Goal: Task Accomplishment & Management: Complete application form

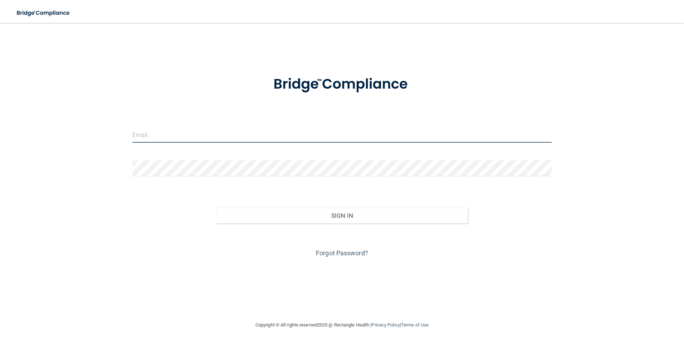
click at [149, 137] on input "email" at bounding box center [341, 135] width 419 height 16
type input "lindseykboles@hotmail.com"
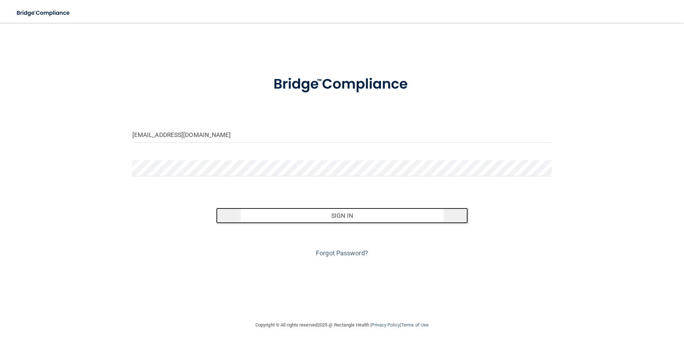
click at [246, 215] on button "Sign In" at bounding box center [342, 216] width 252 height 16
click at [281, 212] on button "Sign In" at bounding box center [342, 216] width 252 height 16
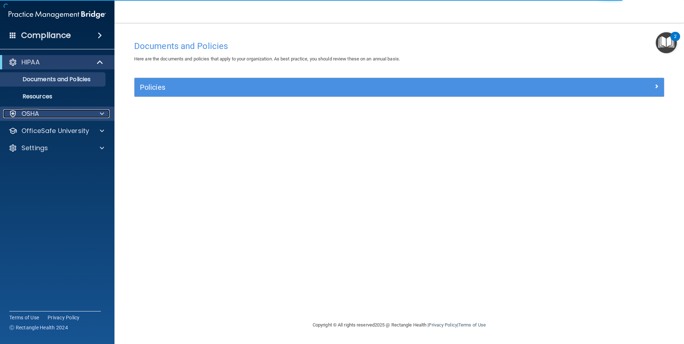
click at [39, 114] on div "OSHA" at bounding box center [47, 113] width 89 height 9
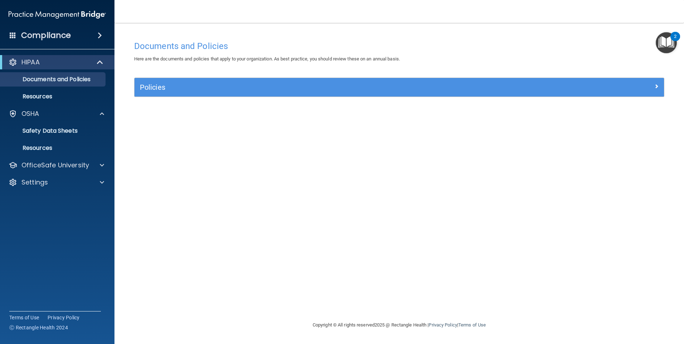
click at [666, 38] on img "Open Resource Center, 2 new notifications" at bounding box center [665, 42] width 21 height 21
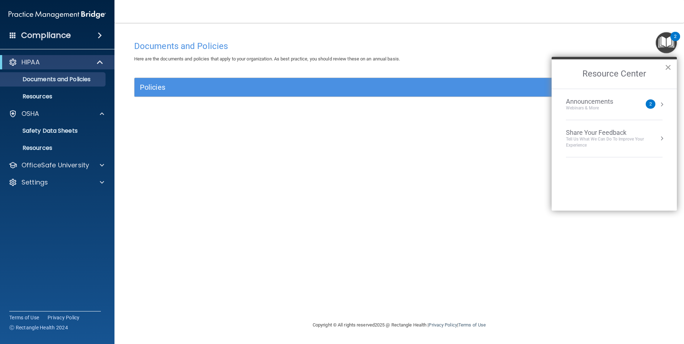
click at [669, 67] on button "×" at bounding box center [667, 66] width 7 height 11
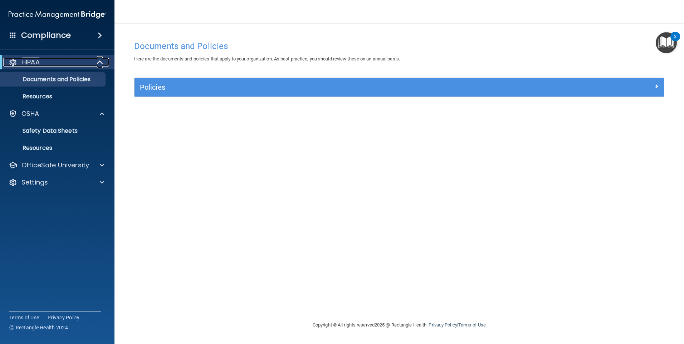
click at [50, 61] on div "HIPAA" at bounding box center [47, 62] width 88 height 9
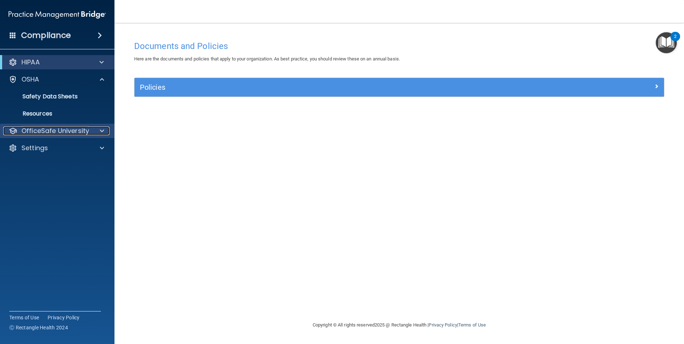
click at [100, 128] on span at bounding box center [102, 131] width 4 height 9
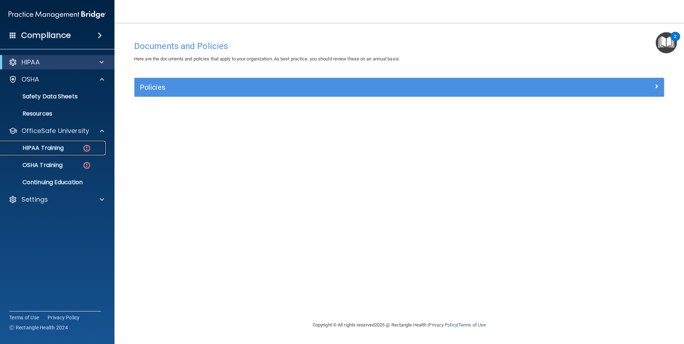
click at [81, 149] on div "HIPAA Training" at bounding box center [54, 147] width 98 height 7
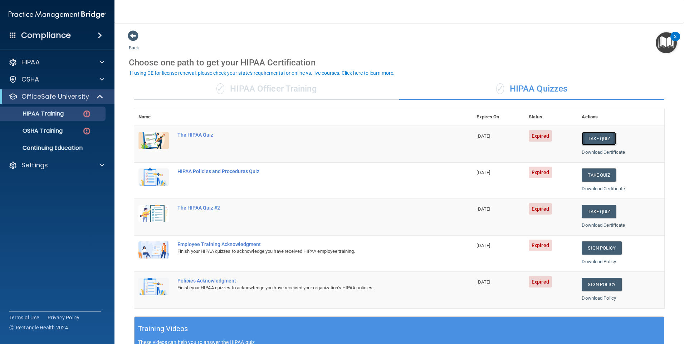
click at [592, 140] on button "Take Quiz" at bounding box center [598, 138] width 34 height 13
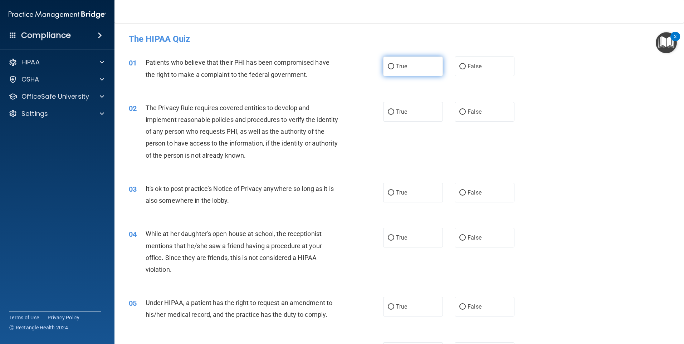
click at [399, 67] on span "True" at bounding box center [401, 66] width 11 height 7
click at [394, 67] on input "True" at bounding box center [391, 66] width 6 height 5
radio input "true"
click at [401, 112] on span "True" at bounding box center [401, 111] width 11 height 7
click at [394, 112] on input "True" at bounding box center [391, 111] width 6 height 5
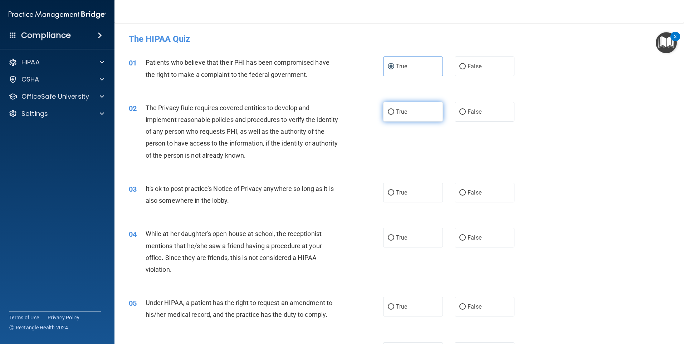
radio input "true"
click at [418, 190] on label "True" at bounding box center [413, 193] width 60 height 20
click at [394, 190] on input "True" at bounding box center [391, 192] width 6 height 5
radio input "true"
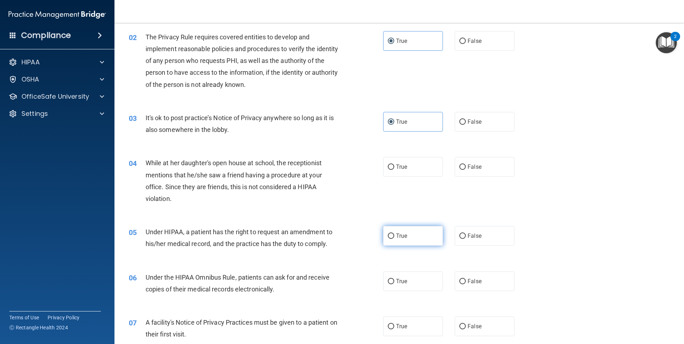
scroll to position [72, 0]
click at [466, 174] on label "False" at bounding box center [484, 166] width 60 height 20
click at [466, 169] on input "False" at bounding box center [462, 166] width 6 height 5
radio input "true"
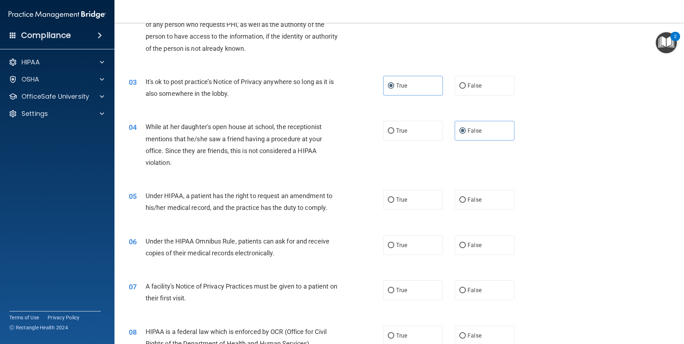
scroll to position [107, 0]
click at [403, 202] on span "True" at bounding box center [401, 199] width 11 height 7
click at [394, 202] on input "True" at bounding box center [391, 199] width 6 height 5
radio input "true"
click at [388, 246] on input "True" at bounding box center [391, 244] width 6 height 5
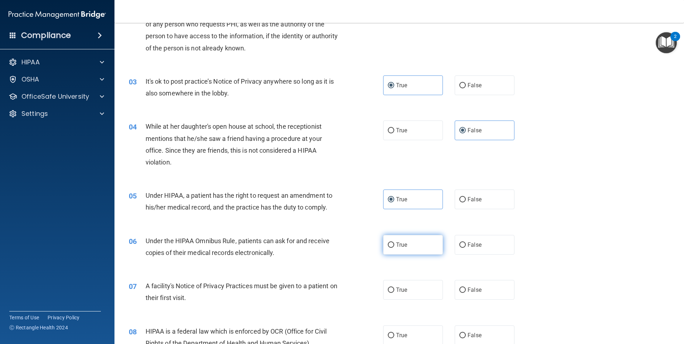
radio input "true"
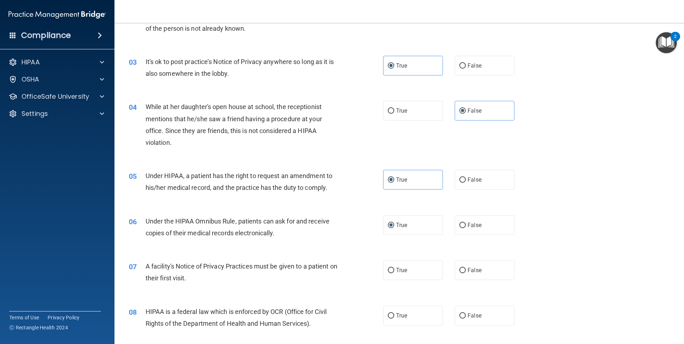
scroll to position [143, 0]
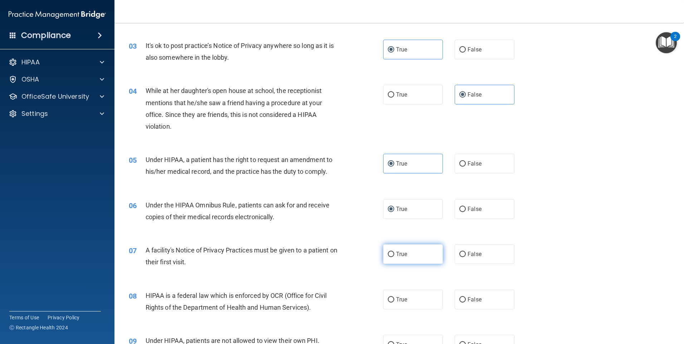
click at [399, 254] on span "True" at bounding box center [401, 254] width 11 height 7
click at [394, 254] on input "True" at bounding box center [391, 254] width 6 height 5
radio input "true"
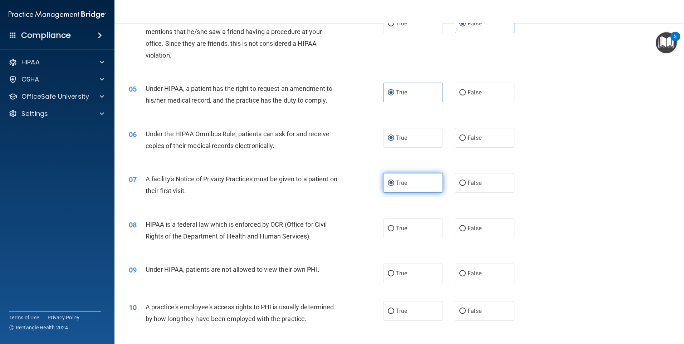
scroll to position [215, 0]
click at [411, 232] on label "True" at bounding box center [413, 228] width 60 height 20
click at [394, 231] on input "True" at bounding box center [391, 228] width 6 height 5
radio input "true"
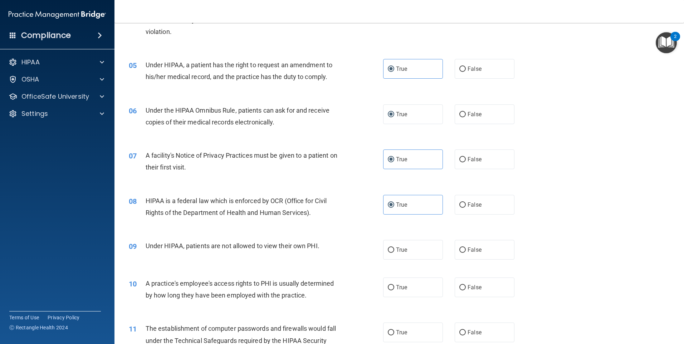
scroll to position [250, 0]
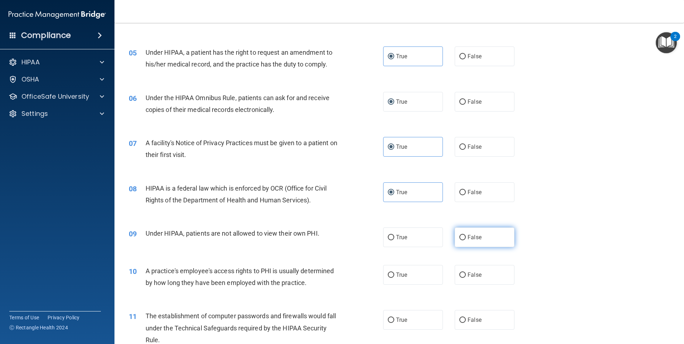
click at [459, 235] on input "False" at bounding box center [462, 237] width 6 height 5
radio input "true"
click at [454, 272] on label "False" at bounding box center [484, 275] width 60 height 20
click at [459, 272] on input "False" at bounding box center [462, 274] width 6 height 5
radio input "true"
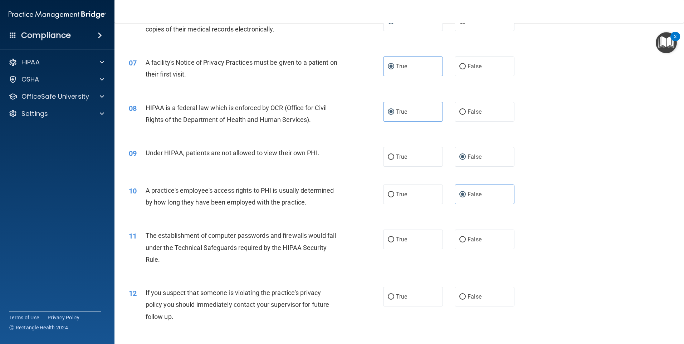
scroll to position [358, 0]
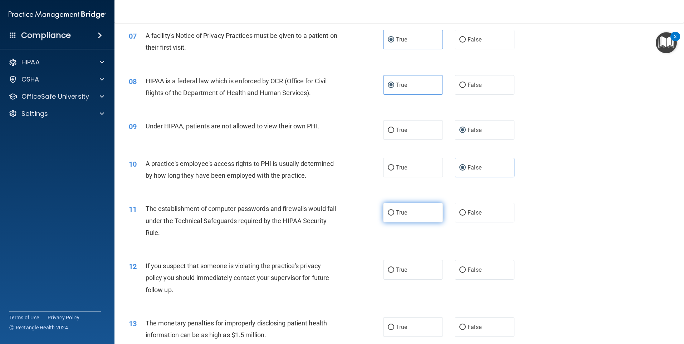
click at [409, 217] on label "True" at bounding box center [413, 213] width 60 height 20
click at [394, 216] on input "True" at bounding box center [391, 212] width 6 height 5
radio input "true"
click at [396, 268] on span "True" at bounding box center [401, 269] width 11 height 7
click at [393, 268] on input "True" at bounding box center [391, 269] width 6 height 5
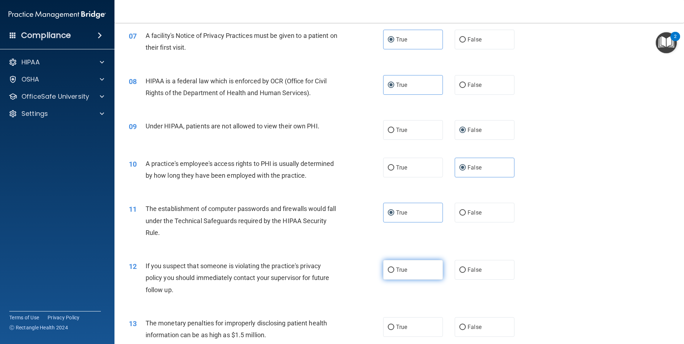
radio input "true"
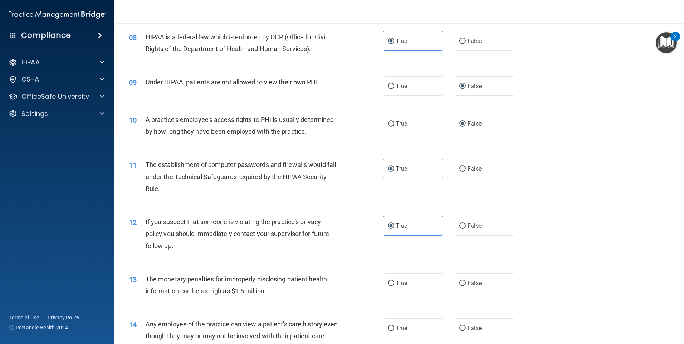
scroll to position [465, 0]
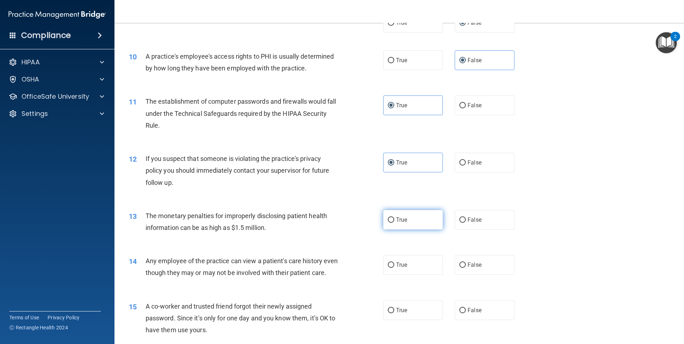
click at [402, 221] on span "True" at bounding box center [401, 219] width 11 height 7
click at [394, 221] on input "True" at bounding box center [391, 219] width 6 height 5
radio input "true"
click at [456, 262] on label "False" at bounding box center [484, 265] width 60 height 20
click at [459, 262] on input "False" at bounding box center [462, 264] width 6 height 5
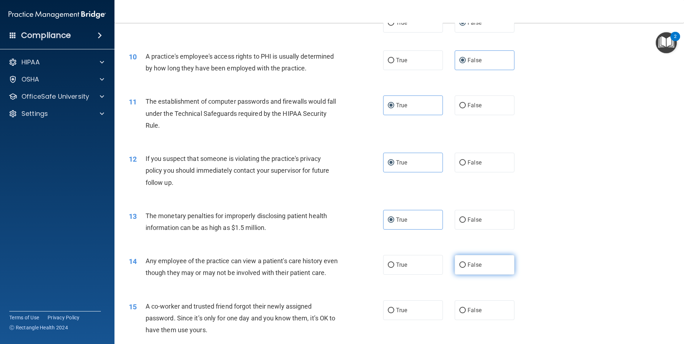
radio input "true"
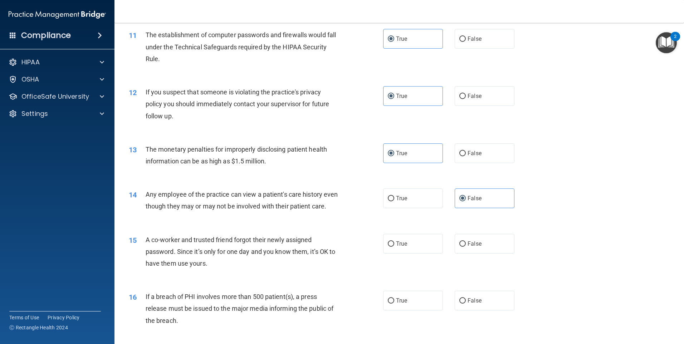
scroll to position [536, 0]
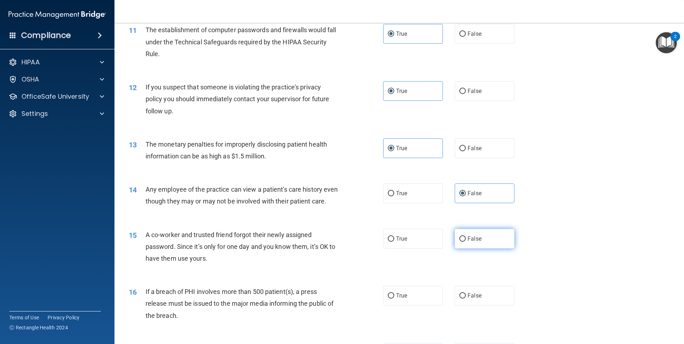
click at [468, 242] on span "False" at bounding box center [474, 238] width 14 height 7
click at [466, 242] on input "False" at bounding box center [462, 238] width 6 height 5
radio input "true"
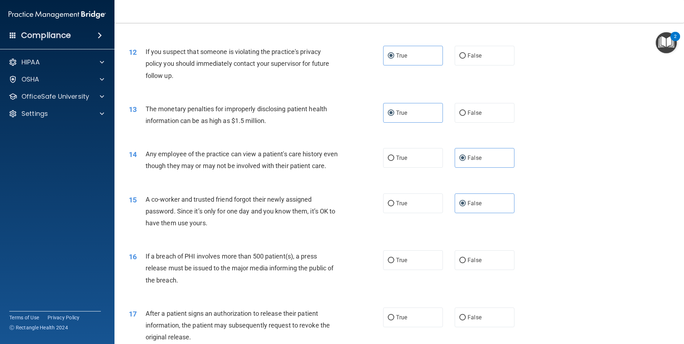
scroll to position [608, 0]
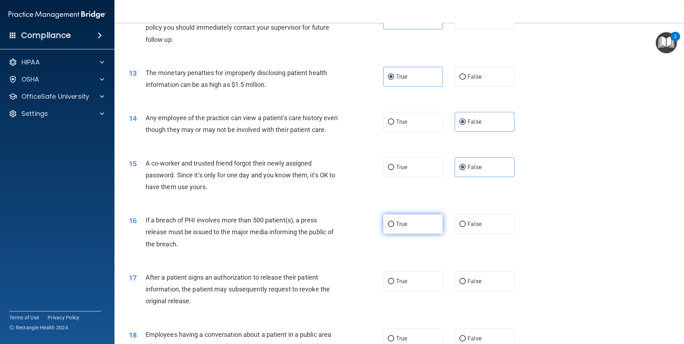
click at [398, 234] on label "True" at bounding box center [413, 224] width 60 height 20
click at [394, 227] on input "True" at bounding box center [391, 224] width 6 height 5
radio input "true"
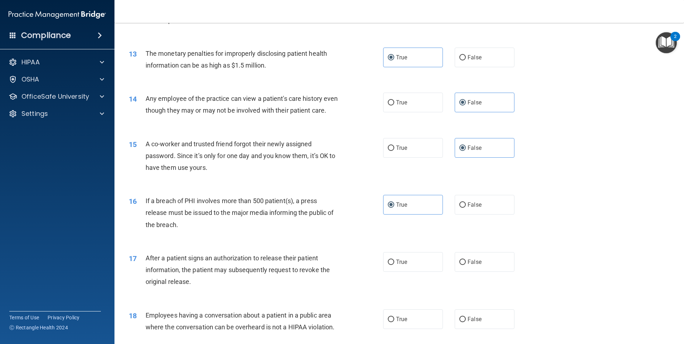
scroll to position [644, 0]
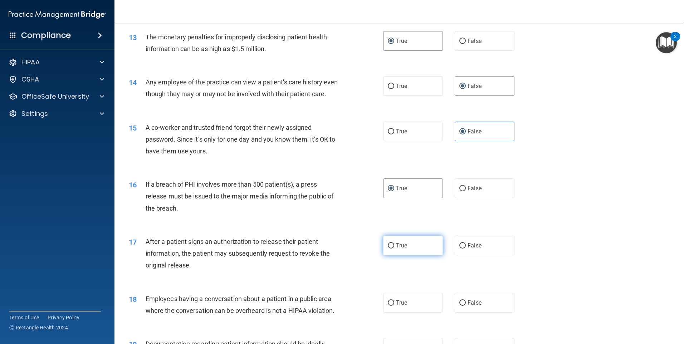
click at [410, 255] on label "True" at bounding box center [413, 246] width 60 height 20
click at [394, 248] on input "True" at bounding box center [391, 245] width 6 height 5
radio input "true"
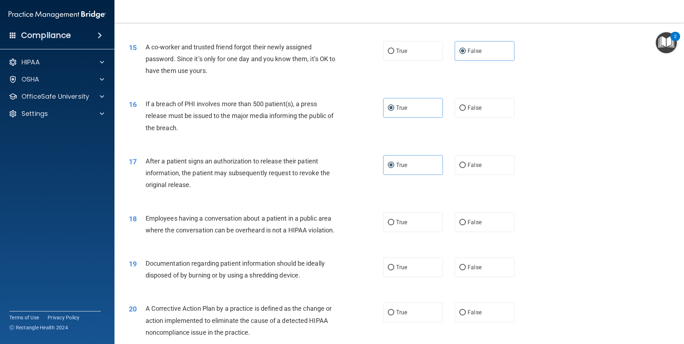
scroll to position [751, 0]
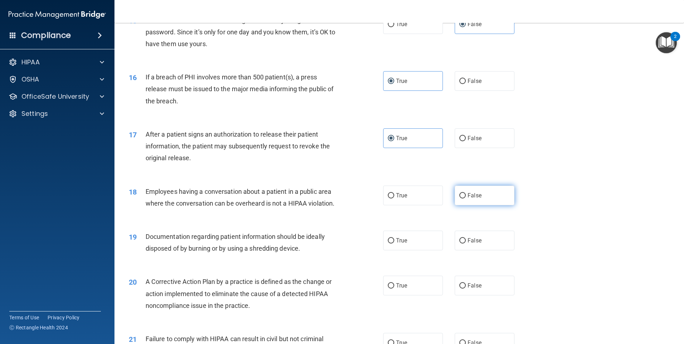
click at [473, 203] on label "False" at bounding box center [484, 196] width 60 height 20
click at [466, 198] on input "False" at bounding box center [462, 195] width 6 height 5
radio input "true"
click at [391, 250] on label "True" at bounding box center [413, 241] width 60 height 20
click at [391, 243] on input "True" at bounding box center [391, 240] width 6 height 5
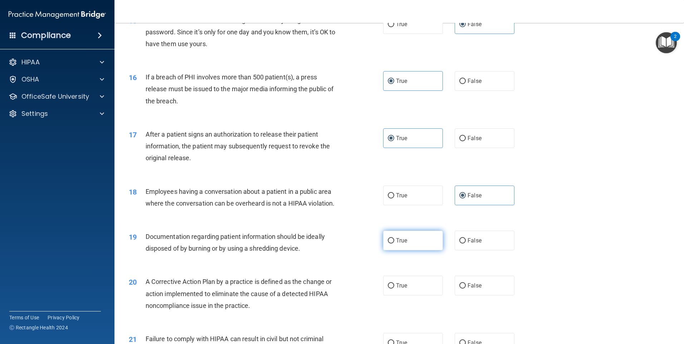
radio input "true"
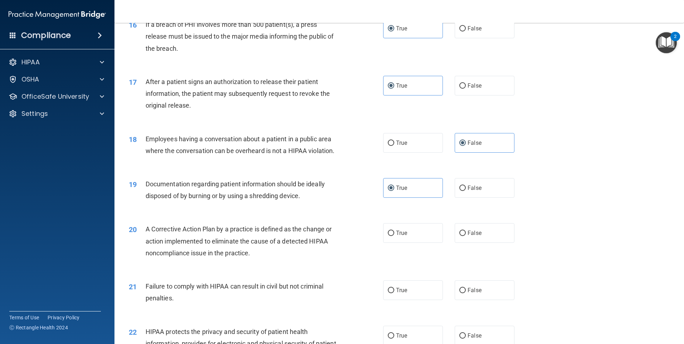
scroll to position [822, 0]
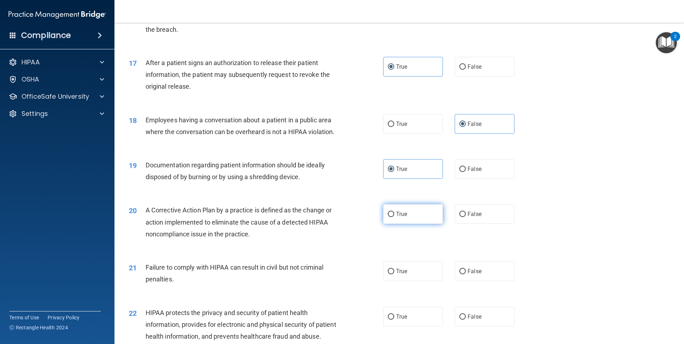
click at [413, 224] on label "True" at bounding box center [413, 214] width 60 height 20
click at [394, 217] on input "True" at bounding box center [391, 214] width 6 height 5
radio input "true"
click at [409, 281] on label "True" at bounding box center [413, 271] width 60 height 20
click at [394, 274] on input "True" at bounding box center [391, 271] width 6 height 5
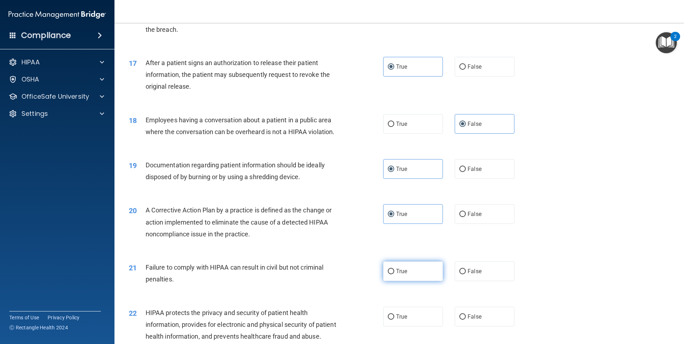
radio input "true"
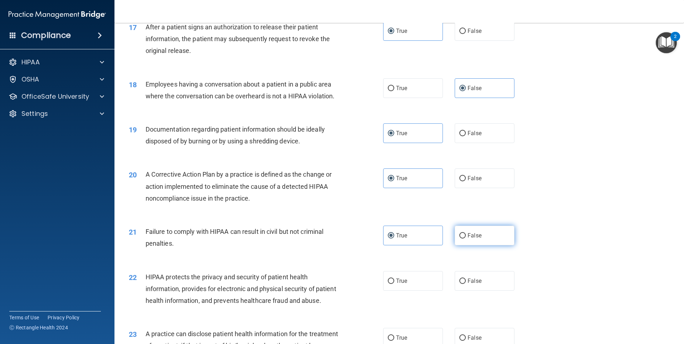
click at [464, 245] on label "False" at bounding box center [484, 236] width 60 height 20
click at [464, 238] on input "False" at bounding box center [462, 235] width 6 height 5
radio input "true"
radio input "false"
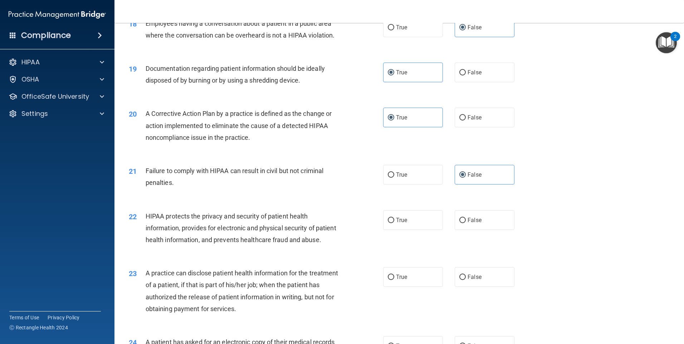
scroll to position [930, 0]
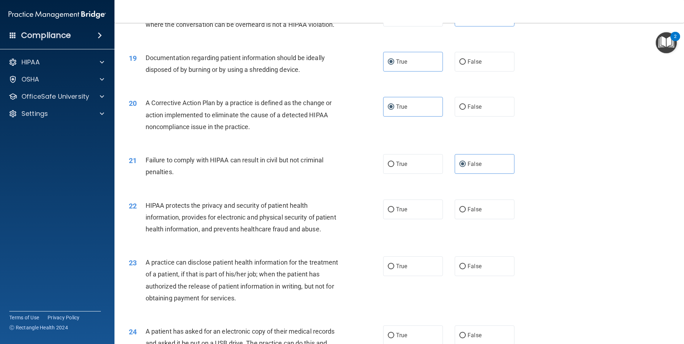
click at [406, 233] on div "22 HIPAA protects the privacy and security of patient health information, provi…" at bounding box center [398, 219] width 551 height 57
click at [407, 219] on label "True" at bounding box center [413, 210] width 60 height 20
click at [394, 212] on input "True" at bounding box center [391, 209] width 6 height 5
radio input "true"
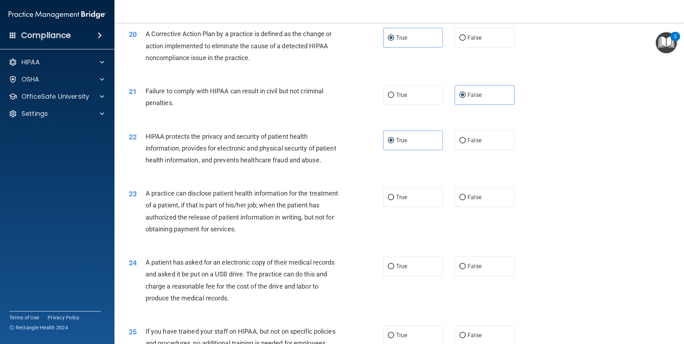
scroll to position [1001, 0]
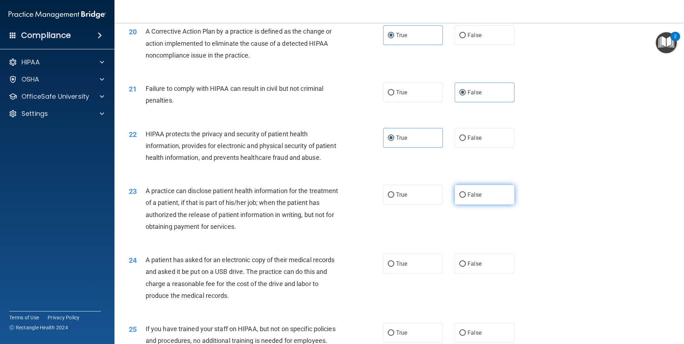
click at [464, 205] on label "False" at bounding box center [484, 195] width 60 height 20
click at [464, 198] on input "False" at bounding box center [462, 194] width 6 height 5
radio input "true"
click at [390, 267] on input "True" at bounding box center [391, 263] width 6 height 5
radio input "true"
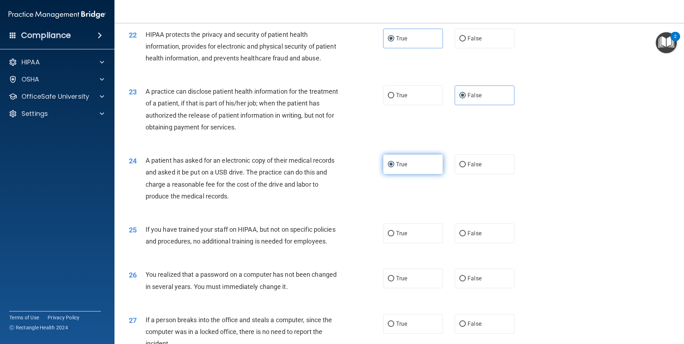
scroll to position [1108, 0]
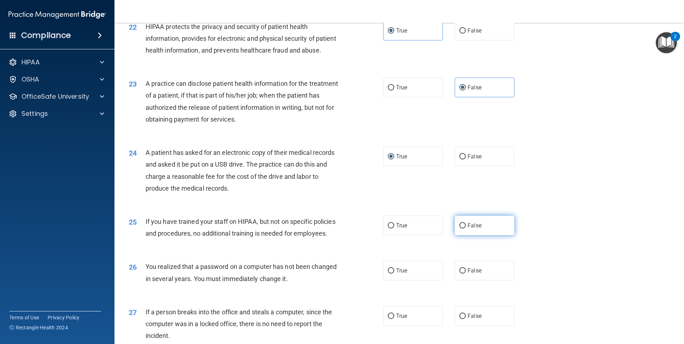
click at [459, 228] on input "False" at bounding box center [462, 225] width 6 height 5
radio input "true"
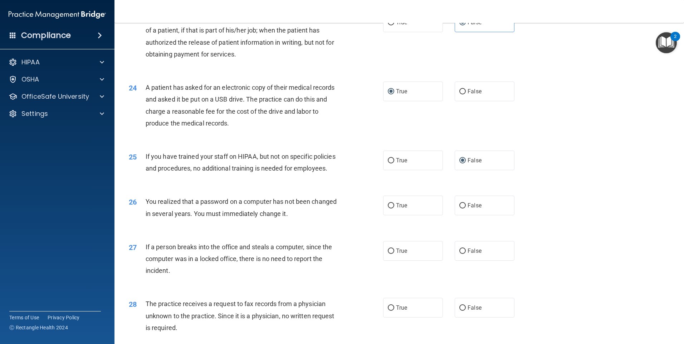
scroll to position [1180, 0]
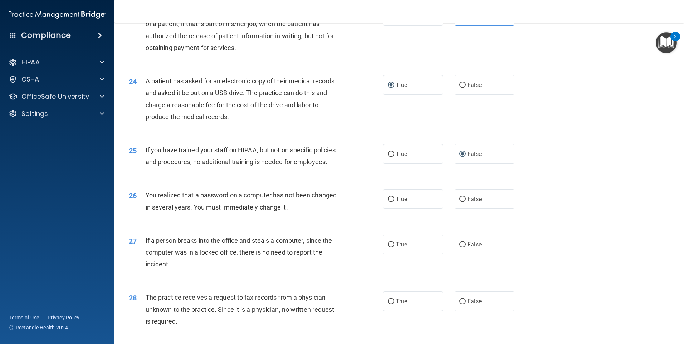
click at [444, 209] on div "True False" at bounding box center [454, 199] width 143 height 20
click at [383, 209] on label "True" at bounding box center [413, 199] width 60 height 20
click at [388, 202] on input "True" at bounding box center [391, 199] width 6 height 5
radio input "true"
click at [471, 248] on span "False" at bounding box center [474, 244] width 14 height 7
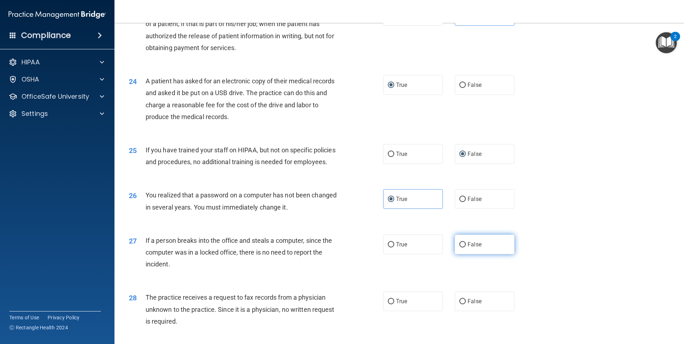
click at [466, 247] on input "False" at bounding box center [462, 244] width 6 height 5
radio input "true"
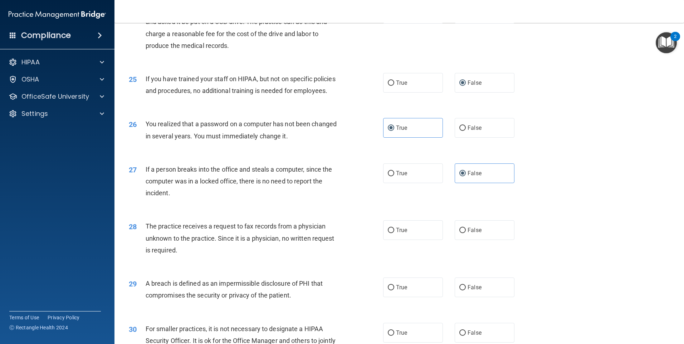
scroll to position [1251, 0]
click at [467, 233] on span "False" at bounding box center [474, 229] width 14 height 7
click at [466, 233] on input "False" at bounding box center [462, 229] width 6 height 5
radio input "true"
drag, startPoint x: 375, startPoint y: 272, endPoint x: 389, endPoint y: 271, distance: 14.4
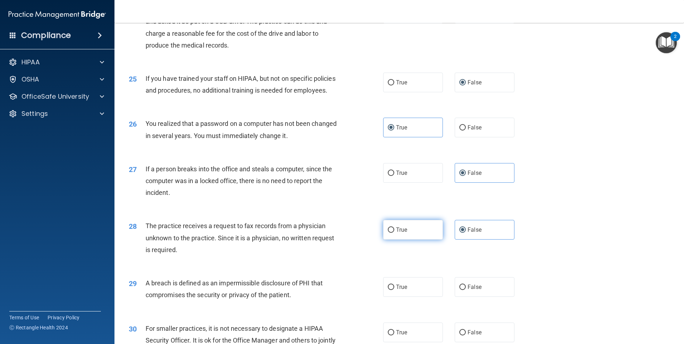
click at [376, 259] on div "28 The practice receives a request to fax records from a physician unknown to t…" at bounding box center [256, 239] width 276 height 39
click at [397, 240] on label "True" at bounding box center [413, 230] width 60 height 20
click at [394, 233] on input "True" at bounding box center [391, 229] width 6 height 5
radio input "true"
click at [458, 240] on label "False" at bounding box center [484, 230] width 60 height 20
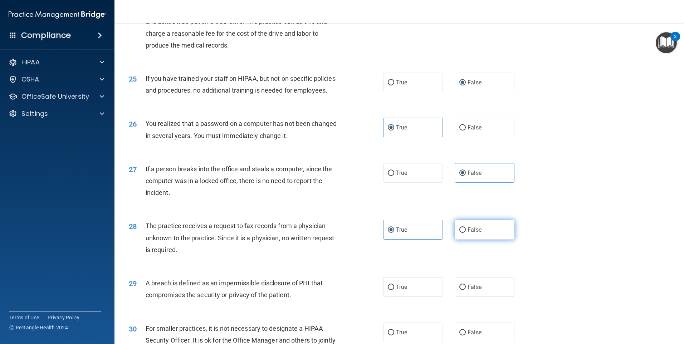
click at [459, 233] on input "False" at bounding box center [462, 229] width 6 height 5
radio input "true"
radio input "false"
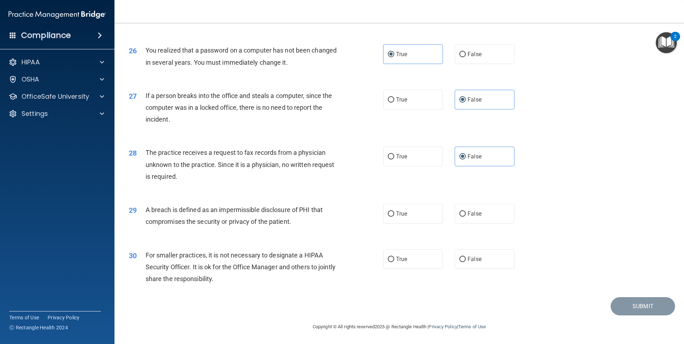
scroll to position [1359, 0]
click at [412, 218] on label "True" at bounding box center [413, 214] width 60 height 20
click at [394, 217] on input "True" at bounding box center [391, 213] width 6 height 5
radio input "true"
click at [472, 264] on label "False" at bounding box center [484, 259] width 60 height 20
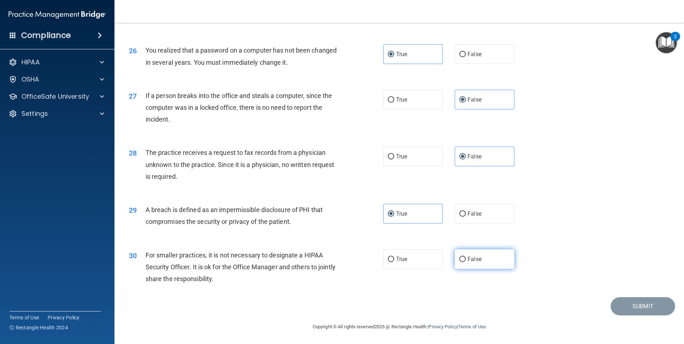
click at [466, 262] on input "False" at bounding box center [462, 259] width 6 height 5
radio input "true"
click at [646, 309] on button "Submit" at bounding box center [642, 306] width 64 height 18
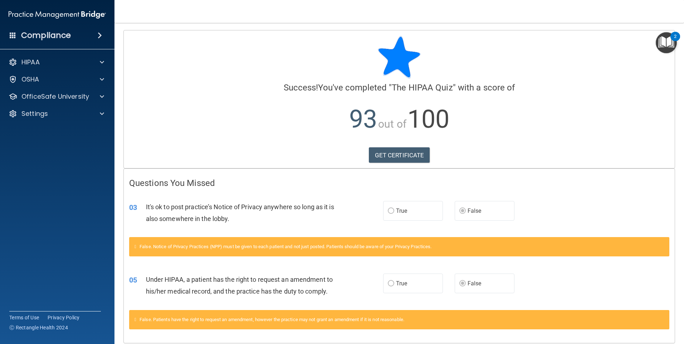
scroll to position [28, 0]
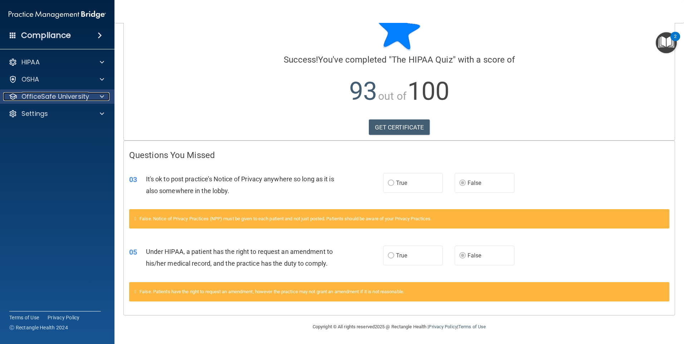
click at [99, 97] on div at bounding box center [101, 96] width 18 height 9
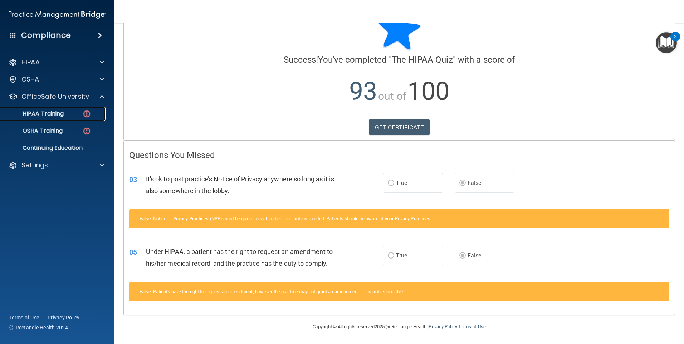
click at [74, 116] on div "HIPAA Training" at bounding box center [54, 113] width 98 height 7
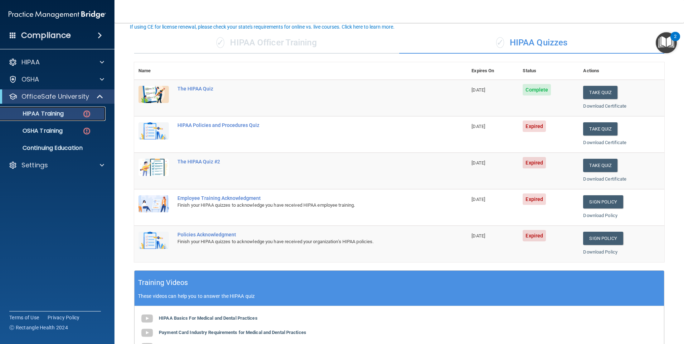
scroll to position [51, 0]
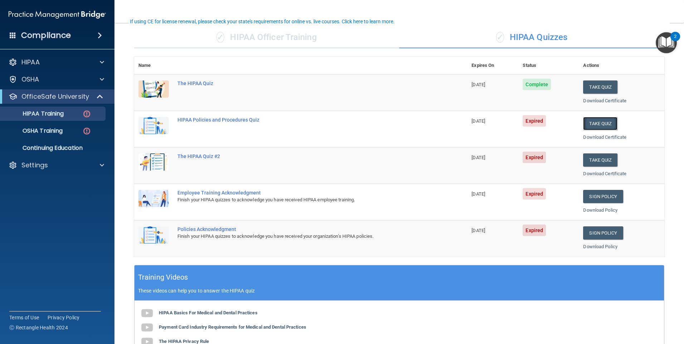
click at [591, 122] on button "Take Quiz" at bounding box center [600, 123] width 34 height 13
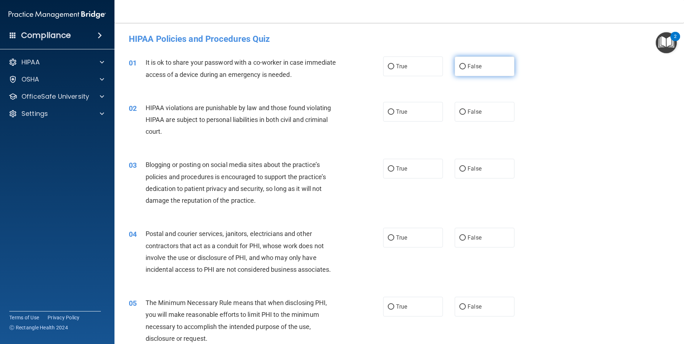
click at [482, 71] on label "False" at bounding box center [484, 66] width 60 height 20
click at [466, 69] on input "False" at bounding box center [462, 66] width 6 height 5
radio input "true"
click at [406, 108] on label "True" at bounding box center [413, 112] width 60 height 20
click at [394, 109] on input "True" at bounding box center [391, 111] width 6 height 5
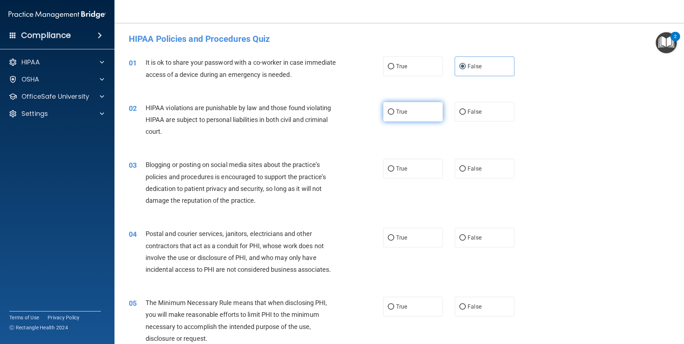
radio input "true"
click at [467, 169] on span "False" at bounding box center [474, 168] width 14 height 7
click at [464, 169] on input "False" at bounding box center [462, 168] width 6 height 5
radio input "true"
click at [396, 237] on span "True" at bounding box center [401, 237] width 11 height 7
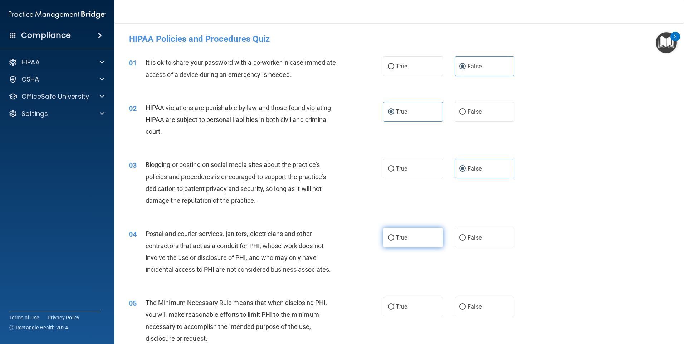
click at [393, 237] on input "True" at bounding box center [391, 237] width 6 height 5
radio input "true"
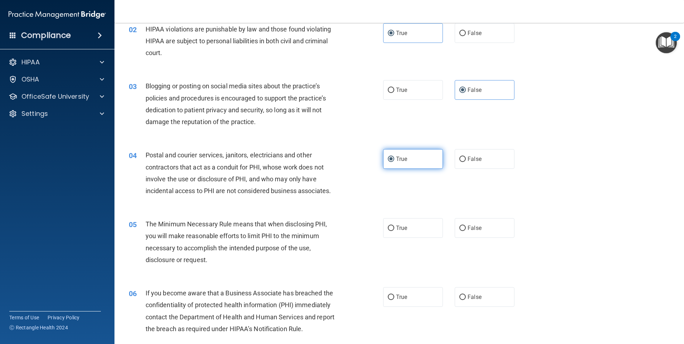
scroll to position [107, 0]
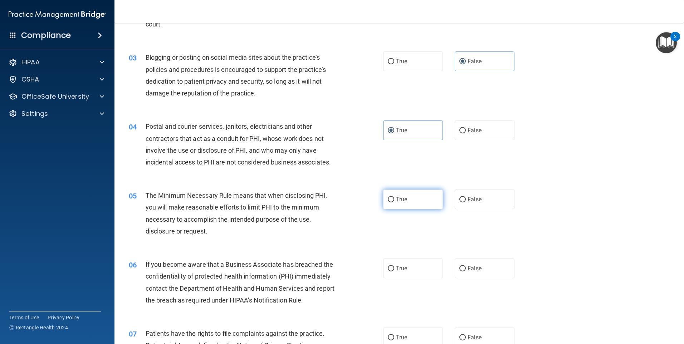
click at [384, 199] on label "True" at bounding box center [413, 199] width 60 height 20
click at [388, 199] on input "True" at bounding box center [391, 199] width 6 height 5
radio input "true"
click at [396, 270] on span "True" at bounding box center [401, 268] width 11 height 7
click at [394, 270] on input "True" at bounding box center [391, 268] width 6 height 5
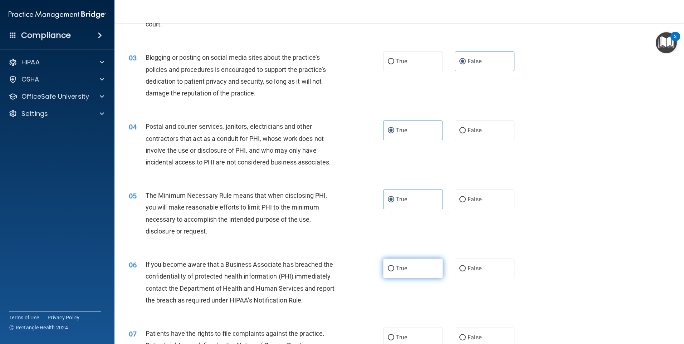
radio input "true"
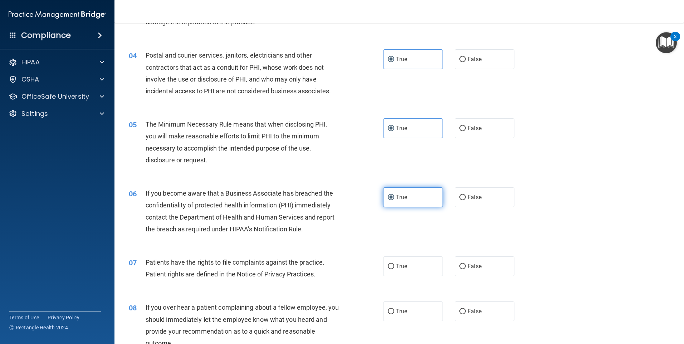
scroll to position [179, 0]
click at [395, 270] on label "True" at bounding box center [413, 266] width 60 height 20
click at [394, 269] on input "True" at bounding box center [391, 266] width 6 height 5
radio input "true"
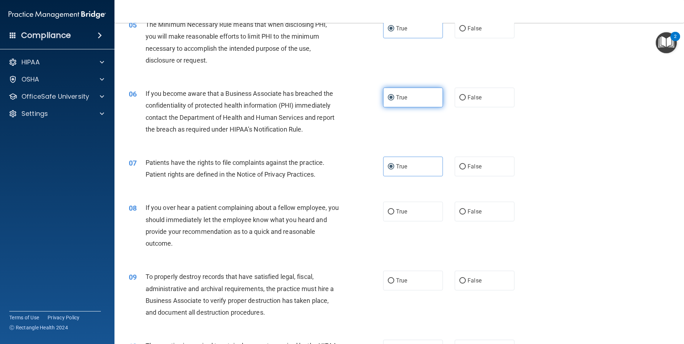
scroll to position [286, 0]
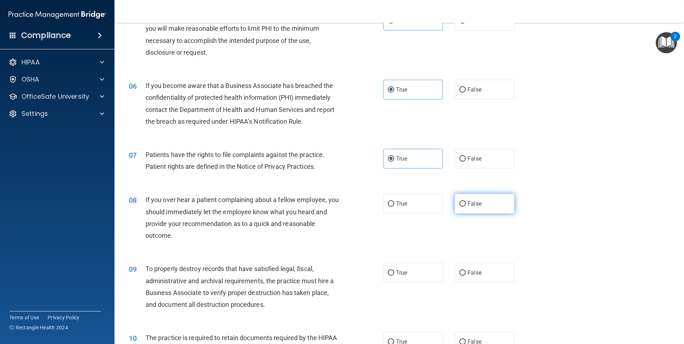
click at [459, 205] on input "False" at bounding box center [462, 203] width 6 height 5
radio input "true"
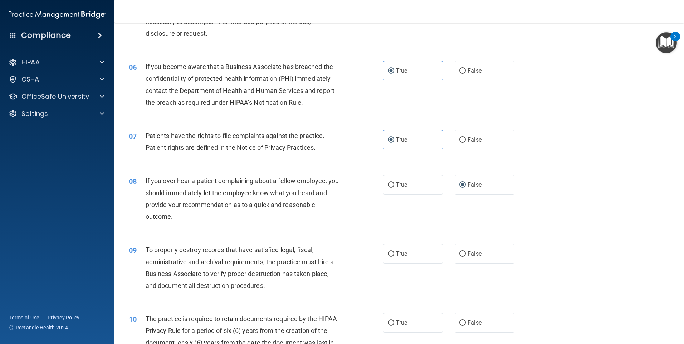
scroll to position [322, 0]
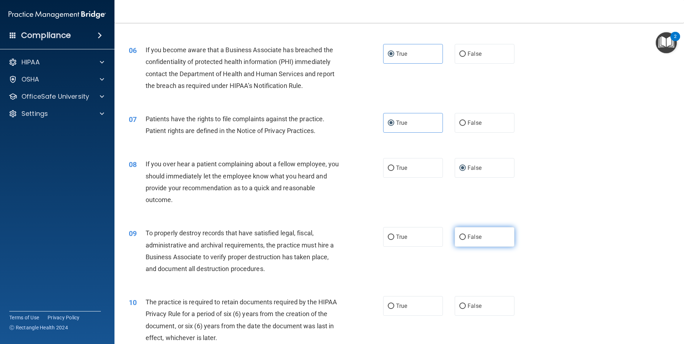
click at [475, 239] on span "False" at bounding box center [474, 236] width 14 height 7
click at [466, 239] on input "False" at bounding box center [462, 237] width 6 height 5
radio input "true"
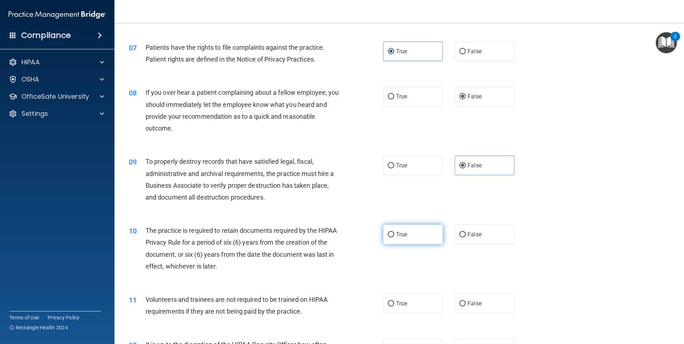
click at [415, 238] on label "True" at bounding box center [413, 235] width 60 height 20
click at [394, 237] on input "True" at bounding box center [391, 234] width 6 height 5
radio input "true"
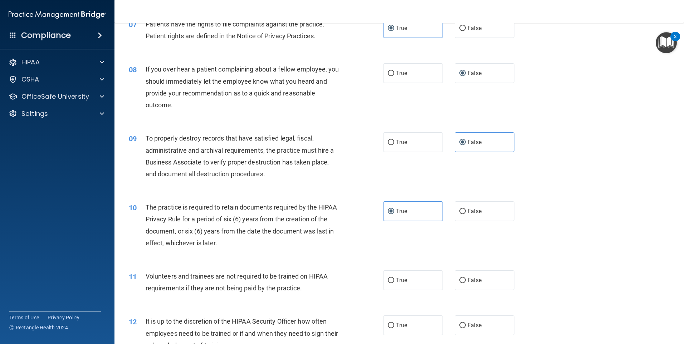
scroll to position [429, 0]
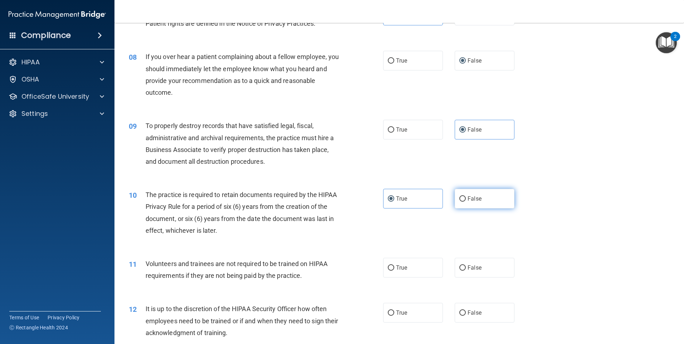
click at [467, 198] on span "False" at bounding box center [474, 198] width 14 height 7
click at [465, 198] on input "False" at bounding box center [462, 198] width 6 height 5
radio input "true"
radio input "false"
click at [462, 271] on label "False" at bounding box center [484, 268] width 60 height 20
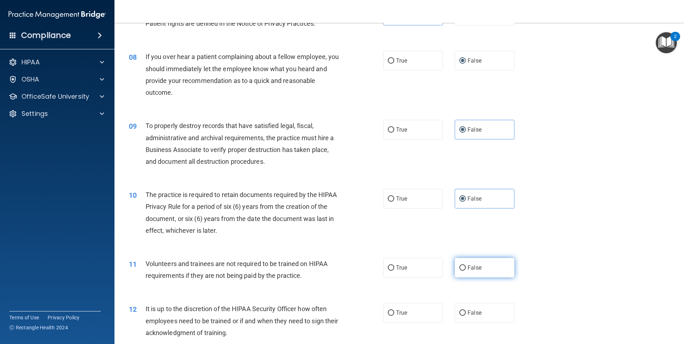
click at [462, 271] on input "False" at bounding box center [462, 267] width 6 height 5
radio input "true"
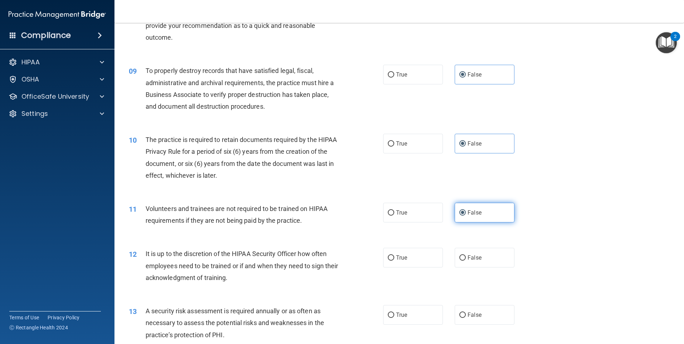
scroll to position [501, 0]
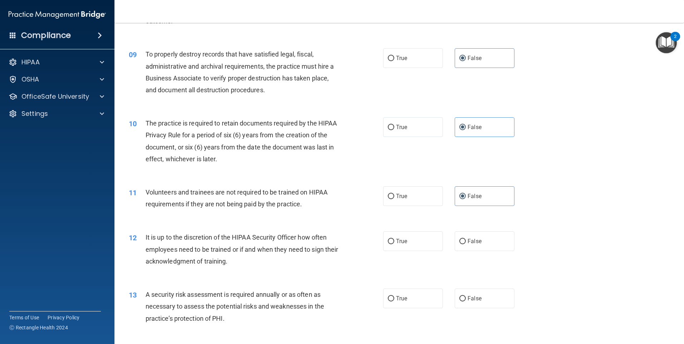
click at [475, 252] on div "12 It is up to the discretion of the HIPAA Security Officer how often employees…" at bounding box center [398, 250] width 551 height 57
click at [477, 238] on span "False" at bounding box center [474, 241] width 14 height 7
click at [466, 239] on input "False" at bounding box center [462, 241] width 6 height 5
radio input "true"
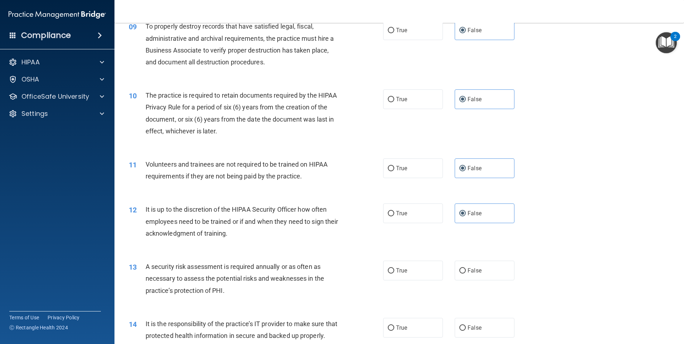
scroll to position [572, 0]
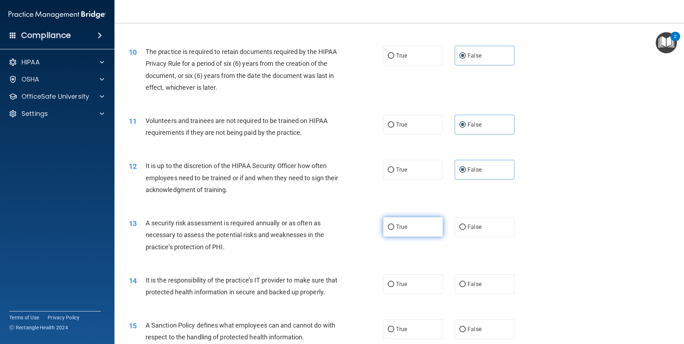
click at [412, 231] on label "True" at bounding box center [413, 227] width 60 height 20
click at [394, 230] on input "True" at bounding box center [391, 227] width 6 height 5
radio input "true"
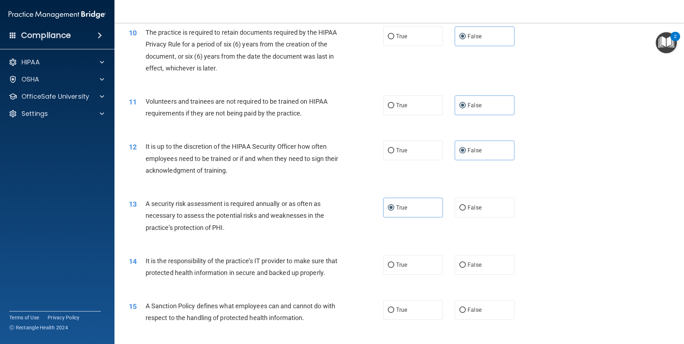
scroll to position [608, 0]
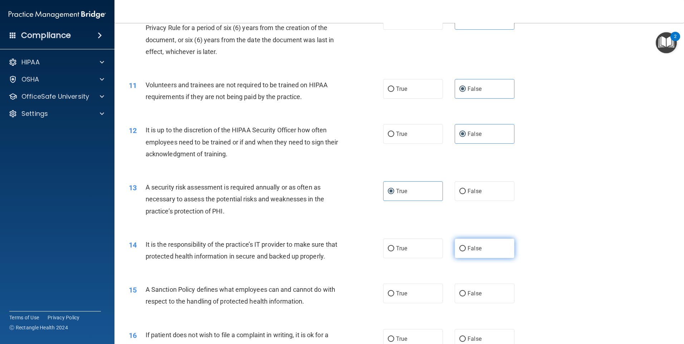
click at [489, 257] on label "False" at bounding box center [484, 248] width 60 height 20
click at [466, 251] on input "False" at bounding box center [462, 248] width 6 height 5
radio input "true"
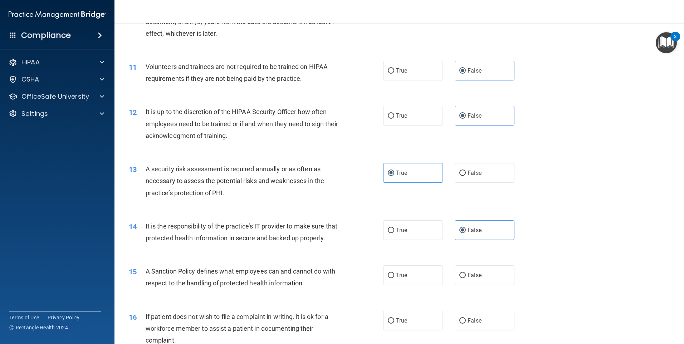
scroll to position [644, 0]
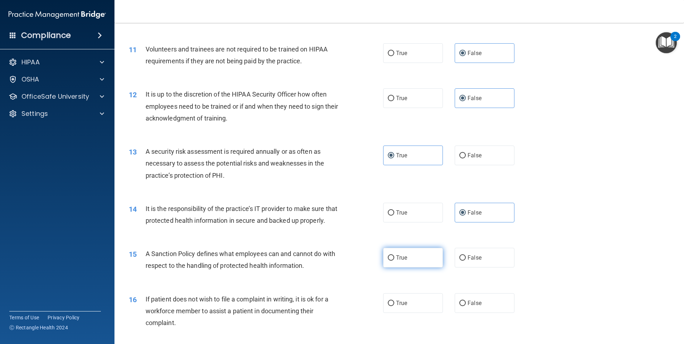
click at [429, 267] on label "True" at bounding box center [413, 258] width 60 height 20
click at [394, 261] on input "True" at bounding box center [391, 257] width 6 height 5
radio input "true"
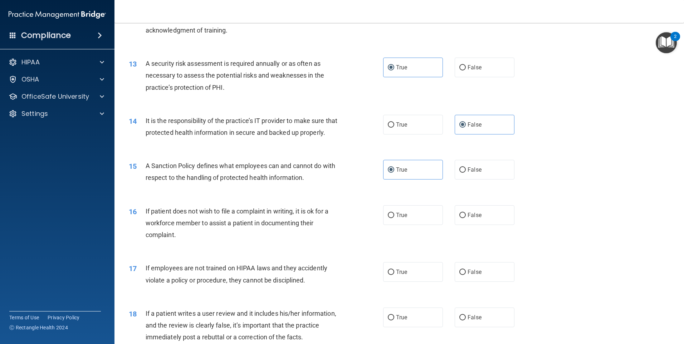
scroll to position [751, 0]
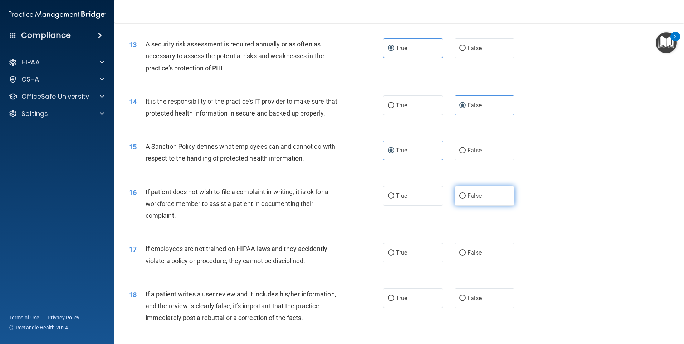
click at [469, 206] on label "False" at bounding box center [484, 196] width 60 height 20
click at [466, 199] on input "False" at bounding box center [462, 195] width 6 height 5
radio input "true"
click at [385, 206] on label "True" at bounding box center [413, 196] width 60 height 20
click at [388, 199] on input "True" at bounding box center [391, 195] width 6 height 5
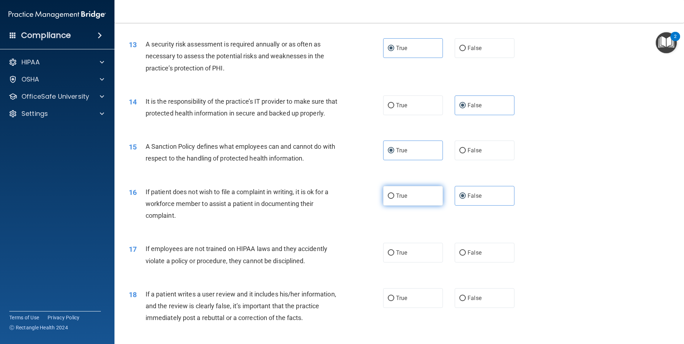
radio input "true"
radio input "false"
click at [467, 261] on label "False" at bounding box center [484, 253] width 60 height 20
click at [466, 256] on input "False" at bounding box center [462, 252] width 6 height 5
radio input "true"
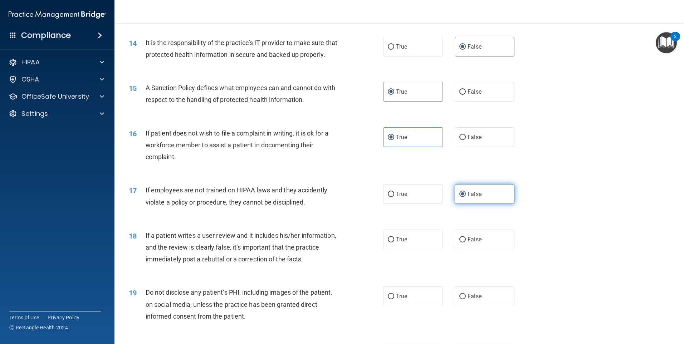
scroll to position [822, 0]
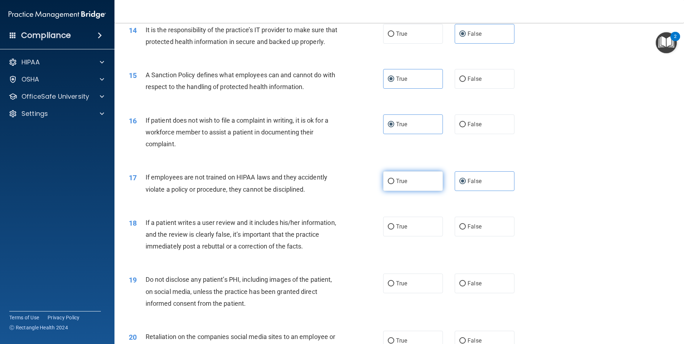
click at [397, 184] on span "True" at bounding box center [401, 181] width 11 height 7
click at [394, 184] on input "True" at bounding box center [391, 181] width 6 height 5
radio input "true"
radio input "false"
click at [417, 236] on label "True" at bounding box center [413, 227] width 60 height 20
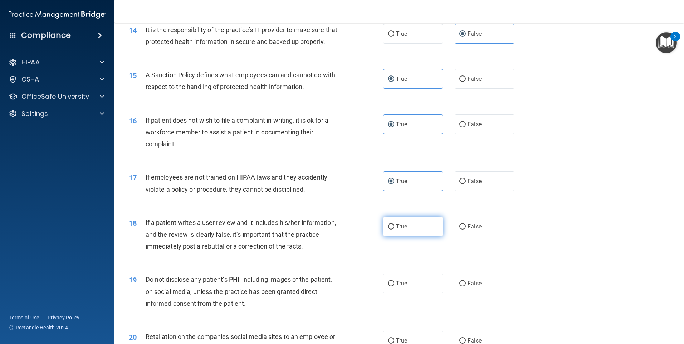
click at [394, 230] on input "True" at bounding box center [391, 226] width 6 height 5
radio input "true"
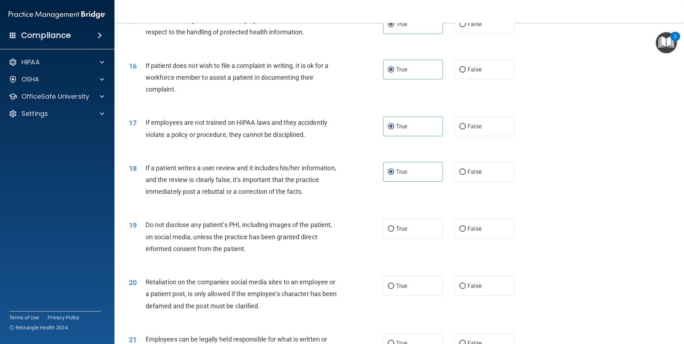
scroll to position [894, 0]
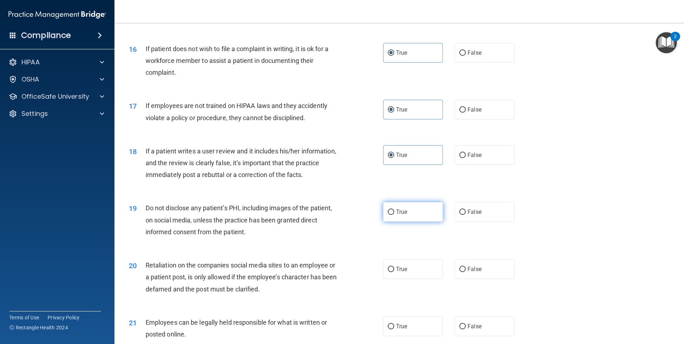
click at [402, 222] on label "True" at bounding box center [413, 212] width 60 height 20
click at [394, 215] on input "True" at bounding box center [391, 212] width 6 height 5
radio input "true"
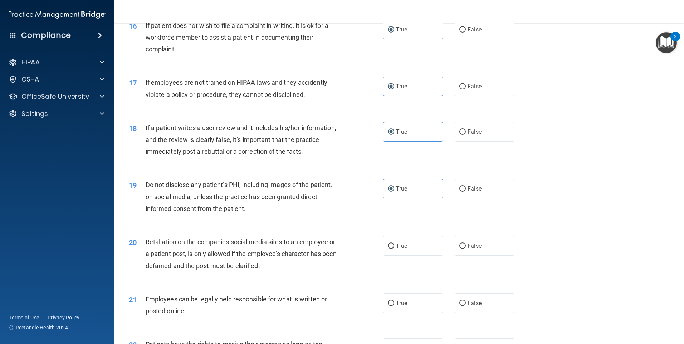
scroll to position [930, 0]
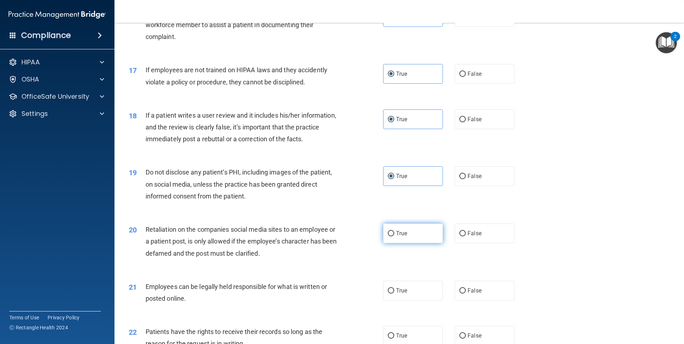
click at [400, 237] on span "True" at bounding box center [401, 233] width 11 height 7
click at [394, 236] on input "True" at bounding box center [391, 233] width 6 height 5
radio input "true"
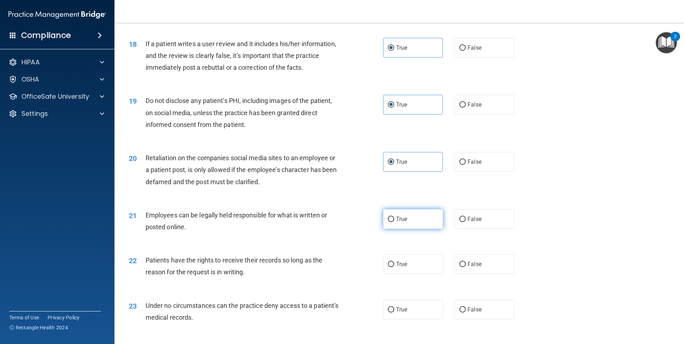
click at [400, 229] on label "True" at bounding box center [413, 219] width 60 height 20
click at [394, 222] on input "True" at bounding box center [391, 219] width 6 height 5
radio input "true"
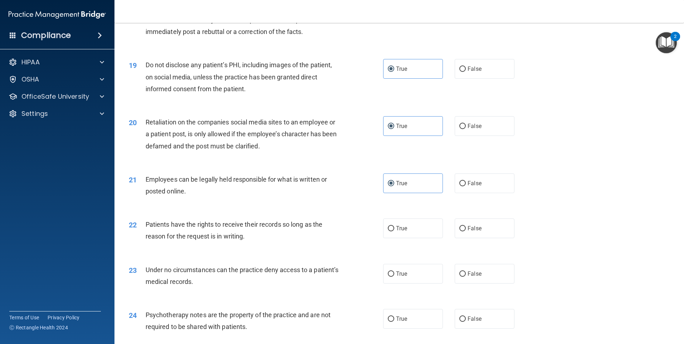
click at [397, 251] on div "22 Patients have the rights to receive their records so long as the reason for …" at bounding box center [398, 232] width 551 height 45
click at [398, 232] on span "True" at bounding box center [401, 228] width 11 height 7
click at [394, 231] on input "True" at bounding box center [391, 228] width 6 height 5
radio input "true"
click at [454, 279] on label "False" at bounding box center [484, 274] width 60 height 20
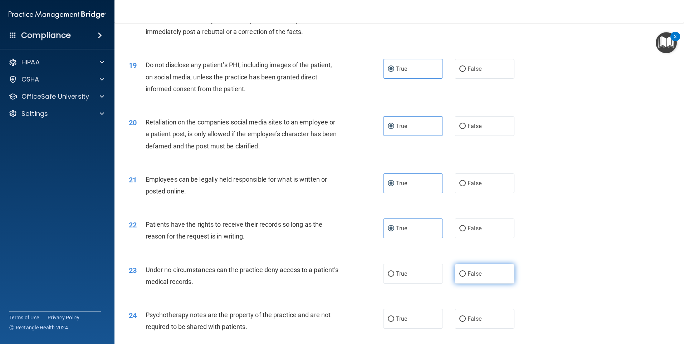
click at [459, 277] on input "False" at bounding box center [462, 273] width 6 height 5
radio input "true"
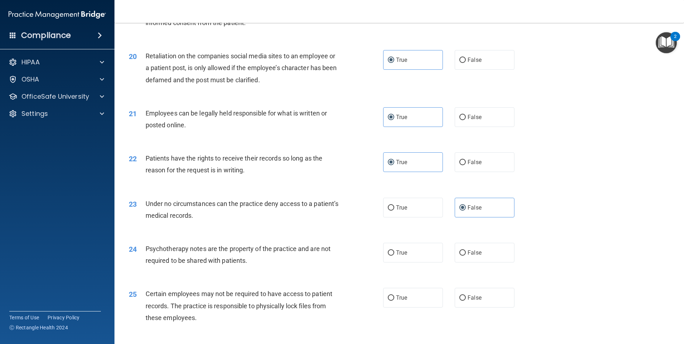
scroll to position [1108, 0]
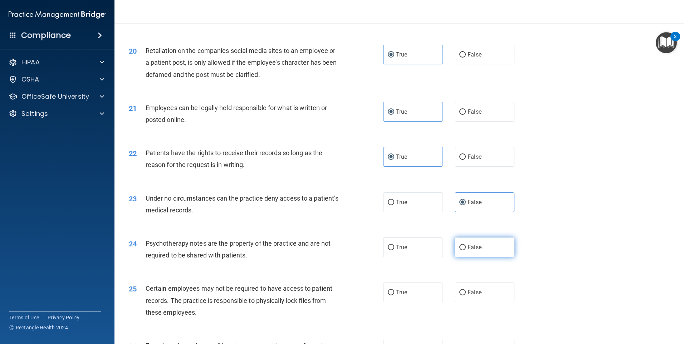
click at [454, 257] on label "False" at bounding box center [484, 247] width 60 height 20
click at [459, 250] on input "False" at bounding box center [462, 247] width 6 height 5
radio input "true"
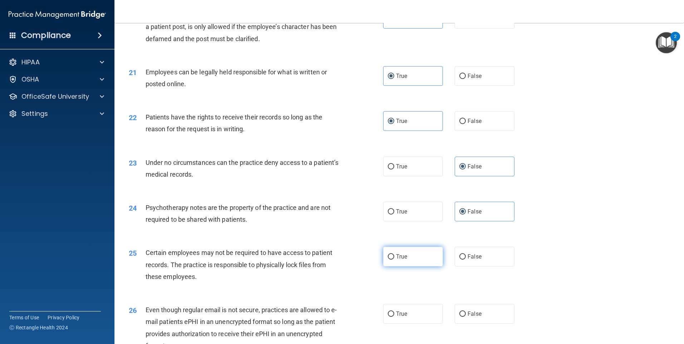
click at [414, 266] on label "True" at bounding box center [413, 257] width 60 height 20
click at [394, 260] on input "True" at bounding box center [391, 256] width 6 height 5
radio input "true"
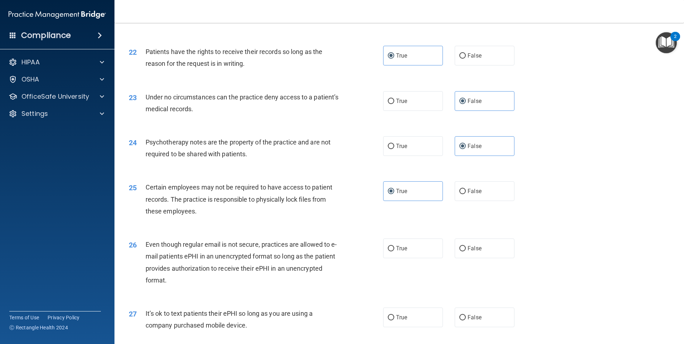
scroll to position [1216, 0]
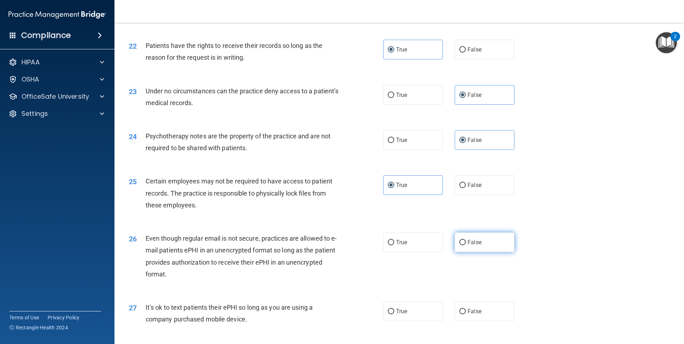
click at [454, 252] on label "False" at bounding box center [484, 242] width 60 height 20
click at [459, 245] on input "False" at bounding box center [462, 242] width 6 height 5
radio input "true"
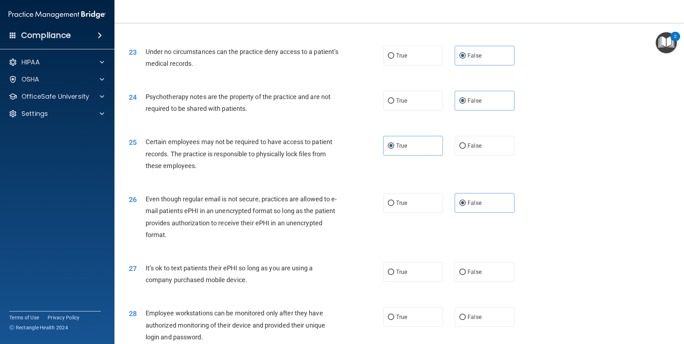
scroll to position [1323, 0]
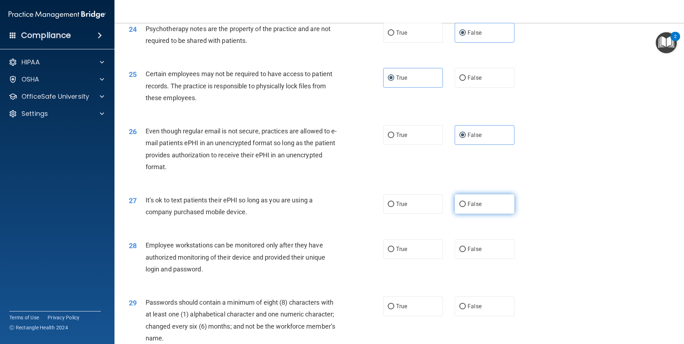
click at [457, 214] on label "False" at bounding box center [484, 204] width 60 height 20
click at [459, 207] on input "False" at bounding box center [462, 204] width 6 height 5
radio input "true"
click at [397, 252] on span "True" at bounding box center [401, 249] width 11 height 7
click at [394, 252] on input "True" at bounding box center [391, 249] width 6 height 5
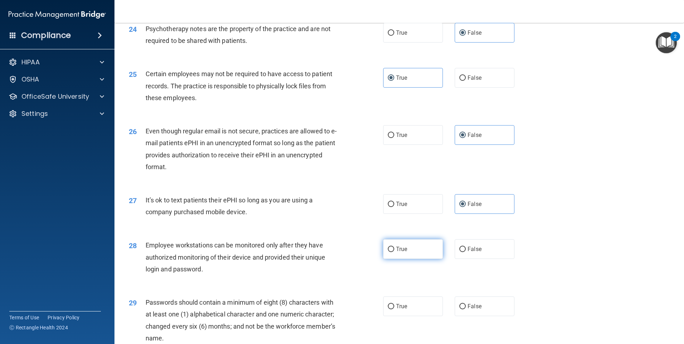
radio input "true"
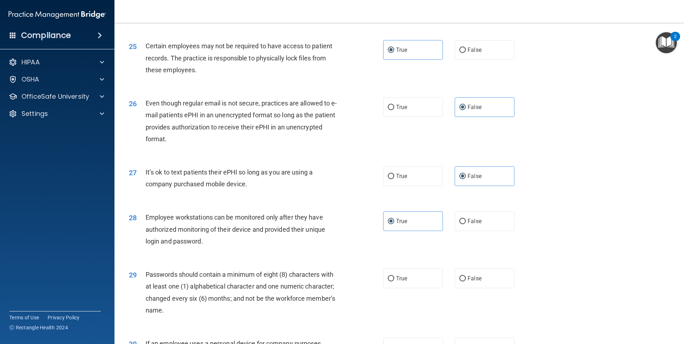
scroll to position [1394, 0]
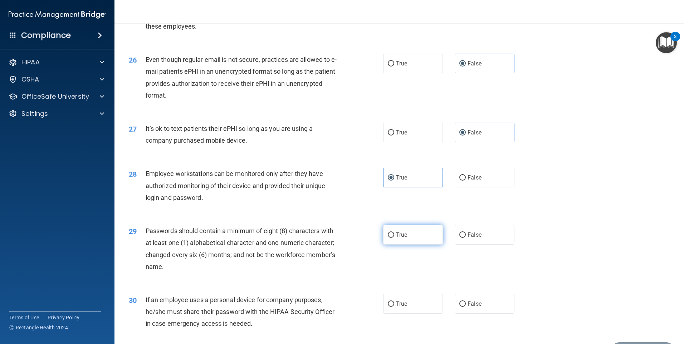
click at [398, 238] on span "True" at bounding box center [401, 234] width 11 height 7
click at [394, 238] on input "True" at bounding box center [391, 234] width 6 height 5
radio input "true"
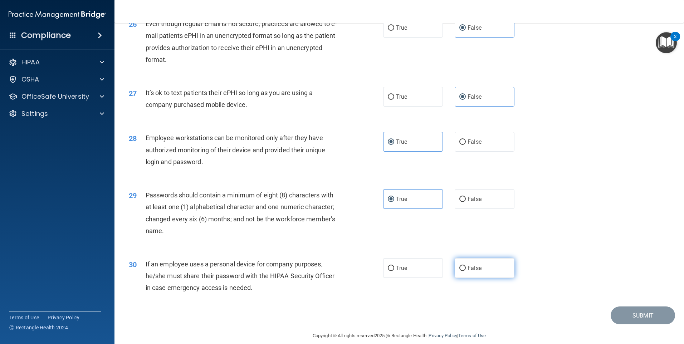
click at [469, 271] on span "False" at bounding box center [474, 268] width 14 height 7
click at [466, 271] on input "False" at bounding box center [462, 268] width 6 height 5
radio input "true"
click at [628, 323] on button "Submit" at bounding box center [642, 315] width 64 height 18
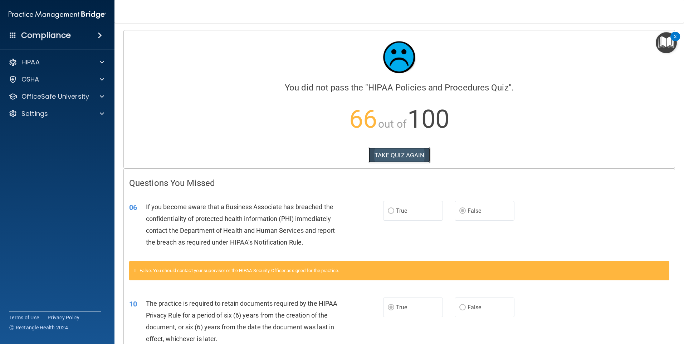
click at [413, 158] on button "TAKE QUIZ AGAIN" at bounding box center [399, 155] width 62 height 16
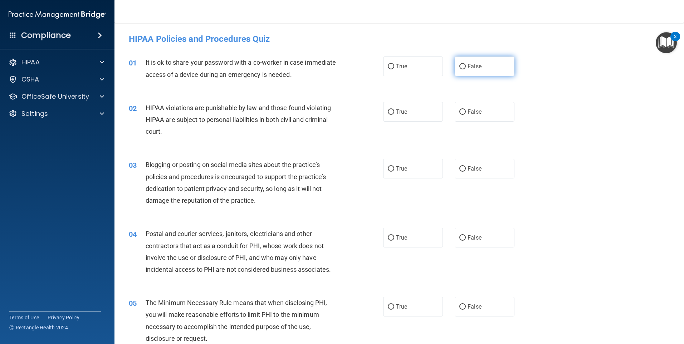
click at [459, 66] on input "False" at bounding box center [462, 66] width 6 height 5
radio input "true"
click at [408, 114] on label "True" at bounding box center [413, 112] width 60 height 20
click at [394, 114] on input "True" at bounding box center [391, 111] width 6 height 5
radio input "true"
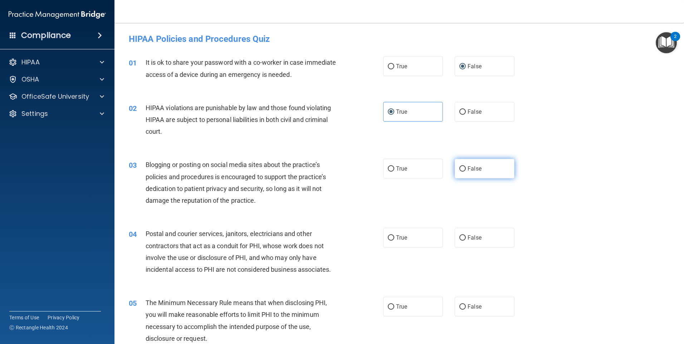
click at [454, 171] on label "False" at bounding box center [484, 169] width 60 height 20
click at [459, 171] on input "False" at bounding box center [462, 168] width 6 height 5
radio input "true"
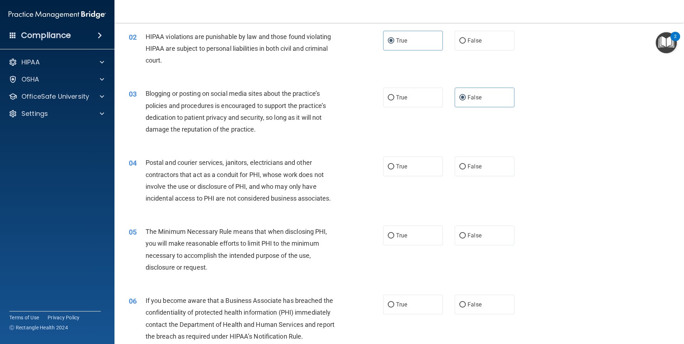
scroll to position [72, 0]
click at [395, 171] on label "True" at bounding box center [413, 166] width 60 height 20
click at [394, 169] on input "True" at bounding box center [391, 166] width 6 height 5
radio input "true"
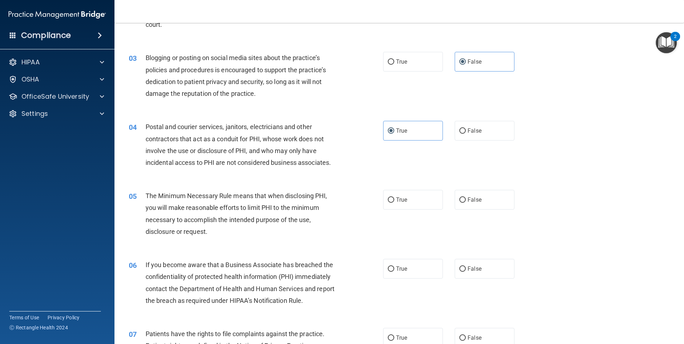
scroll to position [107, 0]
click at [398, 198] on span "True" at bounding box center [401, 199] width 11 height 7
click at [394, 198] on input "True" at bounding box center [391, 199] width 6 height 5
radio input "true"
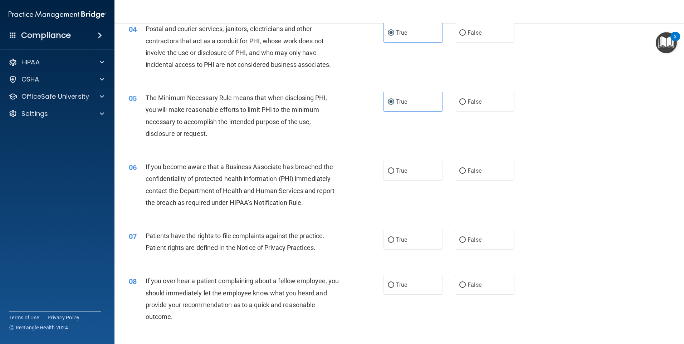
scroll to position [215, 0]
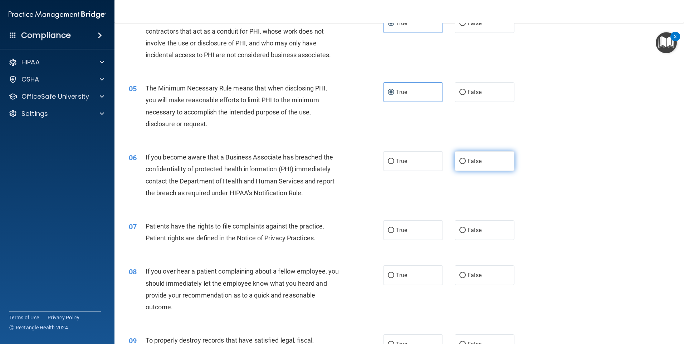
click at [482, 163] on label "False" at bounding box center [484, 161] width 60 height 20
click at [466, 163] on input "False" at bounding box center [462, 161] width 6 height 5
radio input "true"
click at [394, 235] on label "True" at bounding box center [413, 230] width 60 height 20
click at [394, 233] on input "True" at bounding box center [391, 230] width 6 height 5
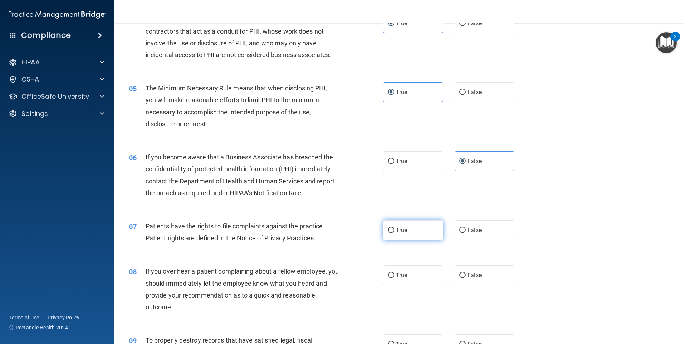
radio input "true"
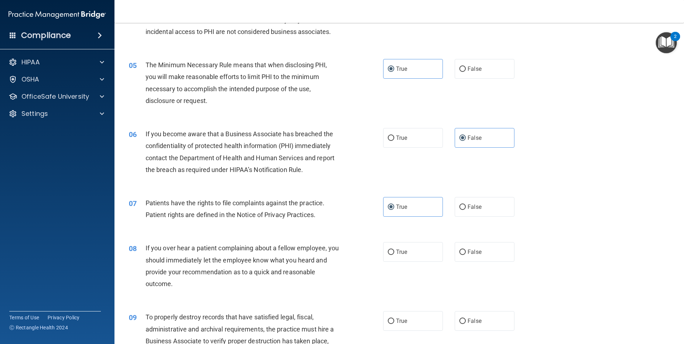
scroll to position [250, 0]
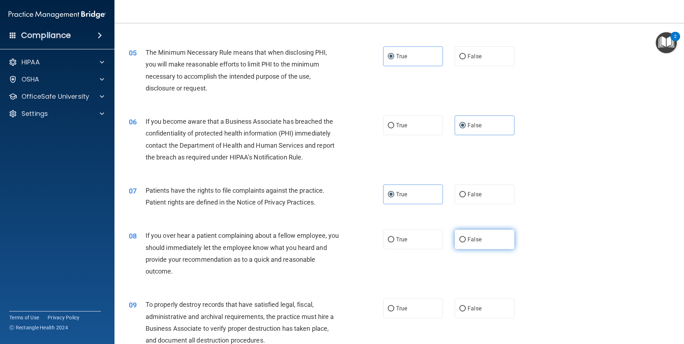
click at [466, 244] on label "False" at bounding box center [484, 240] width 60 height 20
click at [466, 242] on input "False" at bounding box center [462, 239] width 6 height 5
radio input "true"
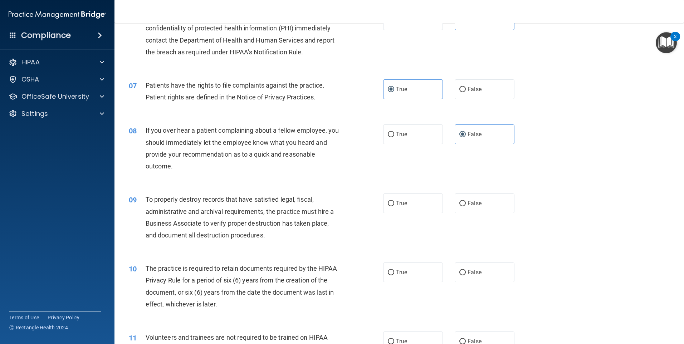
scroll to position [358, 0]
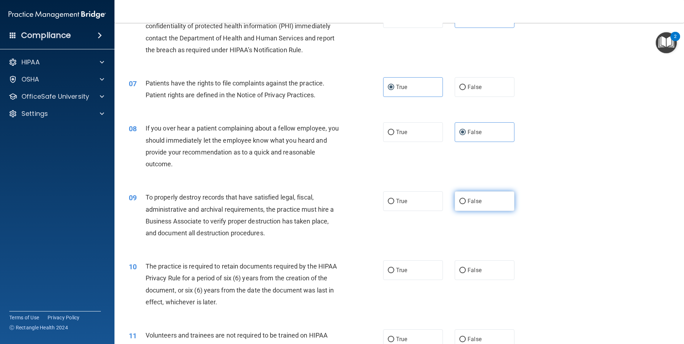
click at [467, 203] on span "False" at bounding box center [474, 201] width 14 height 7
click at [464, 203] on input "False" at bounding box center [462, 201] width 6 height 5
radio input "true"
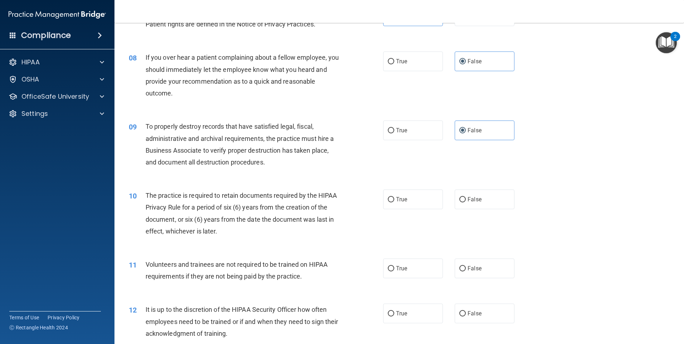
scroll to position [429, 0]
click at [398, 204] on label "True" at bounding box center [413, 199] width 60 height 20
click at [394, 202] on input "True" at bounding box center [391, 198] width 6 height 5
radio input "true"
click at [448, 268] on div "True False" at bounding box center [454, 268] width 143 height 20
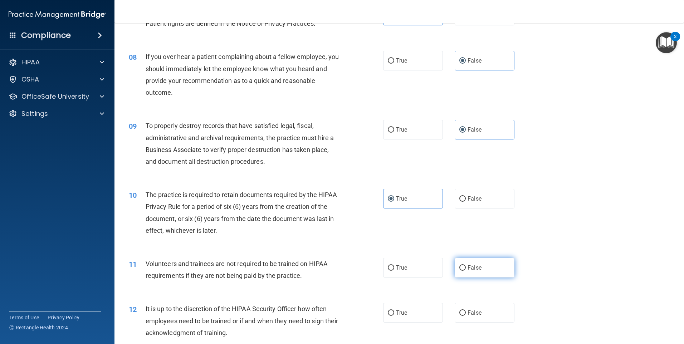
click at [467, 268] on span "False" at bounding box center [474, 267] width 14 height 7
click at [466, 268] on input "False" at bounding box center [462, 267] width 6 height 5
radio input "true"
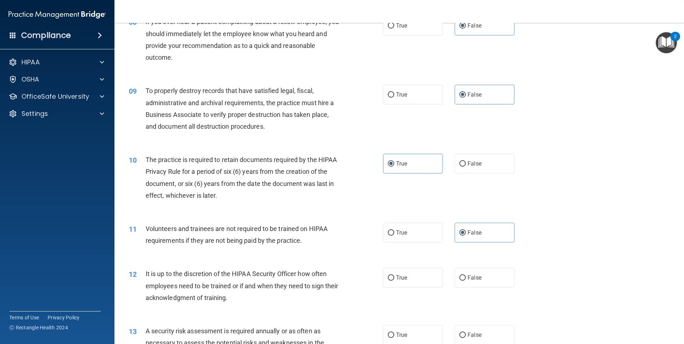
scroll to position [536, 0]
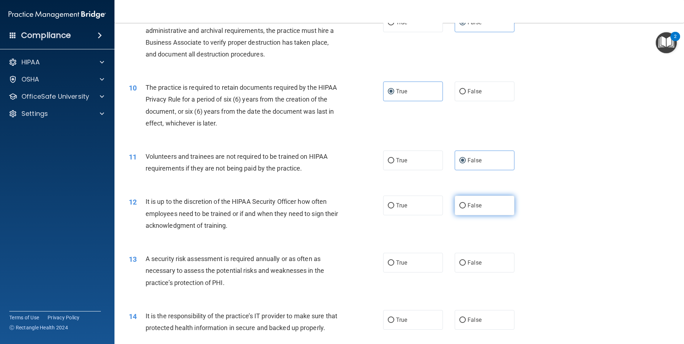
click at [459, 206] on input "False" at bounding box center [462, 205] width 6 height 5
radio input "true"
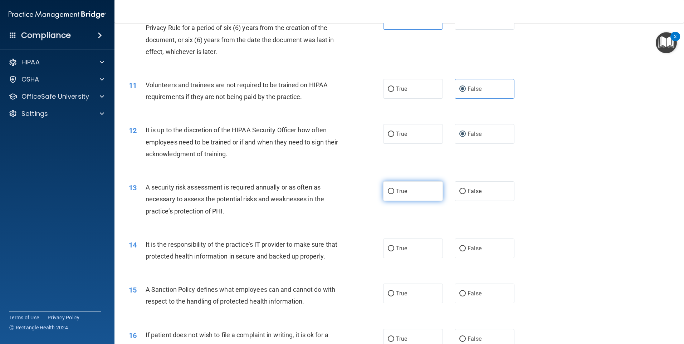
click at [407, 194] on label "True" at bounding box center [413, 191] width 60 height 20
click at [394, 194] on input "True" at bounding box center [391, 191] width 6 height 5
radio input "true"
click at [460, 243] on label "False" at bounding box center [484, 248] width 60 height 20
click at [460, 246] on input "False" at bounding box center [462, 248] width 6 height 5
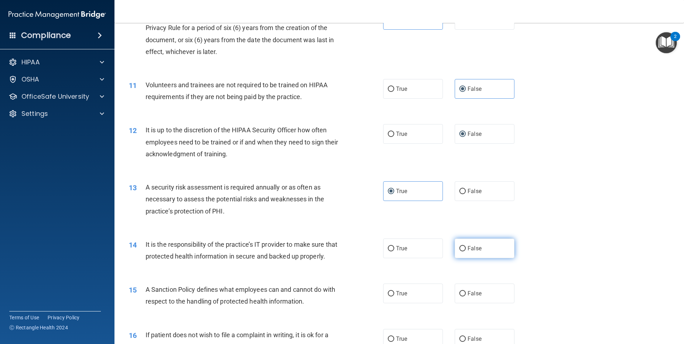
radio input "true"
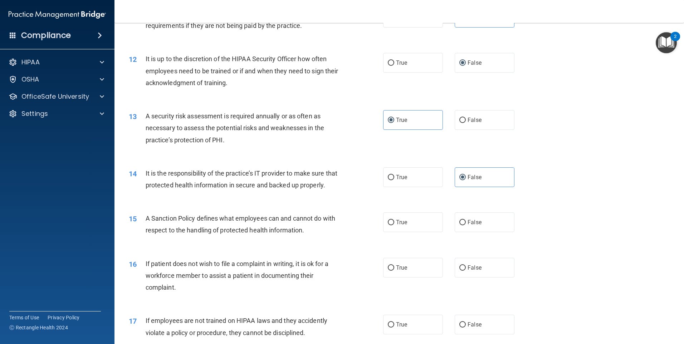
scroll to position [679, 0]
click at [462, 232] on label "False" at bounding box center [484, 222] width 60 height 20
click at [462, 225] on input "False" at bounding box center [462, 222] width 6 height 5
radio input "true"
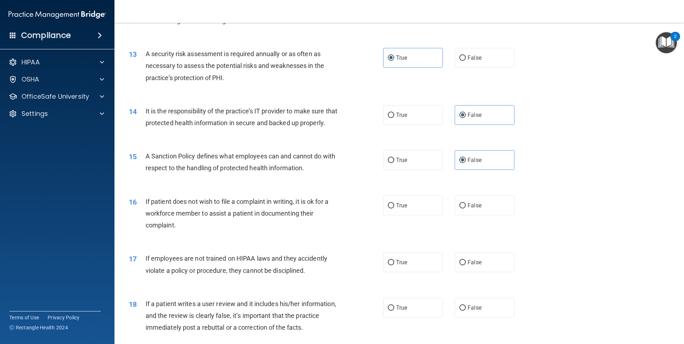
scroll to position [751, 0]
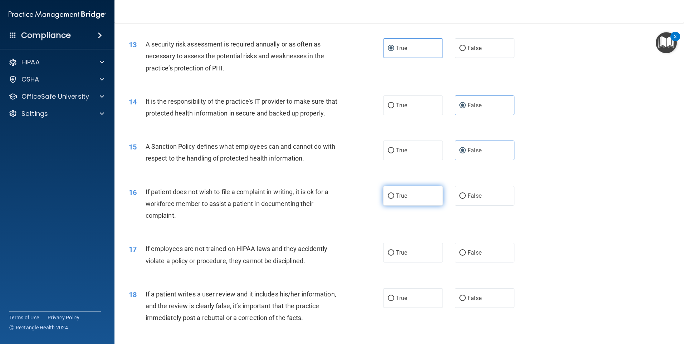
click at [403, 199] on span "True" at bounding box center [401, 195] width 11 height 7
click at [394, 199] on input "True" at bounding box center [391, 195] width 6 height 5
radio input "true"
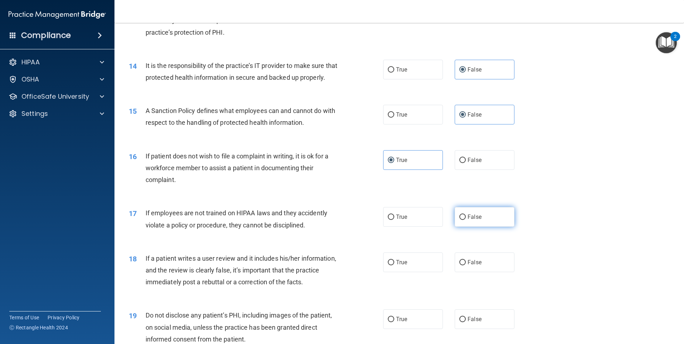
click at [468, 227] on label "False" at bounding box center [484, 217] width 60 height 20
click at [466, 220] on input "False" at bounding box center [462, 217] width 6 height 5
radio input "true"
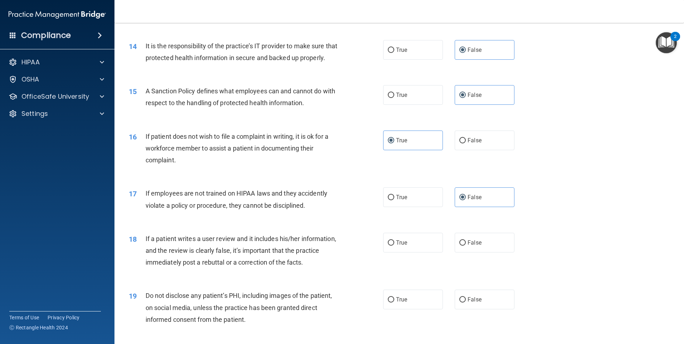
scroll to position [822, 0]
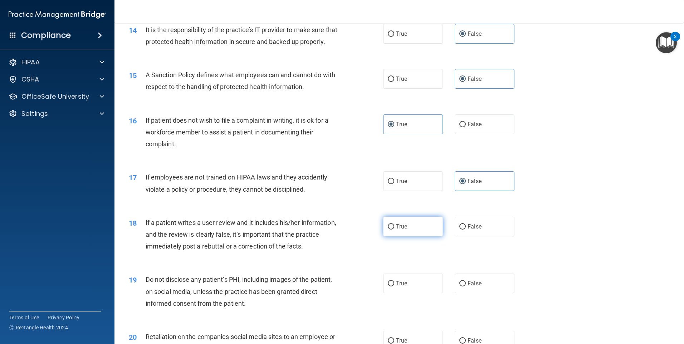
click at [413, 236] on label "True" at bounding box center [413, 227] width 60 height 20
click at [394, 230] on input "True" at bounding box center [391, 226] width 6 height 5
radio input "true"
click at [467, 230] on span "False" at bounding box center [474, 226] width 14 height 7
click at [466, 230] on input "False" at bounding box center [462, 226] width 6 height 5
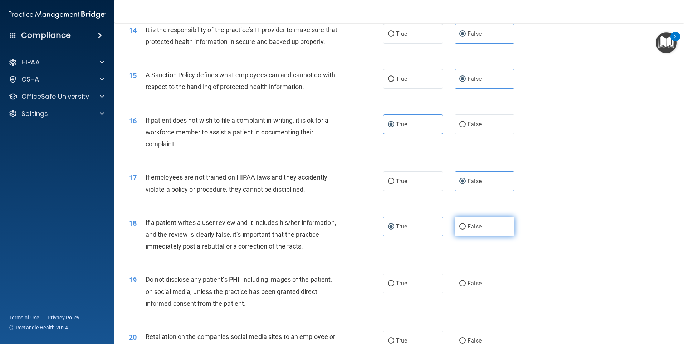
radio input "true"
radio input "false"
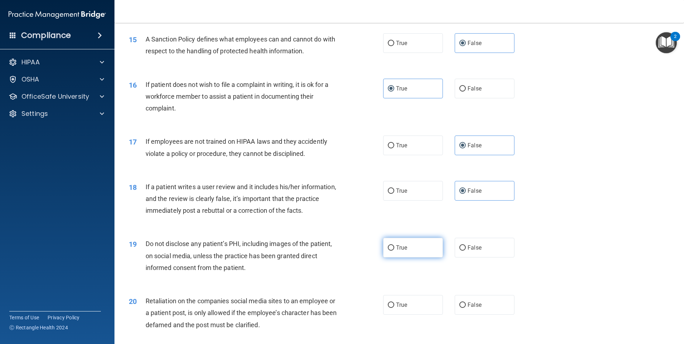
click at [395, 253] on label "True" at bounding box center [413, 248] width 60 height 20
click at [394, 251] on input "True" at bounding box center [391, 247] width 6 height 5
radio input "true"
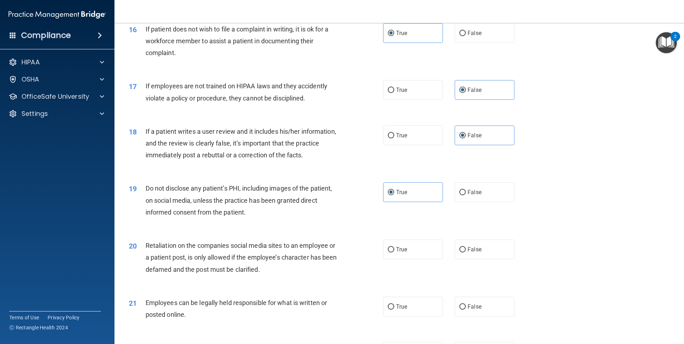
scroll to position [930, 0]
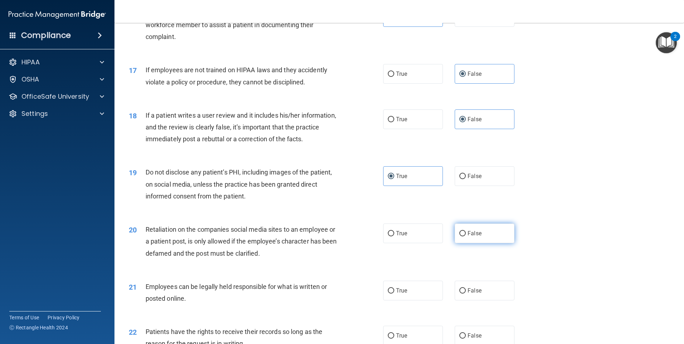
click at [476, 243] on label "False" at bounding box center [484, 233] width 60 height 20
click at [466, 236] on input "False" at bounding box center [462, 233] width 6 height 5
radio input "true"
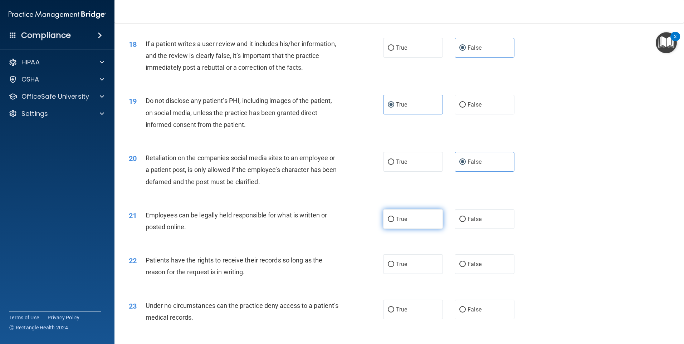
click at [407, 229] on label "True" at bounding box center [413, 219] width 60 height 20
click at [394, 222] on input "True" at bounding box center [391, 219] width 6 height 5
radio input "true"
click at [460, 267] on input "False" at bounding box center [462, 264] width 6 height 5
radio input "true"
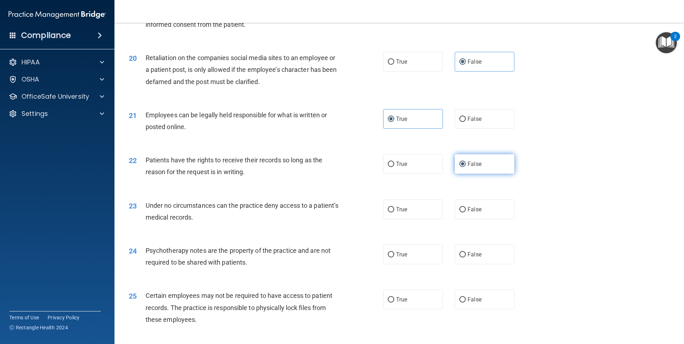
scroll to position [1108, 0]
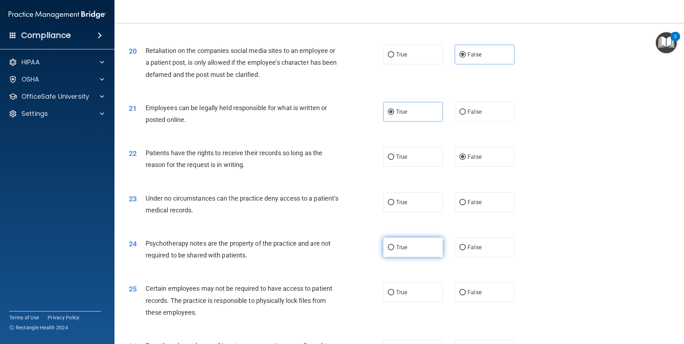
click at [414, 257] on label "True" at bounding box center [413, 247] width 60 height 20
click at [394, 250] on input "True" at bounding box center [391, 247] width 6 height 5
radio input "true"
click at [479, 212] on label "False" at bounding box center [484, 202] width 60 height 20
click at [466, 205] on input "False" at bounding box center [462, 202] width 6 height 5
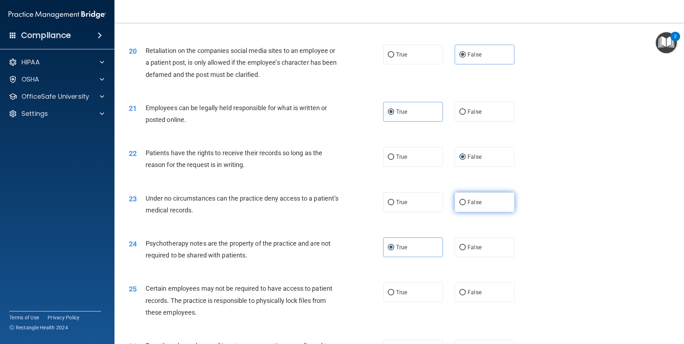
radio input "true"
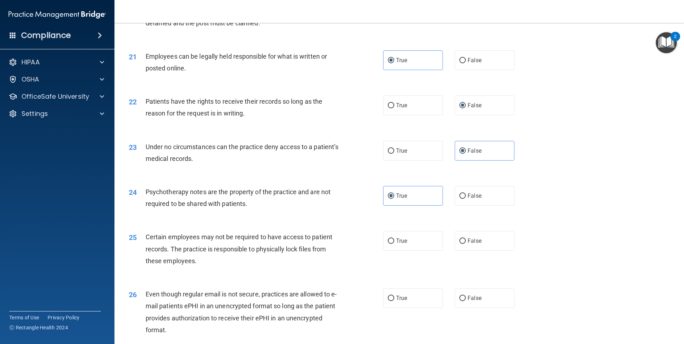
scroll to position [1180, 0]
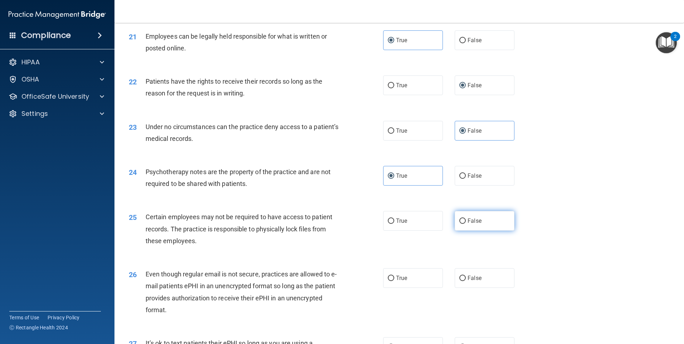
click at [459, 224] on input "False" at bounding box center [462, 220] width 6 height 5
radio input "true"
click at [431, 231] on label "True" at bounding box center [413, 221] width 60 height 20
click at [394, 224] on input "True" at bounding box center [391, 220] width 6 height 5
radio input "true"
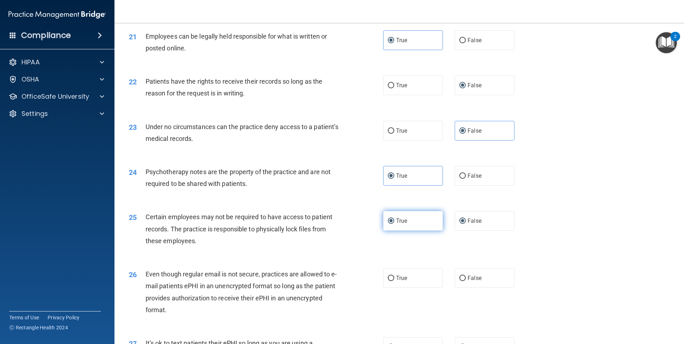
radio input "false"
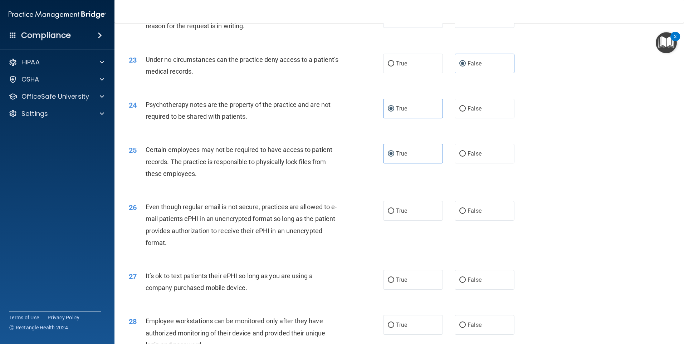
scroll to position [1251, 0]
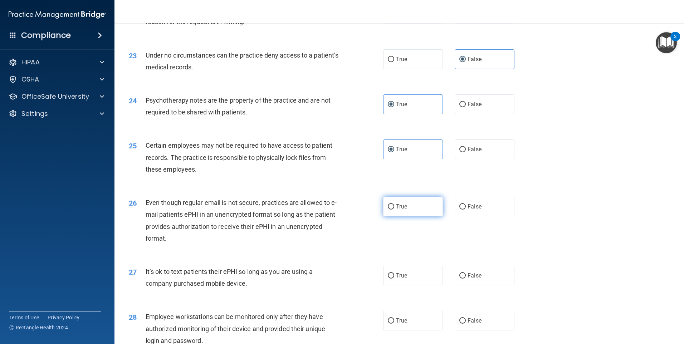
click at [410, 216] on label "True" at bounding box center [413, 207] width 60 height 20
click at [394, 210] on input "True" at bounding box center [391, 206] width 6 height 5
radio input "true"
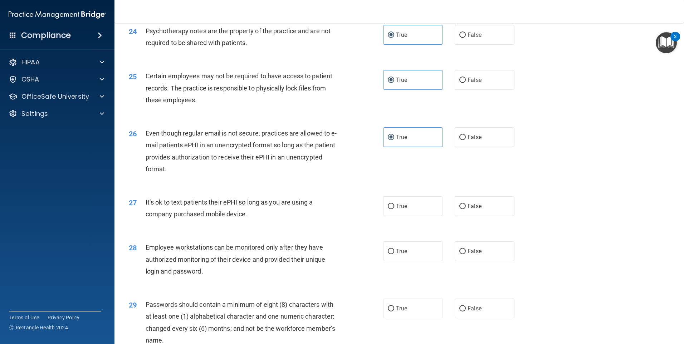
scroll to position [1323, 0]
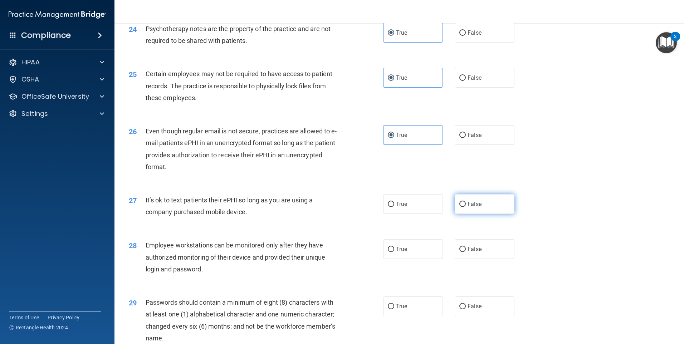
click at [468, 214] on label "False" at bounding box center [484, 204] width 60 height 20
click at [466, 207] on input "False" at bounding box center [462, 204] width 6 height 5
radio input "true"
click at [471, 259] on label "False" at bounding box center [484, 249] width 60 height 20
click at [466, 252] on input "False" at bounding box center [462, 249] width 6 height 5
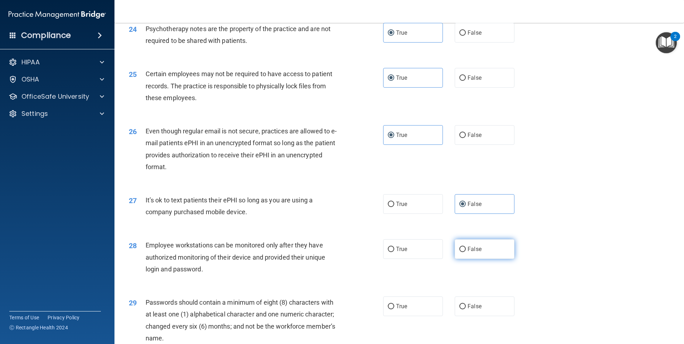
radio input "true"
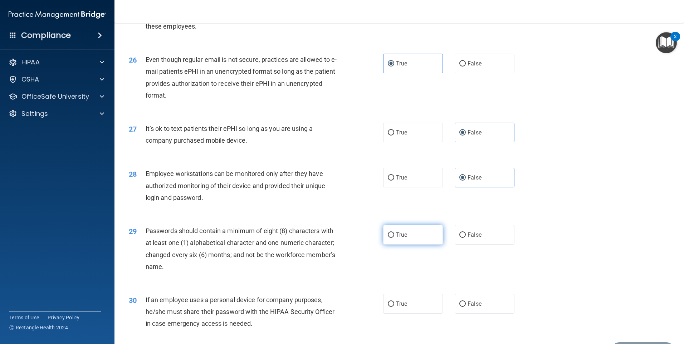
click at [396, 238] on span "True" at bounding box center [401, 234] width 11 height 7
click at [394, 238] on input "True" at bounding box center [391, 234] width 6 height 5
radio input "true"
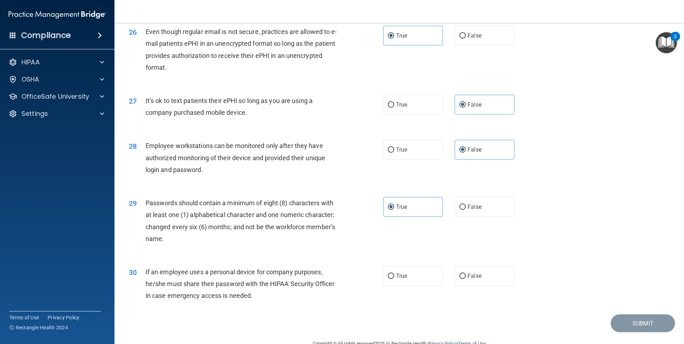
scroll to position [1451, 0]
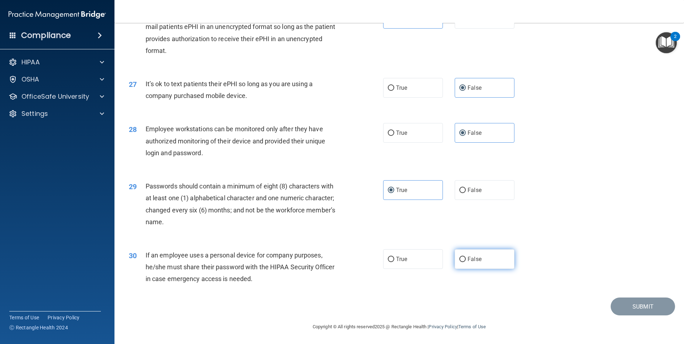
click at [467, 260] on span "False" at bounding box center [474, 259] width 14 height 7
click at [466, 260] on input "False" at bounding box center [462, 259] width 6 height 5
radio input "true"
click at [617, 302] on button "Submit" at bounding box center [642, 306] width 64 height 18
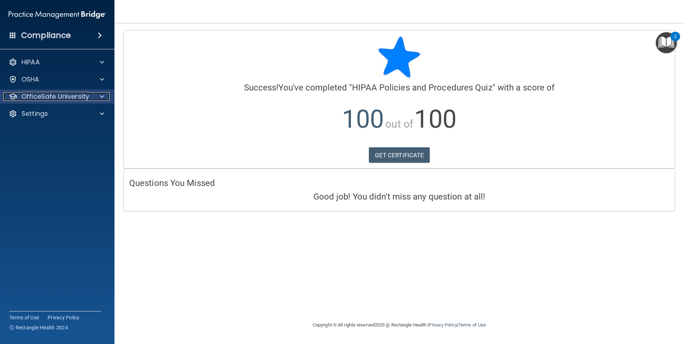
click at [96, 95] on div at bounding box center [101, 96] width 18 height 9
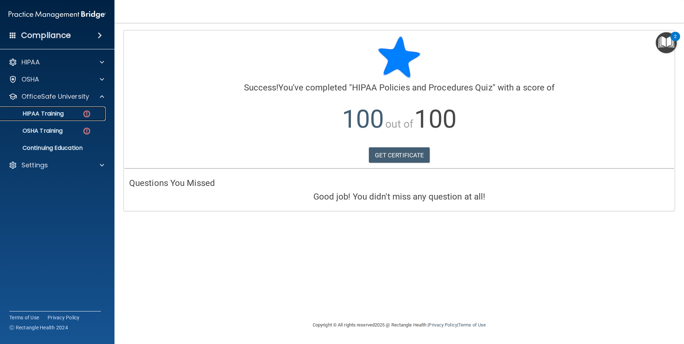
click at [72, 116] on div "HIPAA Training" at bounding box center [54, 113] width 98 height 7
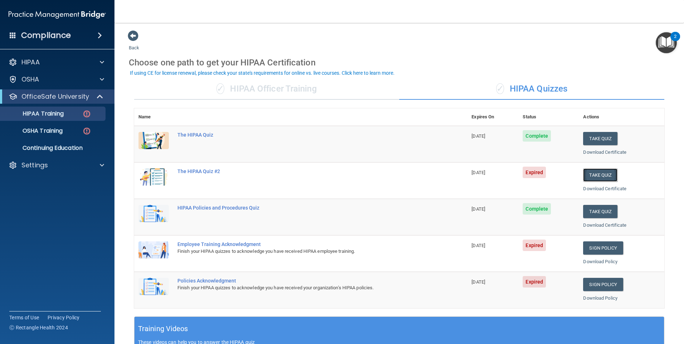
click at [604, 179] on button "Take Quiz" at bounding box center [600, 174] width 34 height 13
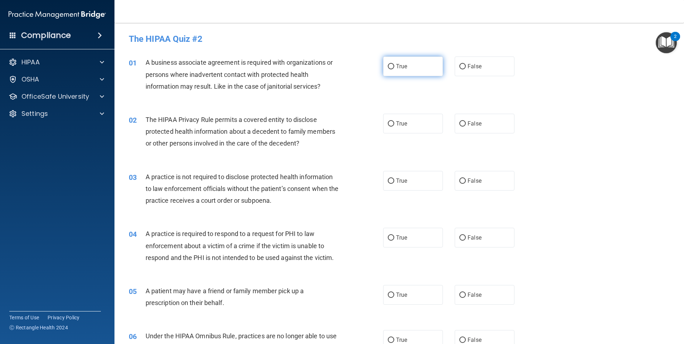
click at [407, 69] on label "True" at bounding box center [413, 66] width 60 height 20
click at [394, 69] on input "True" at bounding box center [391, 66] width 6 height 5
radio input "true"
click at [469, 125] on span "False" at bounding box center [474, 123] width 14 height 7
click at [466, 125] on input "False" at bounding box center [462, 123] width 6 height 5
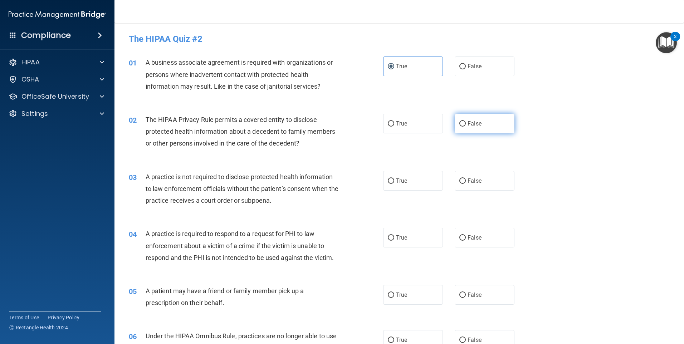
radio input "true"
click at [466, 177] on label "False" at bounding box center [484, 181] width 60 height 20
click at [466, 178] on input "False" at bounding box center [462, 180] width 6 height 5
radio input "true"
click at [409, 238] on label "True" at bounding box center [413, 238] width 60 height 20
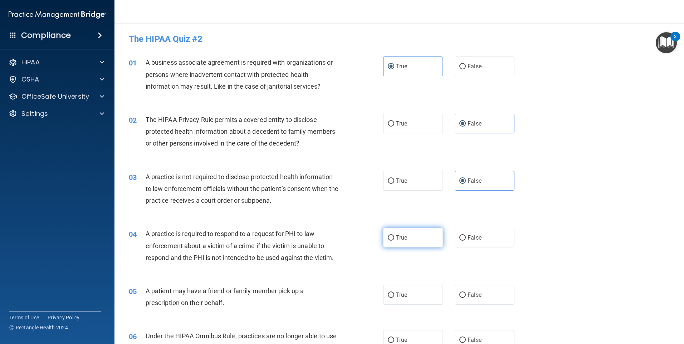
click at [394, 238] on input "True" at bounding box center [391, 237] width 6 height 5
radio input "true"
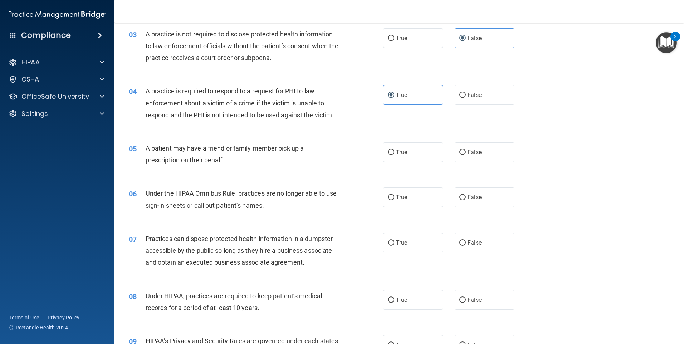
scroll to position [143, 0]
click at [399, 149] on span "True" at bounding box center [401, 151] width 11 height 7
click at [394, 149] on input "True" at bounding box center [391, 151] width 6 height 5
radio input "true"
click at [429, 197] on label "True" at bounding box center [413, 197] width 60 height 20
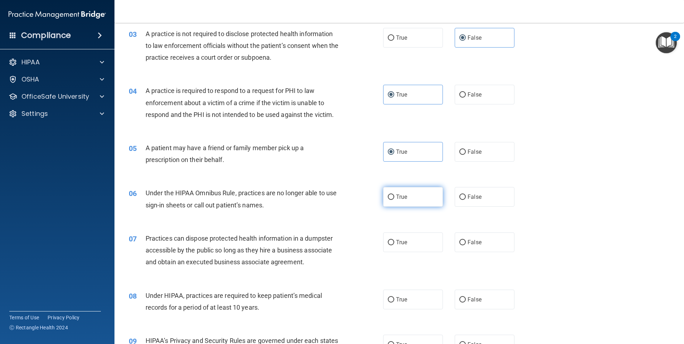
click at [394, 197] on input "True" at bounding box center [391, 196] width 6 height 5
radio input "true"
click at [459, 241] on input "False" at bounding box center [462, 242] width 6 height 5
radio input "true"
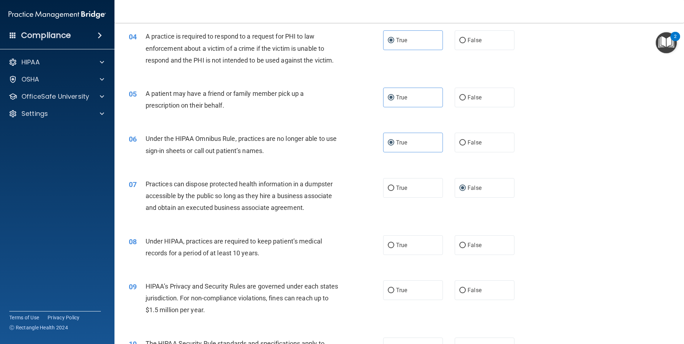
scroll to position [215, 0]
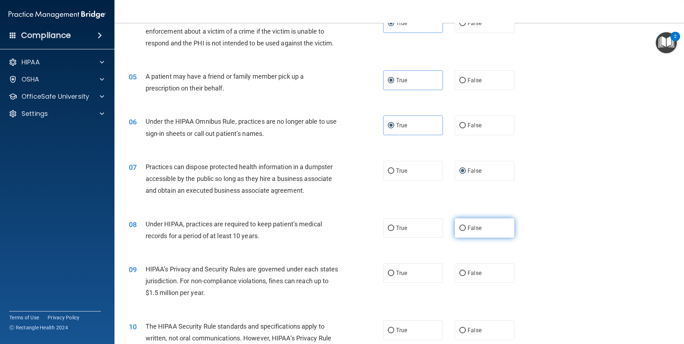
click at [459, 229] on input "False" at bounding box center [462, 228] width 6 height 5
radio input "true"
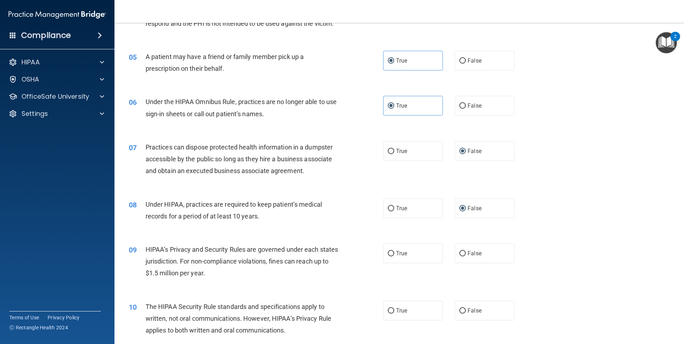
scroll to position [250, 0]
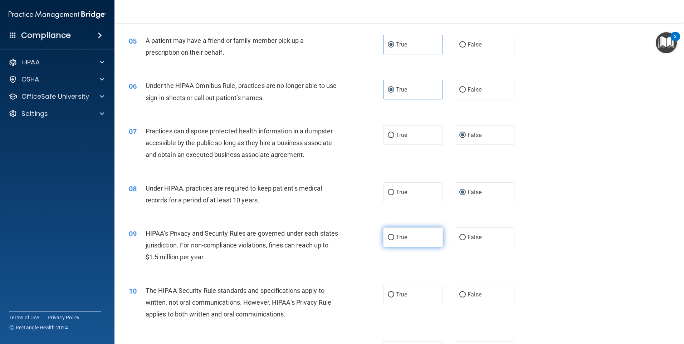
click at [396, 236] on span "True" at bounding box center [401, 237] width 11 height 7
click at [394, 236] on input "True" at bounding box center [391, 237] width 6 height 5
radio input "true"
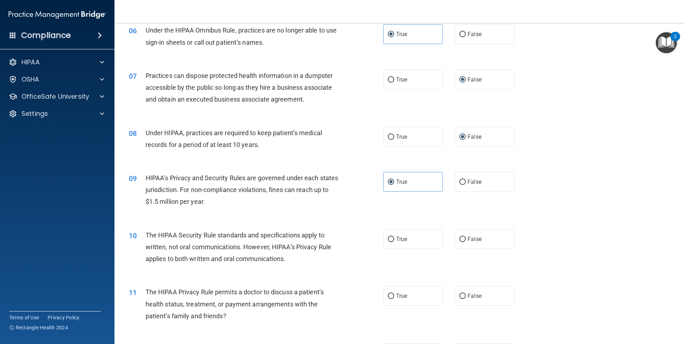
scroll to position [322, 0]
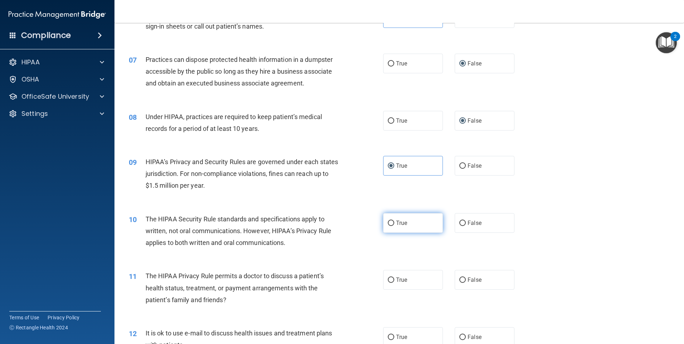
click at [404, 225] on span "True" at bounding box center [401, 223] width 11 height 7
click at [394, 225] on input "True" at bounding box center [391, 223] width 6 height 5
radio input "true"
click at [454, 225] on label "False" at bounding box center [484, 223] width 60 height 20
click at [459, 225] on input "False" at bounding box center [462, 223] width 6 height 5
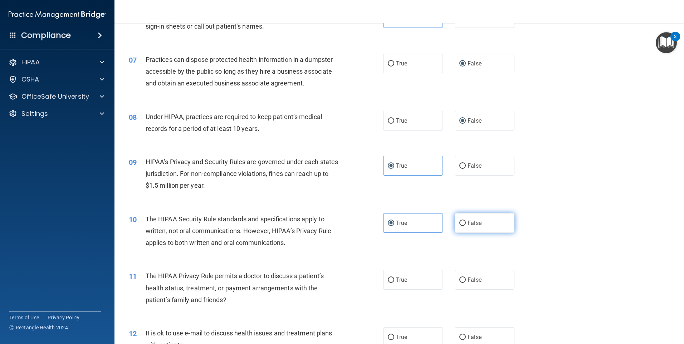
radio input "true"
radio input "false"
click at [459, 282] on input "False" at bounding box center [462, 279] width 6 height 5
radio input "true"
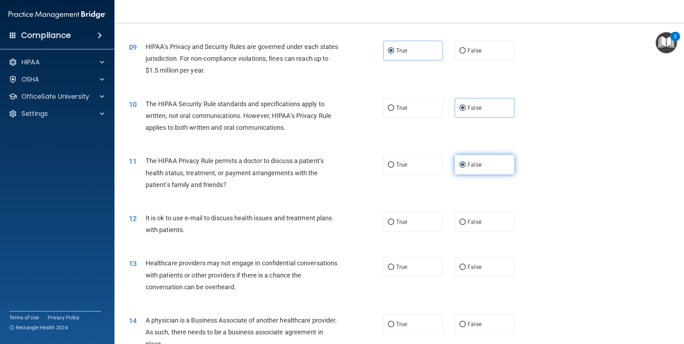
scroll to position [465, 0]
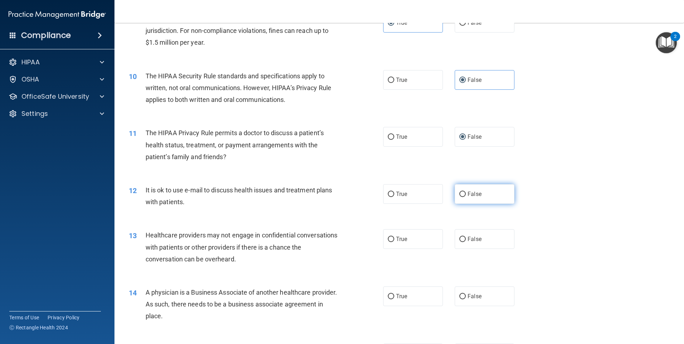
click at [467, 194] on span "False" at bounding box center [474, 194] width 14 height 7
click at [465, 194] on input "False" at bounding box center [462, 194] width 6 height 5
radio input "true"
click at [402, 237] on span "True" at bounding box center [401, 239] width 11 height 7
click at [394, 237] on input "True" at bounding box center [391, 239] width 6 height 5
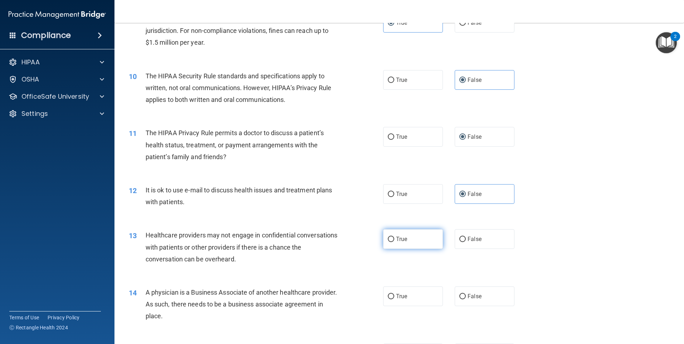
radio input "true"
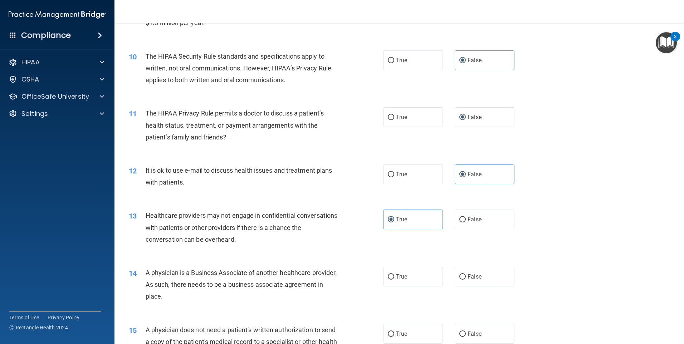
scroll to position [501, 0]
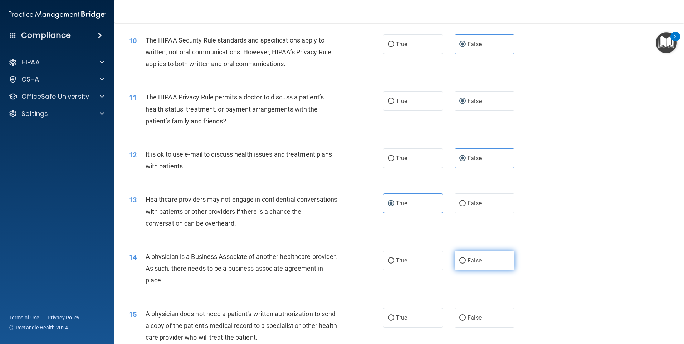
click at [462, 263] on input "False" at bounding box center [462, 260] width 6 height 5
radio input "true"
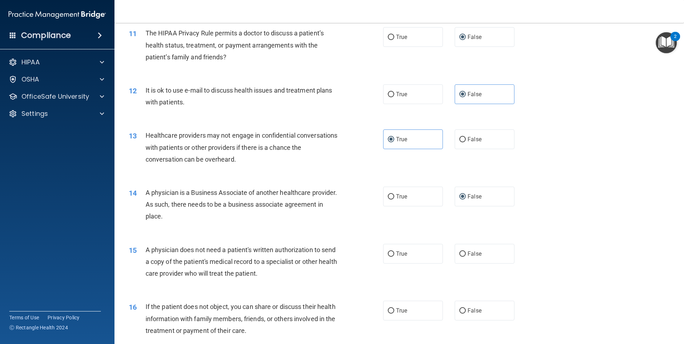
scroll to position [572, 0]
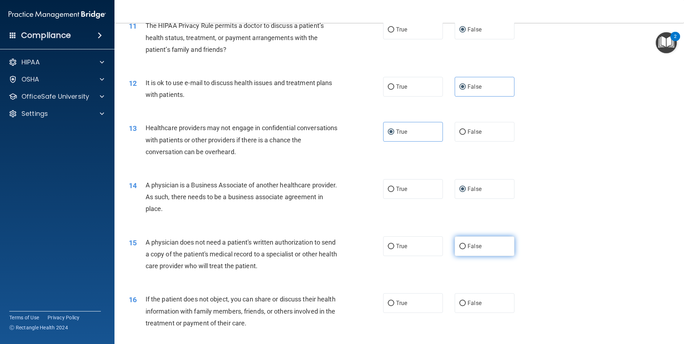
click at [467, 250] on label "False" at bounding box center [484, 246] width 60 height 20
click at [466, 249] on input "False" at bounding box center [462, 246] width 6 height 5
radio input "true"
click at [403, 241] on label "True" at bounding box center [413, 246] width 60 height 20
click at [394, 244] on input "True" at bounding box center [391, 246] width 6 height 5
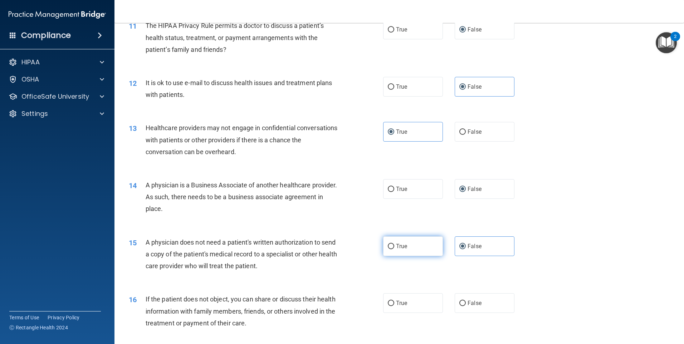
radio input "true"
radio input "false"
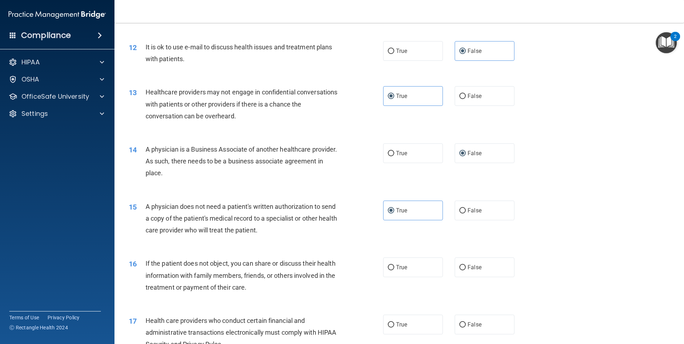
scroll to position [644, 0]
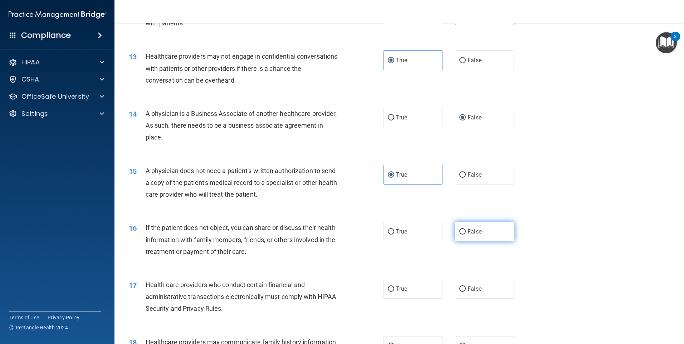
click at [454, 234] on label "False" at bounding box center [484, 232] width 60 height 20
click at [459, 234] on input "False" at bounding box center [462, 231] width 6 height 5
radio input "true"
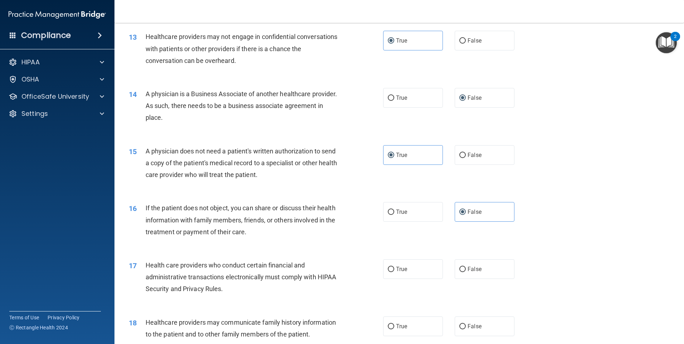
scroll to position [679, 0]
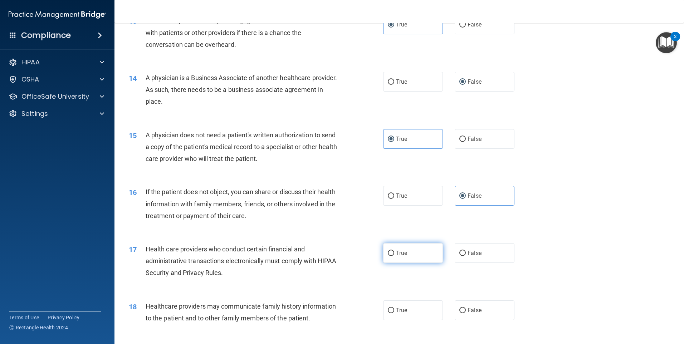
click at [395, 260] on label "True" at bounding box center [413, 253] width 60 height 20
click at [394, 256] on input "True" at bounding box center [391, 253] width 6 height 5
radio input "true"
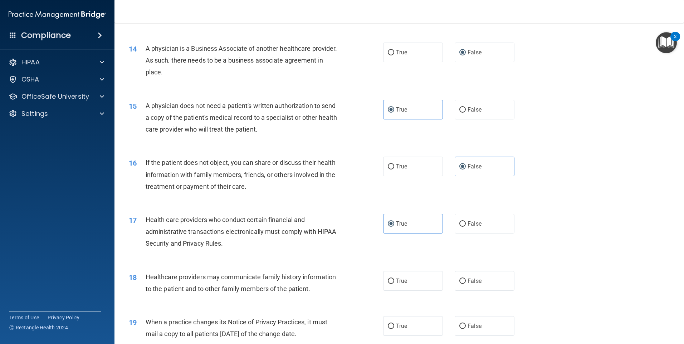
scroll to position [751, 0]
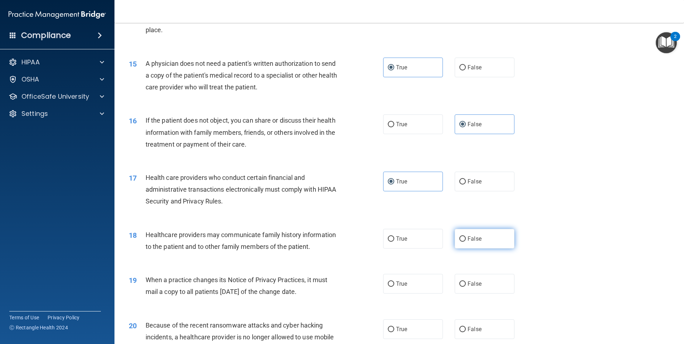
click at [454, 242] on label "False" at bounding box center [484, 239] width 60 height 20
click at [459, 242] on input "False" at bounding box center [462, 238] width 6 height 5
radio input "true"
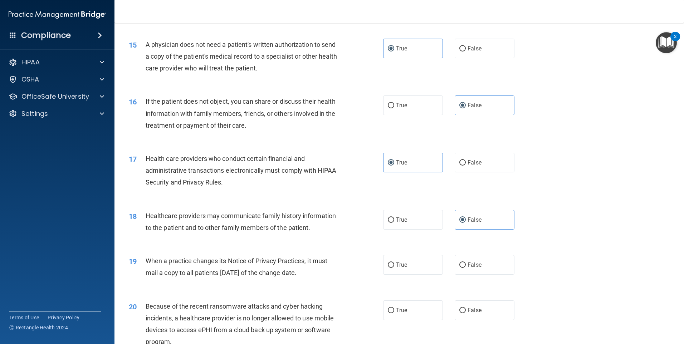
scroll to position [787, 0]
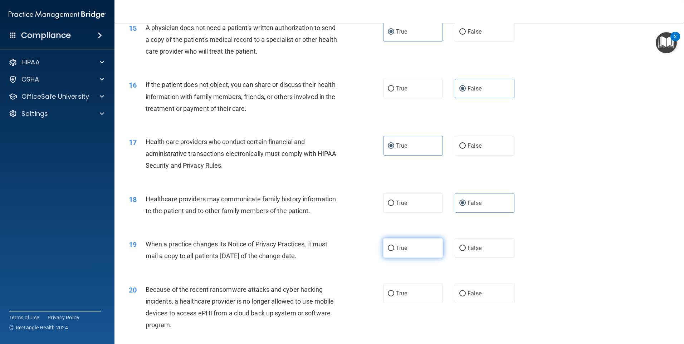
click at [424, 254] on label "True" at bounding box center [413, 248] width 60 height 20
click at [394, 251] on input "True" at bounding box center [391, 248] width 6 height 5
radio input "true"
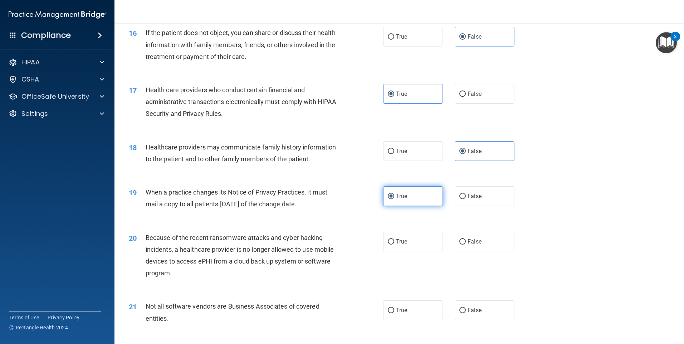
scroll to position [858, 0]
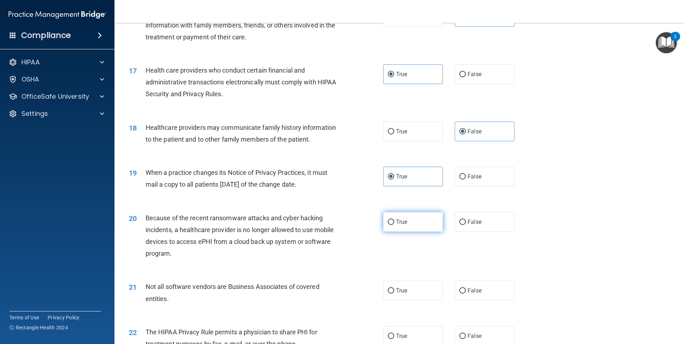
click at [416, 227] on label "True" at bounding box center [413, 222] width 60 height 20
click at [394, 225] on input "True" at bounding box center [391, 222] width 6 height 5
radio input "true"
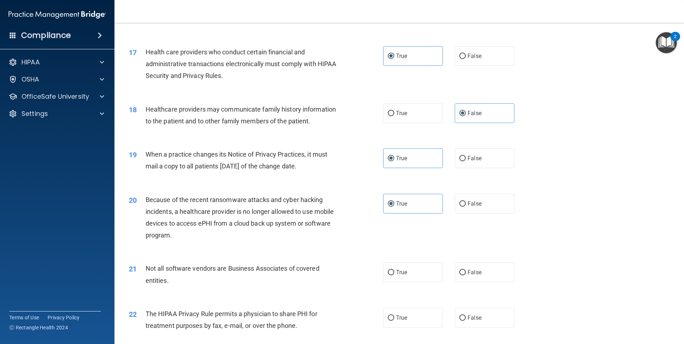
scroll to position [894, 0]
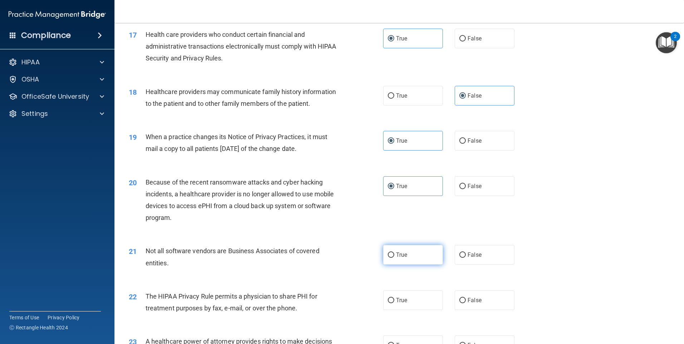
click at [404, 262] on label "True" at bounding box center [413, 255] width 60 height 20
click at [394, 258] on input "True" at bounding box center [391, 254] width 6 height 5
radio input "true"
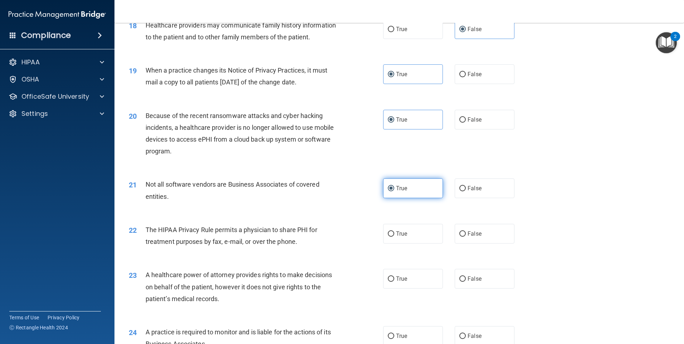
scroll to position [965, 0]
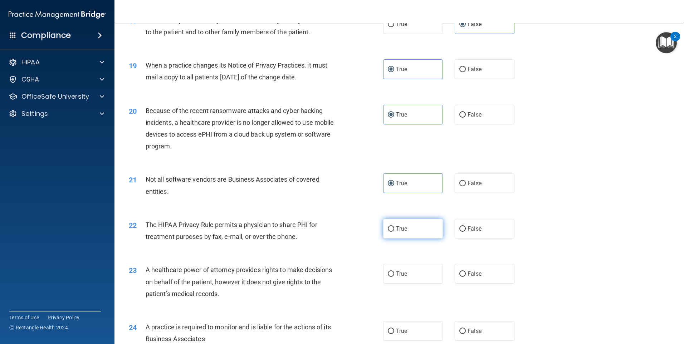
click at [409, 233] on label "True" at bounding box center [413, 229] width 60 height 20
click at [394, 232] on input "True" at bounding box center [391, 228] width 6 height 5
radio input "true"
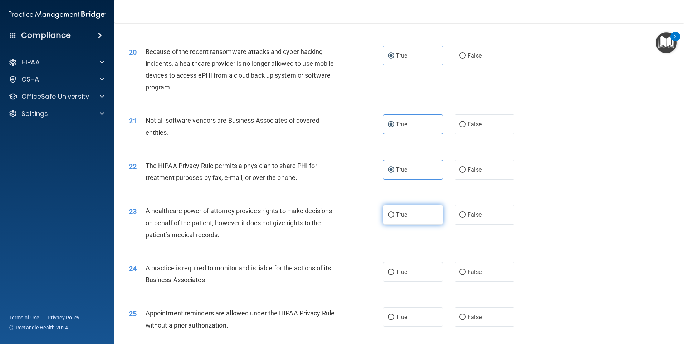
scroll to position [1037, 0]
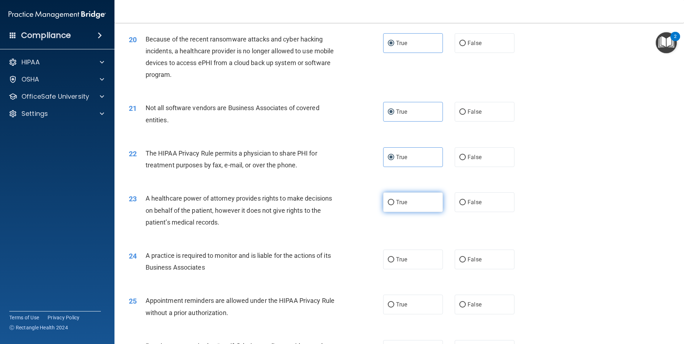
click at [407, 210] on label "True" at bounding box center [413, 202] width 60 height 20
click at [394, 205] on input "True" at bounding box center [391, 202] width 6 height 5
radio input "true"
click at [409, 203] on label "True" at bounding box center [413, 202] width 60 height 20
click at [394, 203] on input "True" at bounding box center [391, 202] width 6 height 5
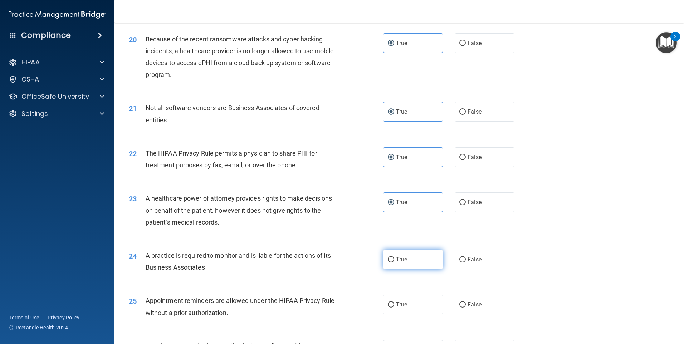
click at [386, 262] on label "True" at bounding box center [413, 260] width 60 height 20
click at [388, 262] on input "True" at bounding box center [391, 259] width 6 height 5
radio input "true"
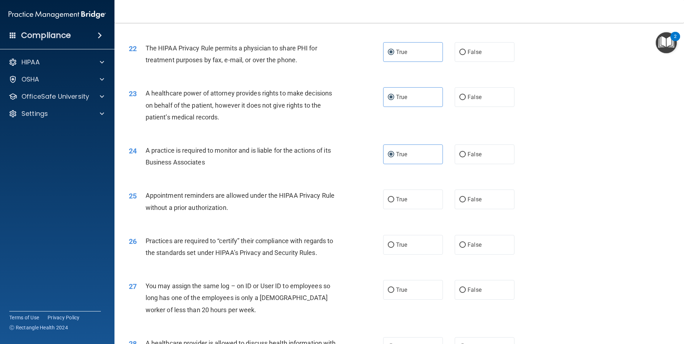
scroll to position [1144, 0]
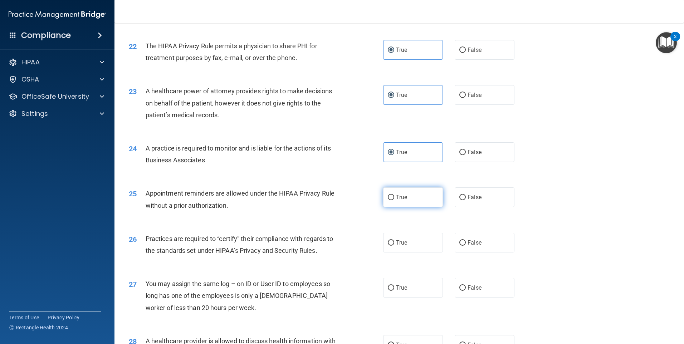
click at [416, 201] on label "True" at bounding box center [413, 197] width 60 height 20
click at [394, 200] on input "True" at bounding box center [391, 197] width 6 height 5
radio input "true"
click at [465, 201] on label "False" at bounding box center [484, 197] width 60 height 20
click at [465, 200] on input "False" at bounding box center [462, 197] width 6 height 5
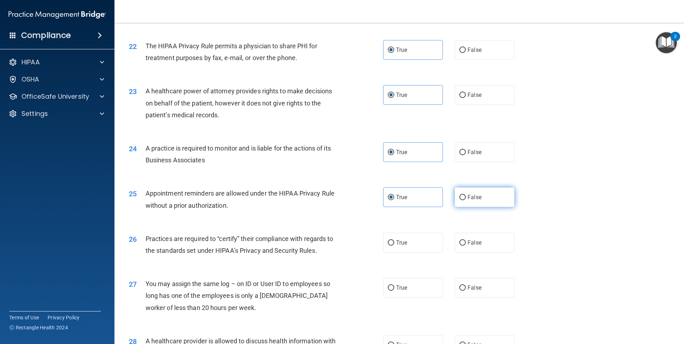
radio input "true"
radio input "false"
click at [407, 248] on label "True" at bounding box center [413, 243] width 60 height 20
click at [394, 246] on input "True" at bounding box center [391, 242] width 6 height 5
radio input "true"
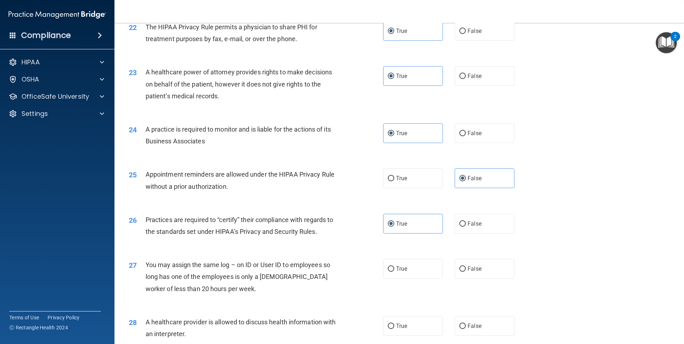
scroll to position [1180, 0]
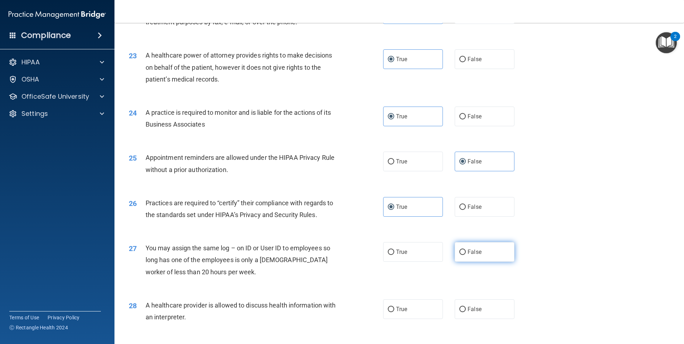
click at [468, 257] on label "False" at bounding box center [484, 252] width 60 height 20
click at [466, 255] on input "False" at bounding box center [462, 252] width 6 height 5
radio input "true"
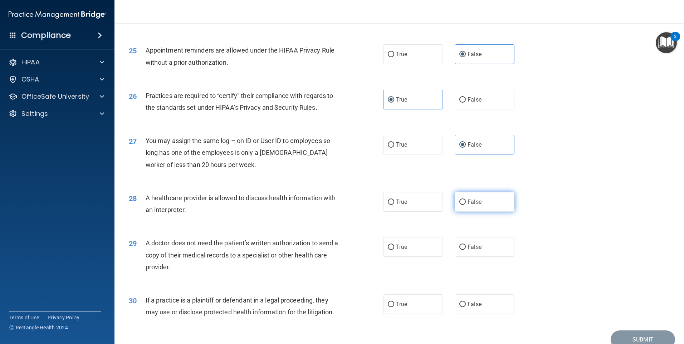
click at [472, 203] on span "False" at bounding box center [474, 201] width 14 height 7
click at [466, 203] on input "False" at bounding box center [462, 202] width 6 height 5
radio input "true"
click at [461, 250] on input "False" at bounding box center [462, 247] width 6 height 5
radio input "true"
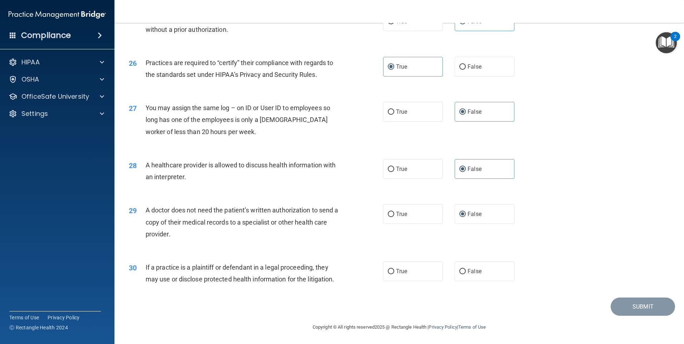
scroll to position [1320, 0]
click at [406, 274] on label "True" at bounding box center [413, 271] width 60 height 20
click at [394, 274] on input "True" at bounding box center [391, 271] width 6 height 5
radio input "true"
click at [631, 302] on button "Submit" at bounding box center [642, 306] width 64 height 18
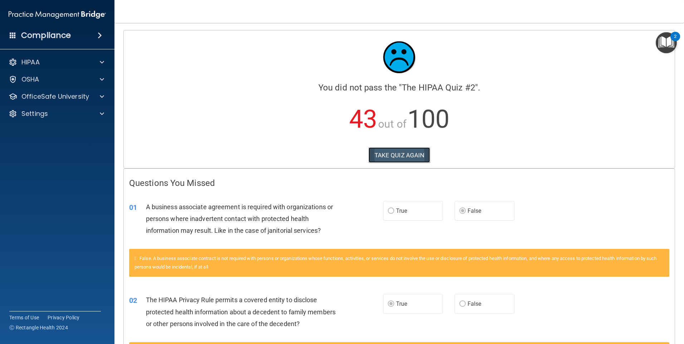
click at [403, 153] on button "TAKE QUIZ AGAIN" at bounding box center [399, 155] width 62 height 16
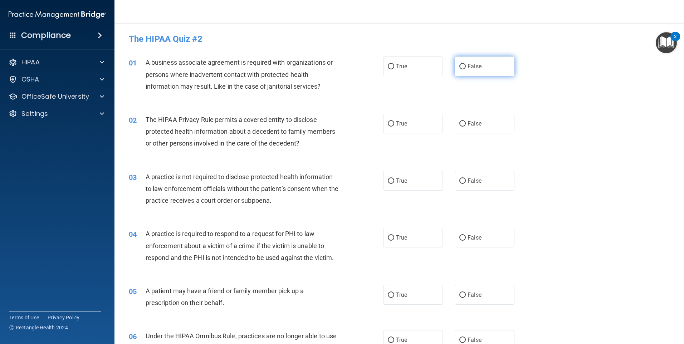
click at [470, 64] on span "False" at bounding box center [474, 66] width 14 height 7
click at [466, 64] on input "False" at bounding box center [462, 66] width 6 height 5
radio input "true"
click at [404, 122] on span "True" at bounding box center [401, 123] width 11 height 7
click at [394, 122] on input "True" at bounding box center [391, 123] width 6 height 5
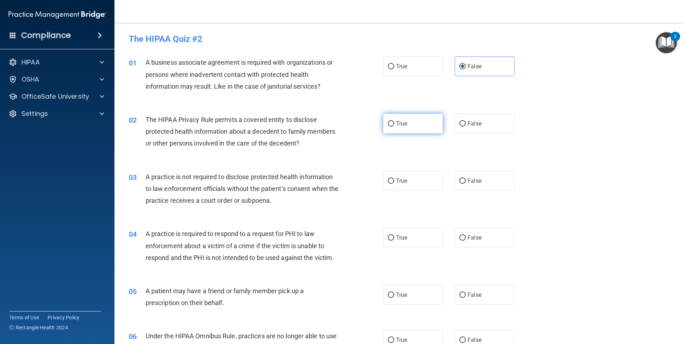
radio input "true"
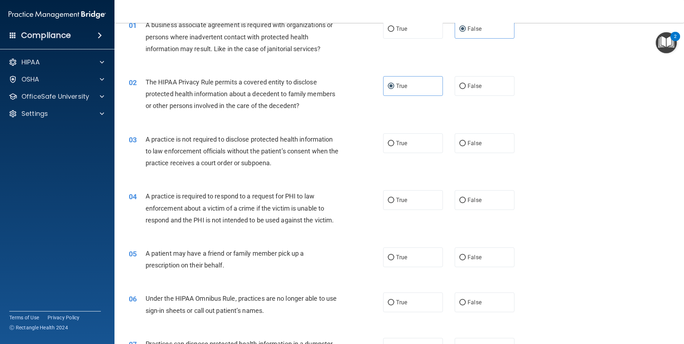
scroll to position [72, 0]
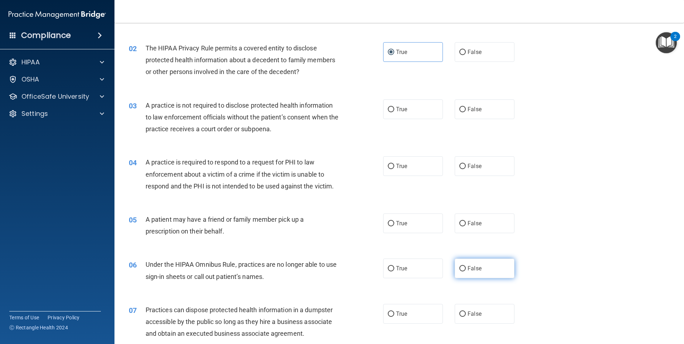
click at [463, 269] on label "False" at bounding box center [484, 268] width 60 height 20
click at [463, 269] on input "False" at bounding box center [462, 268] width 6 height 5
radio input "true"
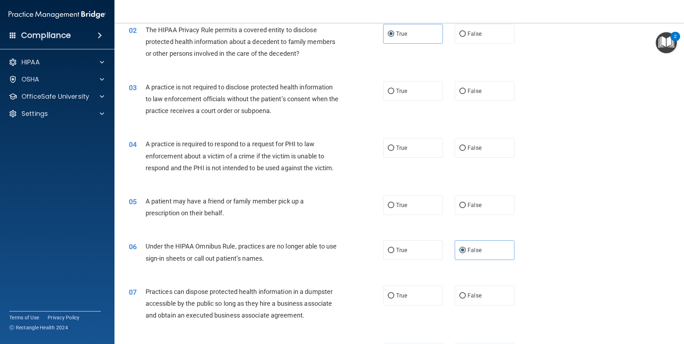
scroll to position [179, 0]
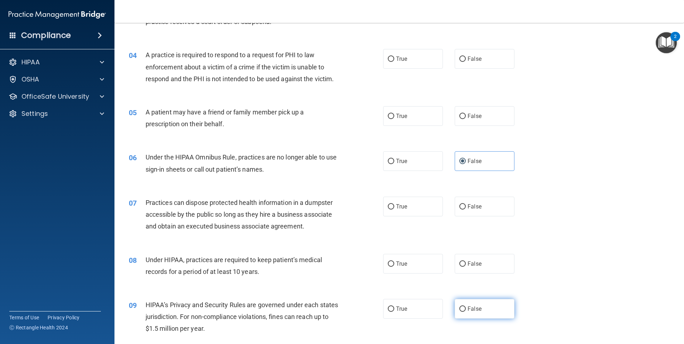
click at [458, 305] on label "False" at bounding box center [484, 309] width 60 height 20
click at [459, 306] on input "False" at bounding box center [462, 308] width 6 height 5
radio input "true"
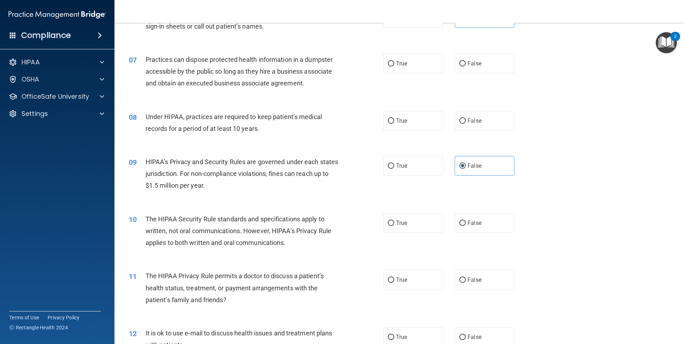
scroll to position [393, 0]
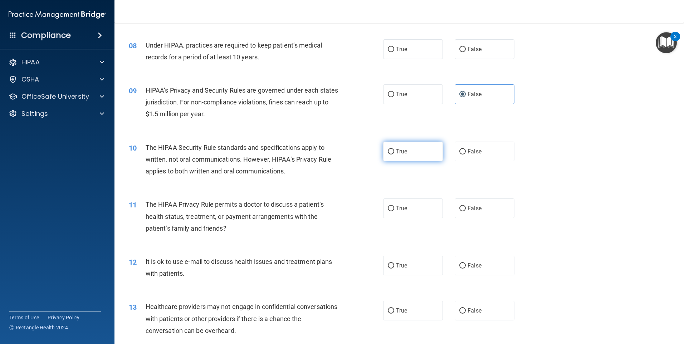
click at [403, 153] on span "True" at bounding box center [401, 151] width 11 height 7
click at [394, 153] on input "True" at bounding box center [391, 151] width 6 height 5
radio input "true"
click at [390, 213] on label "True" at bounding box center [413, 208] width 60 height 20
click at [390, 211] on input "True" at bounding box center [391, 208] width 6 height 5
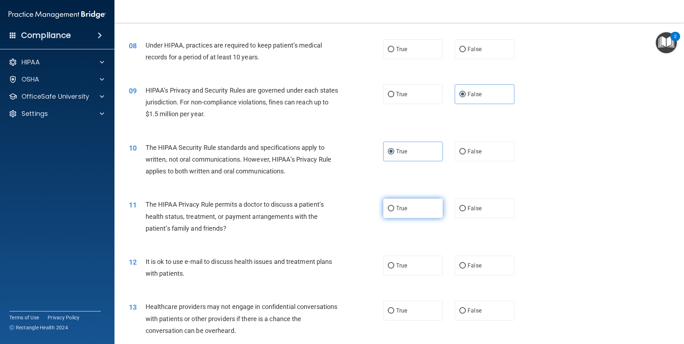
radio input "true"
click at [392, 266] on label "True" at bounding box center [413, 266] width 60 height 20
click at [392, 266] on input "True" at bounding box center [391, 265] width 6 height 5
radio input "true"
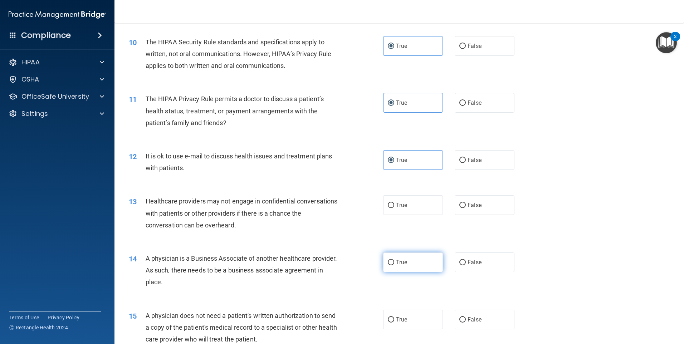
scroll to position [501, 0]
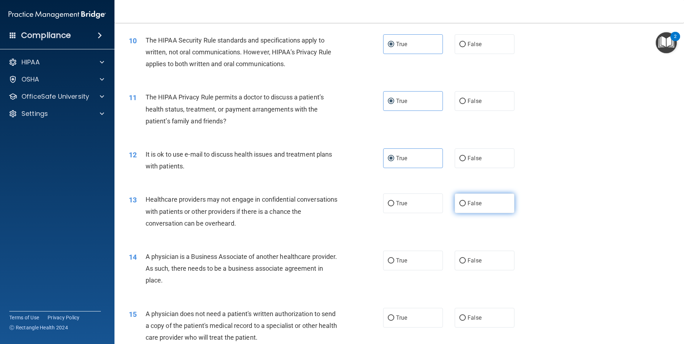
click at [462, 206] on label "False" at bounding box center [484, 203] width 60 height 20
click at [462, 206] on input "False" at bounding box center [462, 203] width 6 height 5
radio input "true"
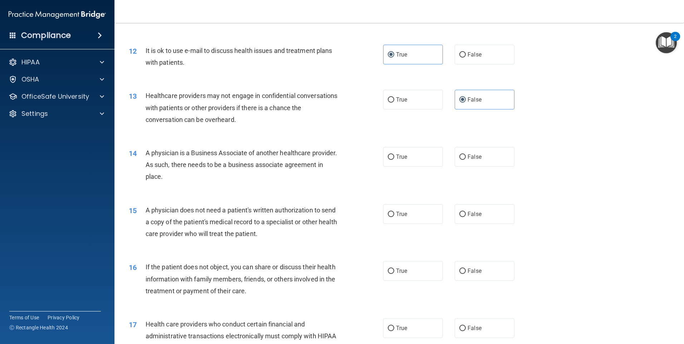
scroll to position [608, 0]
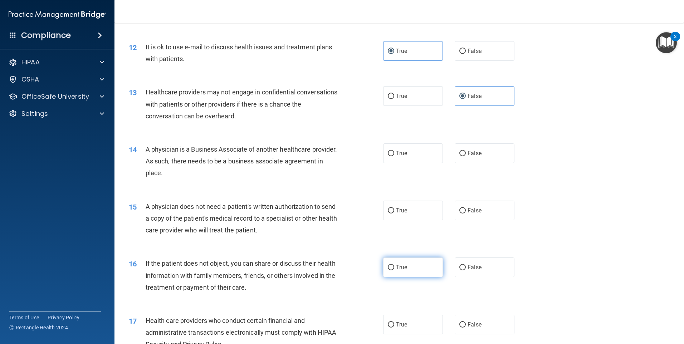
click at [417, 269] on label "True" at bounding box center [413, 267] width 60 height 20
click at [394, 269] on input "True" at bounding box center [391, 267] width 6 height 5
radio input "true"
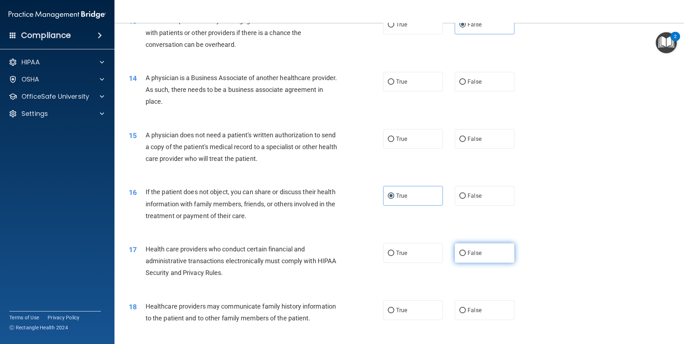
click at [460, 252] on input "False" at bounding box center [462, 253] width 6 height 5
radio input "true"
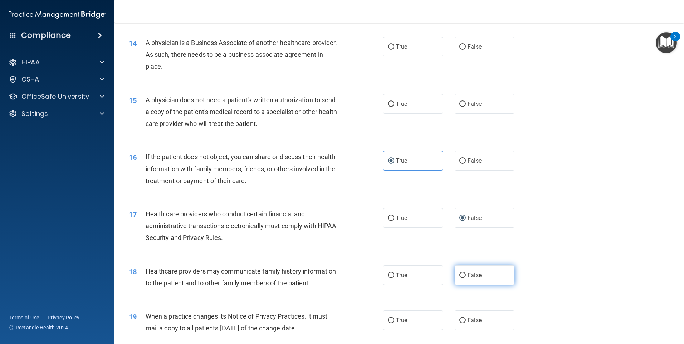
scroll to position [822, 0]
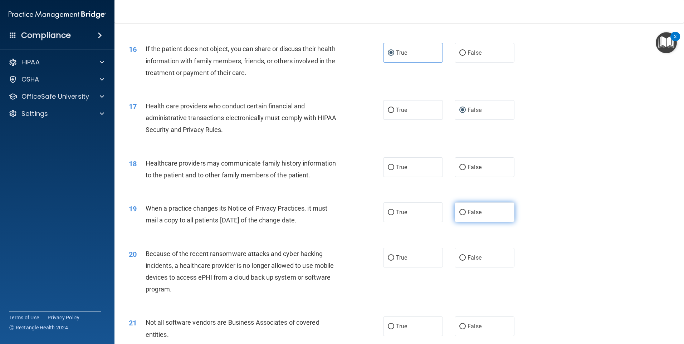
click at [459, 214] on input "False" at bounding box center [462, 212] width 6 height 5
radio input "true"
click at [406, 103] on label "True" at bounding box center [413, 110] width 60 height 20
click at [394, 108] on input "True" at bounding box center [391, 110] width 6 height 5
radio input "true"
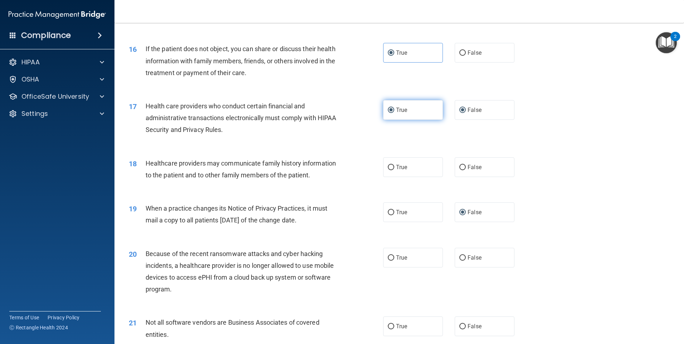
radio input "false"
click at [467, 258] on span "False" at bounding box center [474, 257] width 14 height 7
click at [466, 258] on input "False" at bounding box center [462, 257] width 6 height 5
radio input "true"
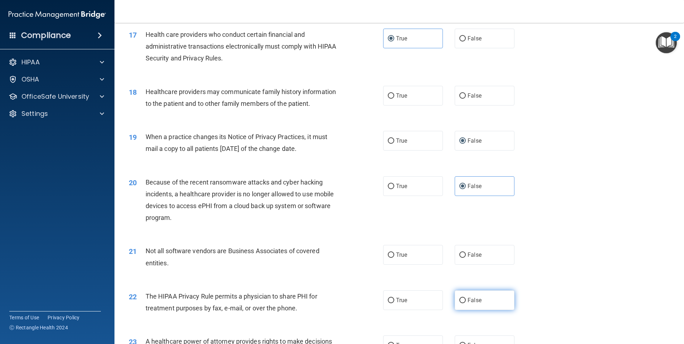
scroll to position [1001, 0]
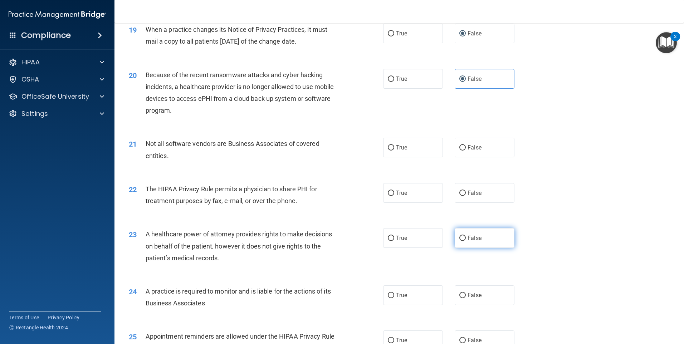
click at [467, 241] on span "False" at bounding box center [474, 238] width 14 height 7
click at [466, 241] on input "False" at bounding box center [462, 238] width 6 height 5
radio input "true"
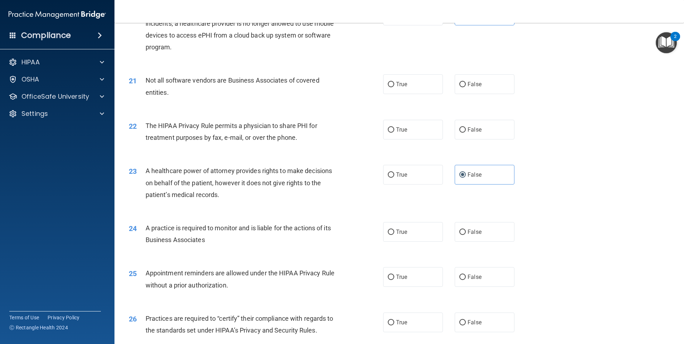
scroll to position [1073, 0]
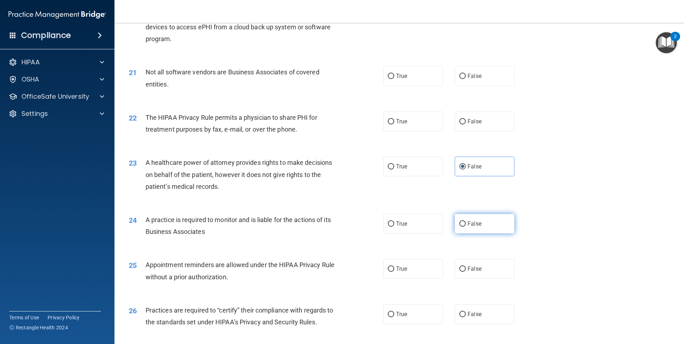
click at [467, 226] on span "False" at bounding box center [474, 223] width 14 height 7
click at [465, 226] on input "False" at bounding box center [462, 223] width 6 height 5
radio input "true"
click at [407, 271] on label "True" at bounding box center [413, 269] width 60 height 20
click at [394, 271] on input "True" at bounding box center [391, 268] width 6 height 5
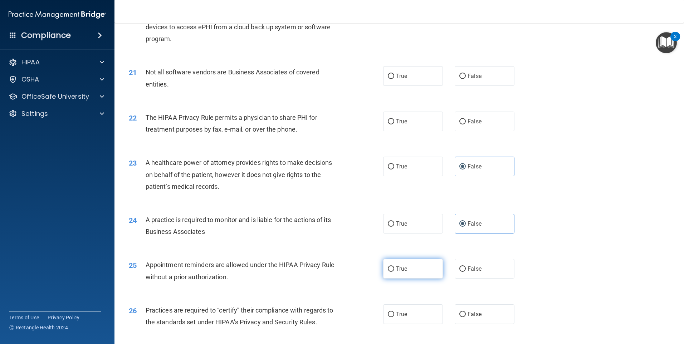
radio input "true"
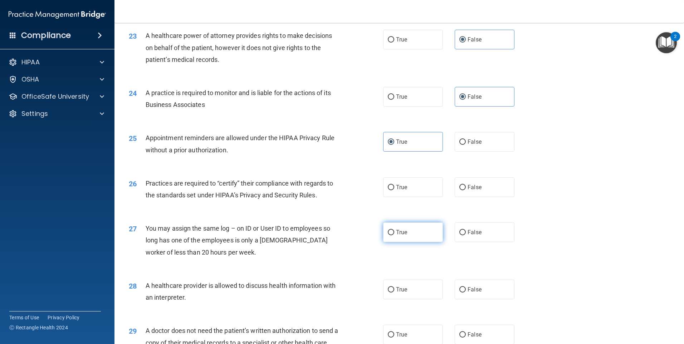
scroll to position [1216, 0]
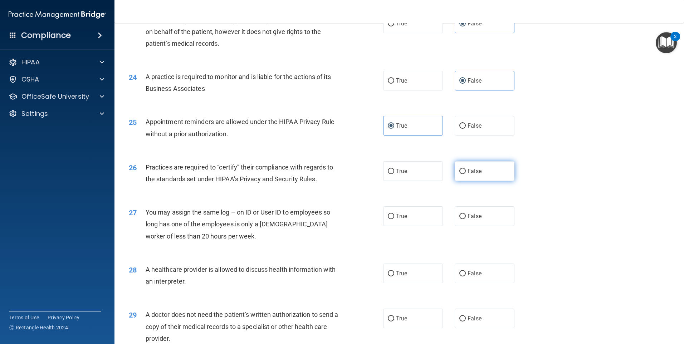
click at [474, 176] on label "False" at bounding box center [484, 171] width 60 height 20
click at [466, 174] on input "False" at bounding box center [462, 171] width 6 height 5
radio input "true"
click at [397, 281] on label "True" at bounding box center [413, 274] width 60 height 20
click at [394, 276] on input "True" at bounding box center [391, 273] width 6 height 5
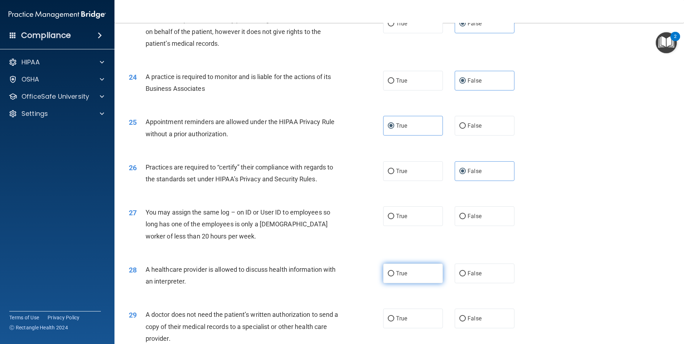
radio input "true"
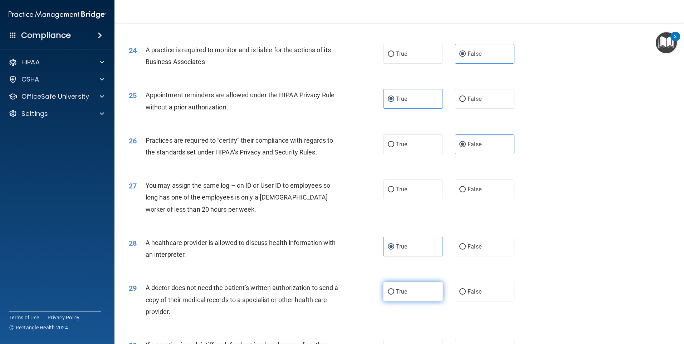
scroll to position [1287, 0]
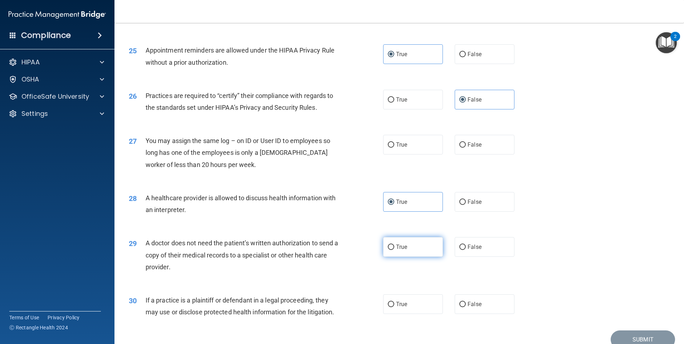
click at [402, 255] on label "True" at bounding box center [413, 247] width 60 height 20
click at [394, 250] on input "True" at bounding box center [391, 247] width 6 height 5
radio input "true"
click at [400, 302] on span "True" at bounding box center [401, 304] width 11 height 7
click at [394, 302] on input "True" at bounding box center [391, 304] width 6 height 5
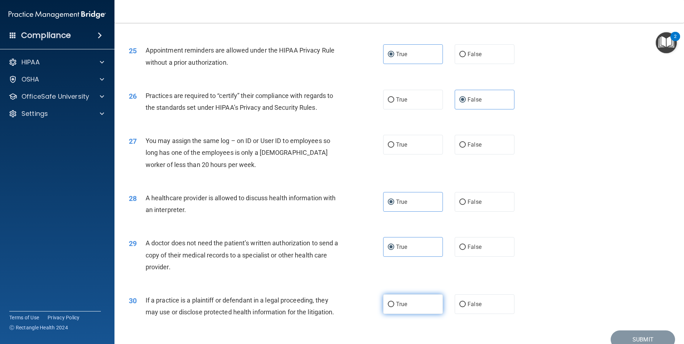
radio input "true"
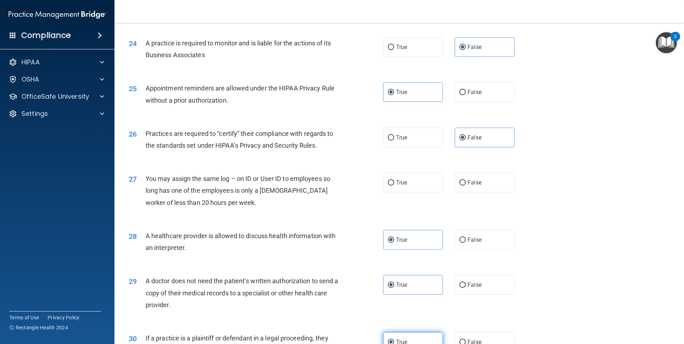
scroll to position [1249, 0]
click at [468, 179] on span "False" at bounding box center [474, 182] width 14 height 7
click at [466, 181] on input "False" at bounding box center [462, 183] width 6 height 5
radio input "true"
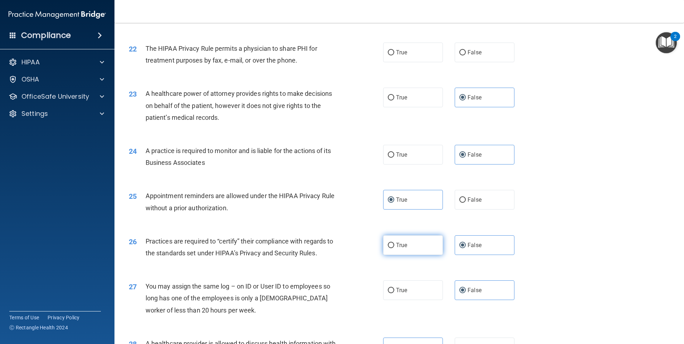
scroll to position [1106, 0]
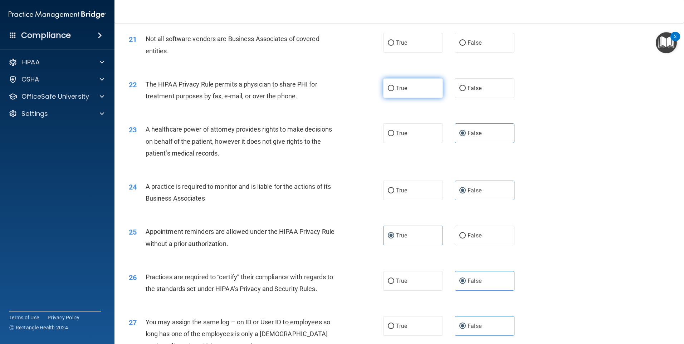
click at [420, 93] on label "True" at bounding box center [413, 88] width 60 height 20
click at [394, 91] on input "True" at bounding box center [391, 88] width 6 height 5
radio input "true"
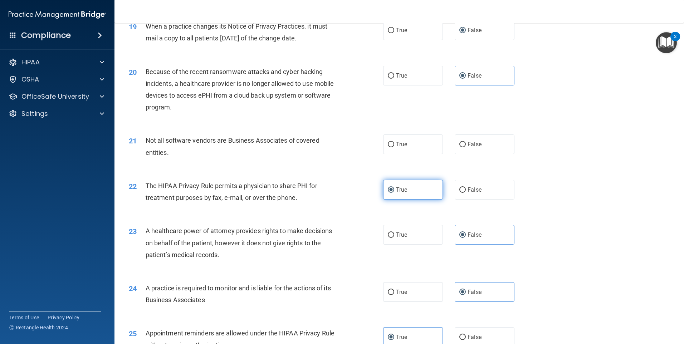
scroll to position [963, 0]
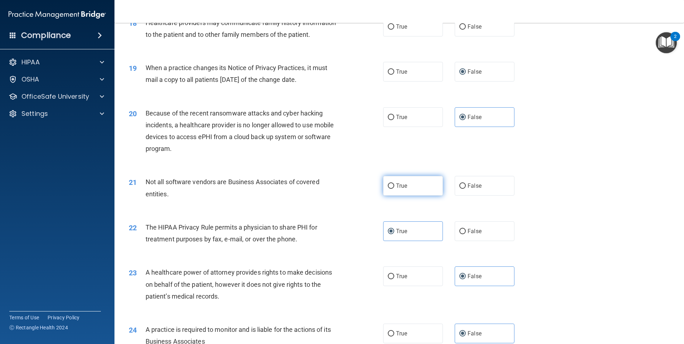
click at [421, 184] on label "True" at bounding box center [413, 186] width 60 height 20
click at [394, 184] on input "True" at bounding box center [391, 185] width 6 height 5
radio input "true"
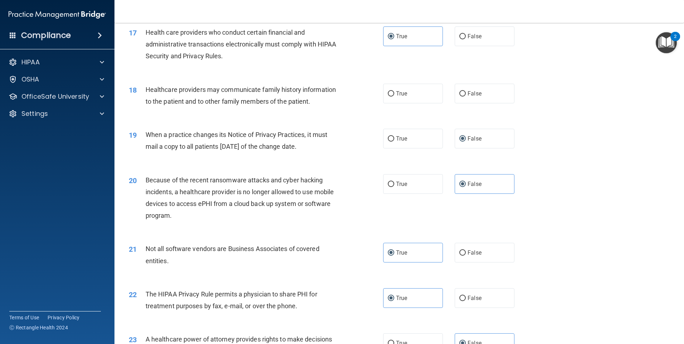
scroll to position [891, 0]
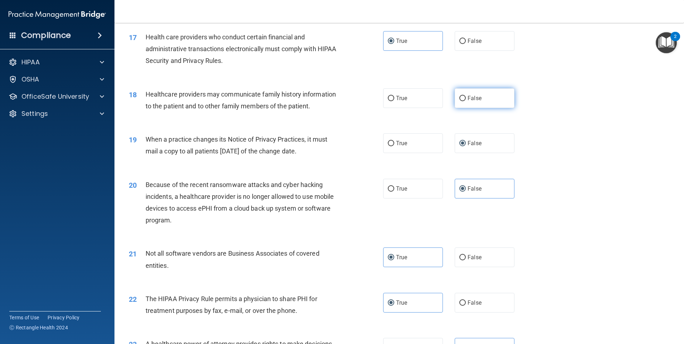
click at [478, 103] on label "False" at bounding box center [484, 98] width 60 height 20
click at [466, 101] on input "False" at bounding box center [462, 98] width 6 height 5
radio input "true"
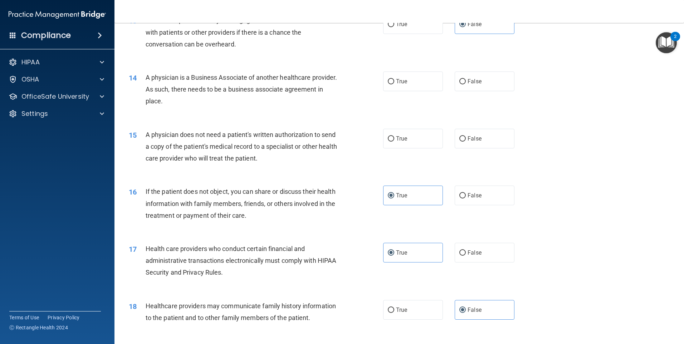
scroll to position [677, 0]
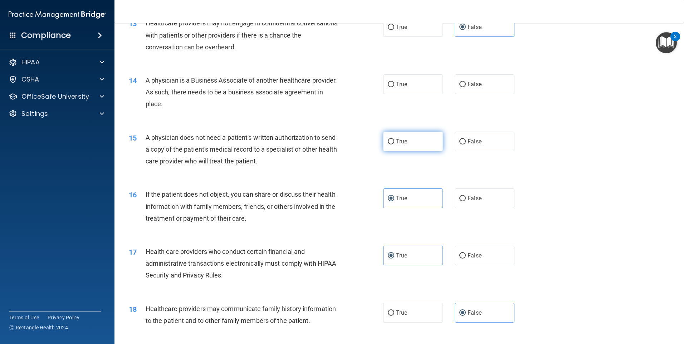
click at [401, 142] on span "True" at bounding box center [401, 141] width 11 height 7
click at [394, 142] on input "True" at bounding box center [391, 141] width 6 height 5
radio input "true"
click at [475, 92] on label "False" at bounding box center [484, 84] width 60 height 20
click at [466, 87] on input "False" at bounding box center [462, 84] width 6 height 5
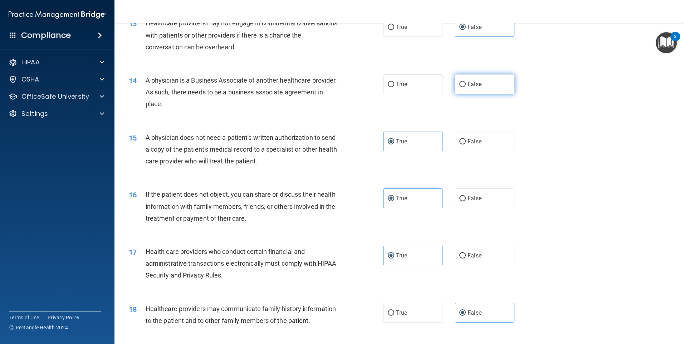
radio input "true"
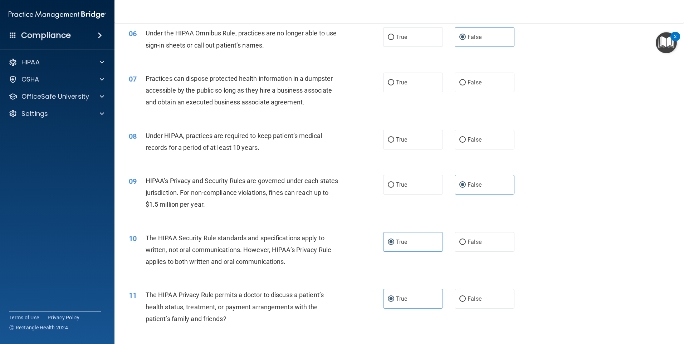
scroll to position [284, 0]
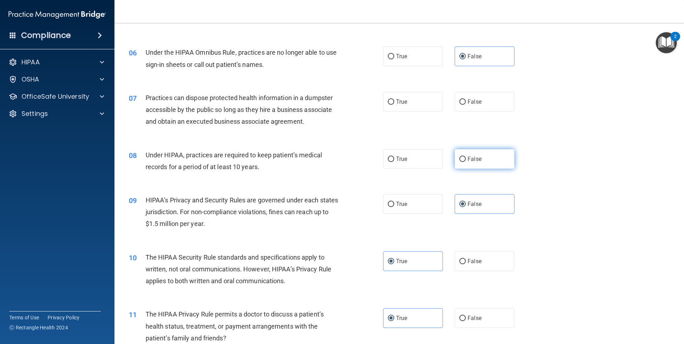
click at [468, 160] on span "False" at bounding box center [474, 159] width 14 height 7
click at [466, 160] on input "False" at bounding box center [462, 159] width 6 height 5
radio input "true"
click at [461, 105] on label "False" at bounding box center [484, 102] width 60 height 20
click at [461, 105] on input "False" at bounding box center [462, 101] width 6 height 5
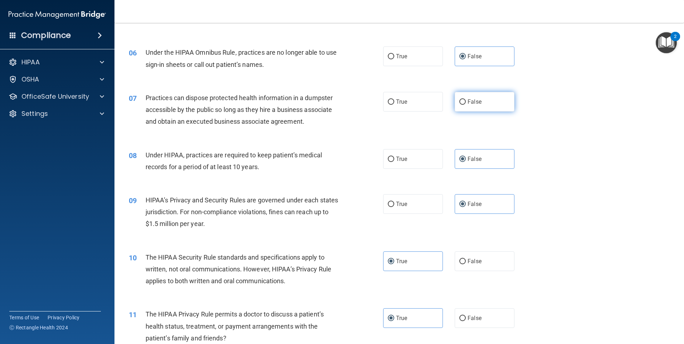
radio input "true"
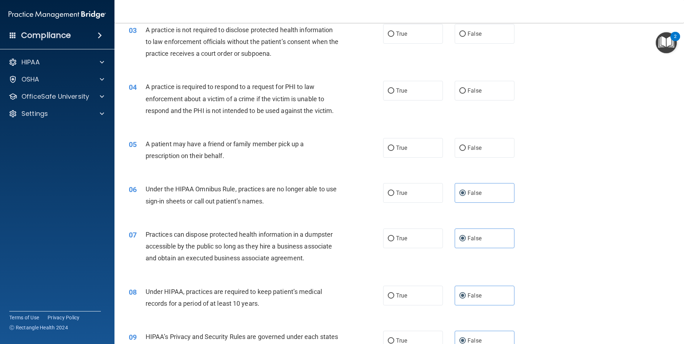
scroll to position [141, 0]
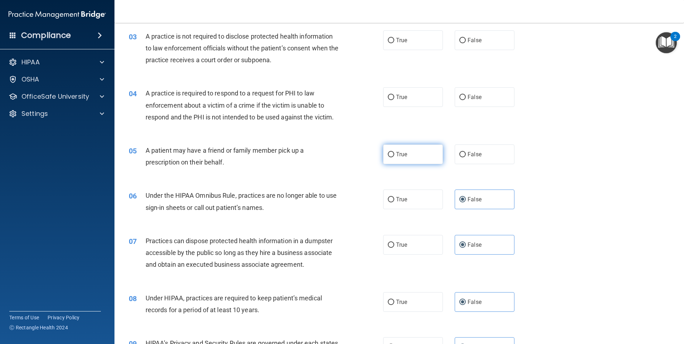
click at [433, 155] on label "True" at bounding box center [413, 154] width 60 height 20
click at [394, 155] on input "True" at bounding box center [391, 154] width 6 height 5
radio input "true"
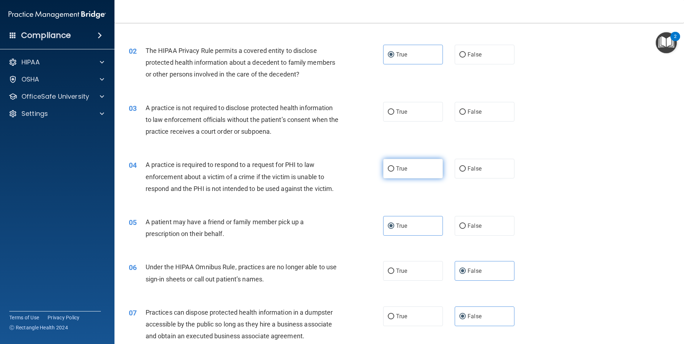
click at [432, 167] on label "True" at bounding box center [413, 169] width 60 height 20
click at [394, 167] on input "True" at bounding box center [391, 168] width 6 height 5
radio input "true"
click at [389, 112] on input "True" at bounding box center [391, 111] width 6 height 5
radio input "true"
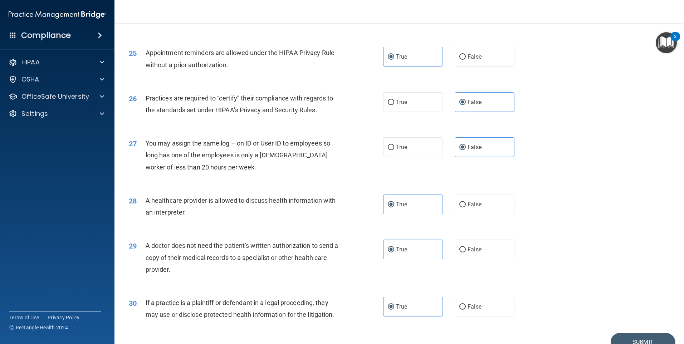
scroll to position [1320, 0]
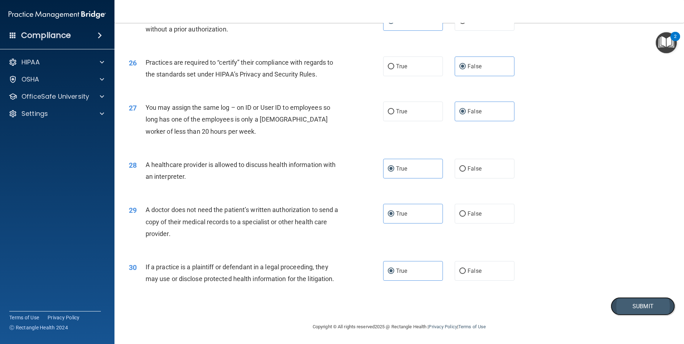
click at [620, 302] on button "Submit" at bounding box center [642, 306] width 64 height 18
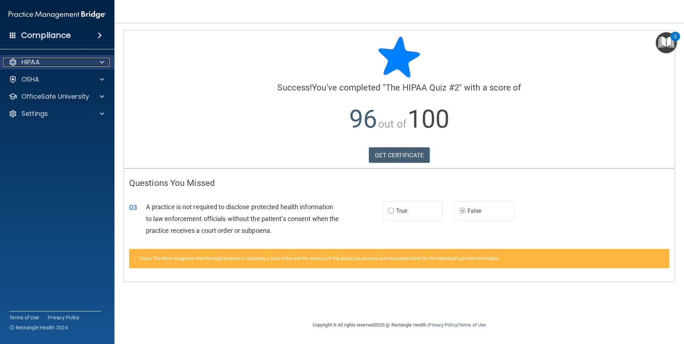
click at [101, 62] on span at bounding box center [102, 62] width 4 height 9
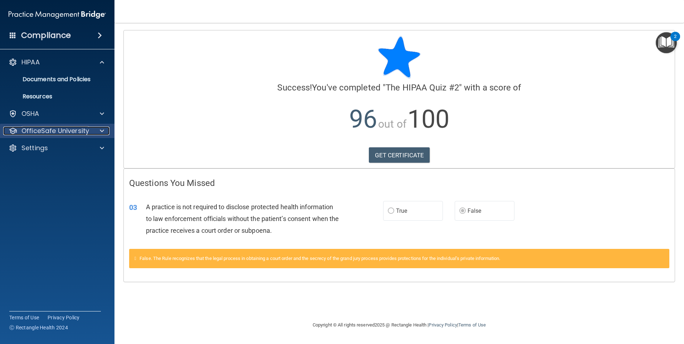
click at [89, 130] on div "OfficeSafe University" at bounding box center [47, 131] width 89 height 9
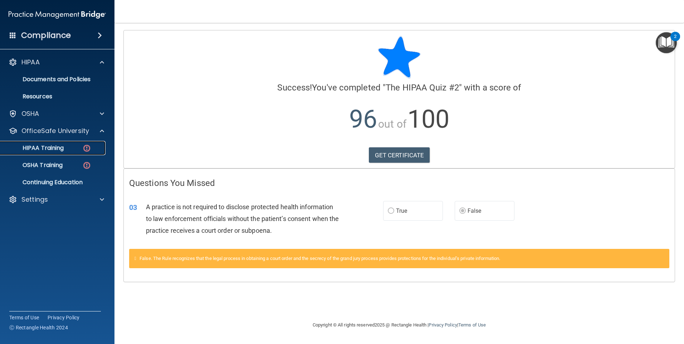
click at [41, 150] on p "HIPAA Training" at bounding box center [34, 147] width 59 height 7
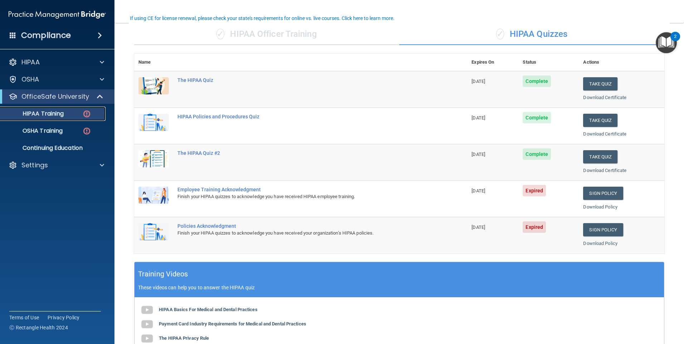
scroll to position [53, 0]
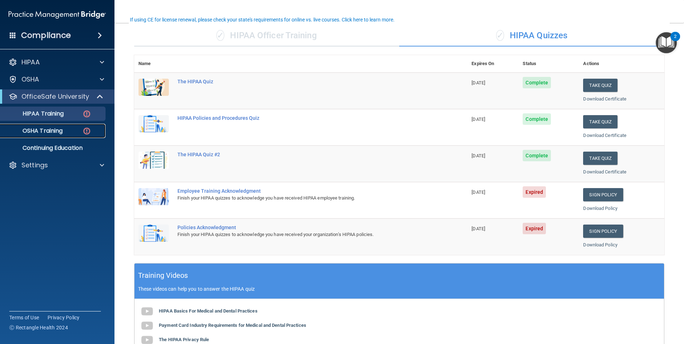
click at [83, 134] on img at bounding box center [86, 131] width 9 height 9
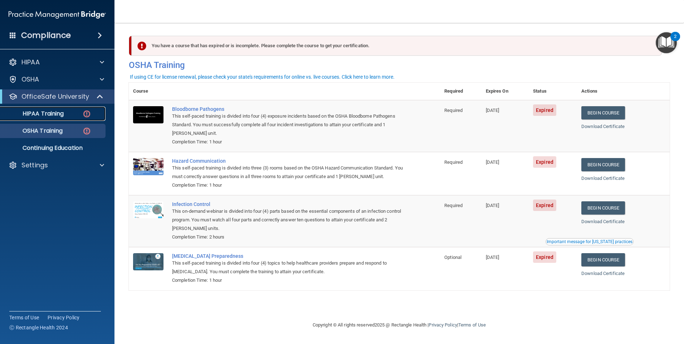
click at [82, 115] on img at bounding box center [86, 113] width 9 height 9
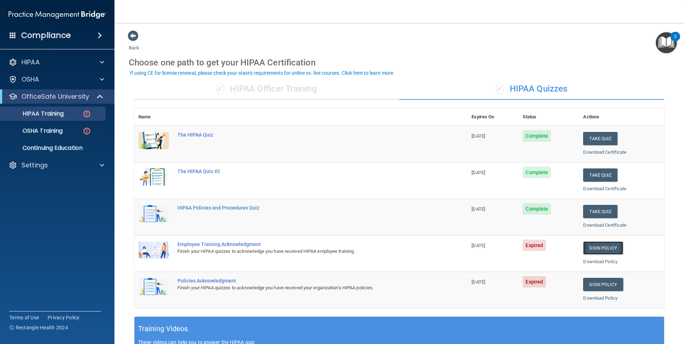
click at [596, 249] on link "Sign Policy" at bounding box center [603, 247] width 40 height 13
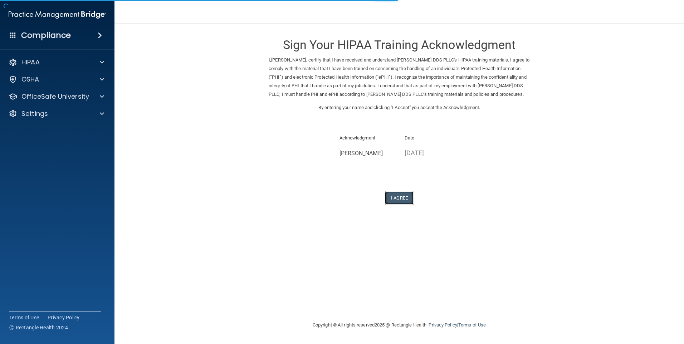
click at [403, 205] on button "I Agree" at bounding box center [399, 197] width 29 height 13
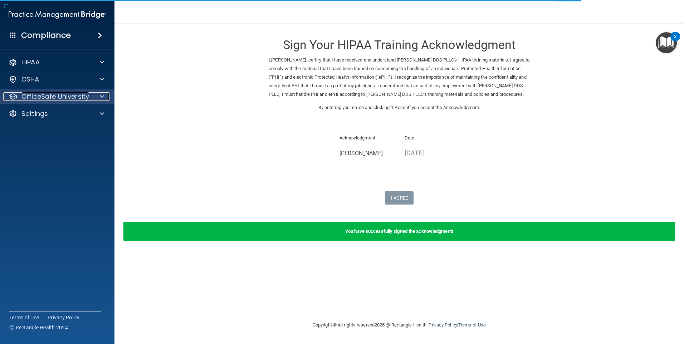
click at [94, 99] on div at bounding box center [101, 96] width 18 height 9
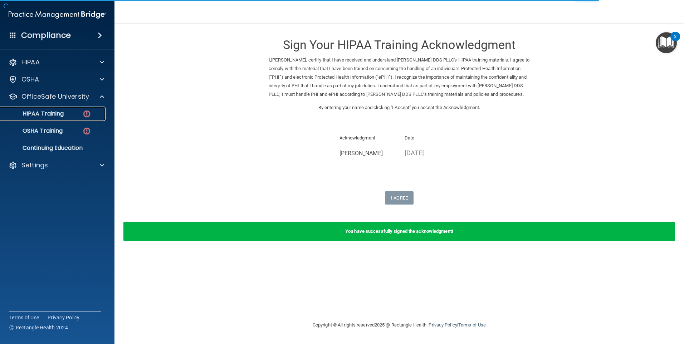
click at [67, 119] on link "HIPAA Training" at bounding box center [49, 114] width 113 height 14
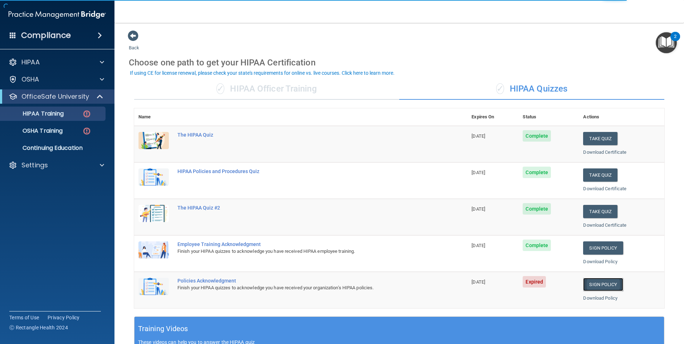
click at [596, 287] on link "Sign Policy" at bounding box center [603, 284] width 40 height 13
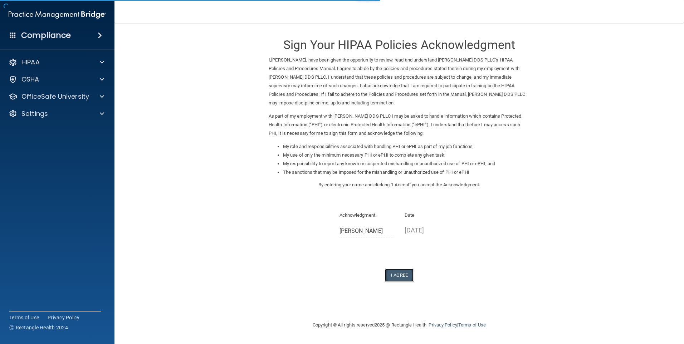
click at [398, 272] on button "I Agree" at bounding box center [399, 275] width 29 height 13
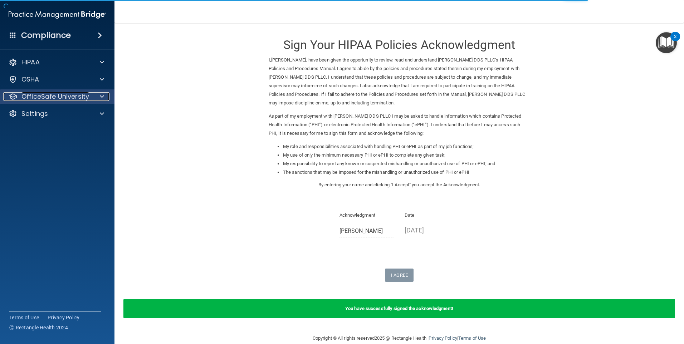
click at [81, 98] on p "OfficeSafe University" at bounding box center [55, 96] width 68 height 9
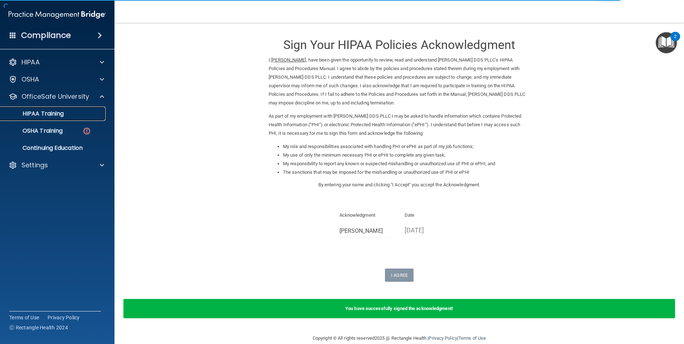
click at [67, 119] on link "HIPAA Training" at bounding box center [49, 114] width 113 height 14
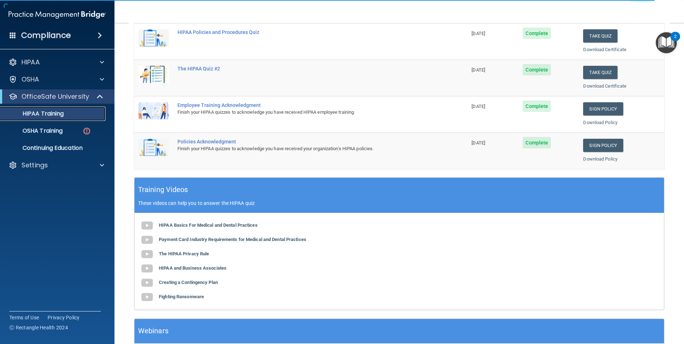
scroll to position [143, 0]
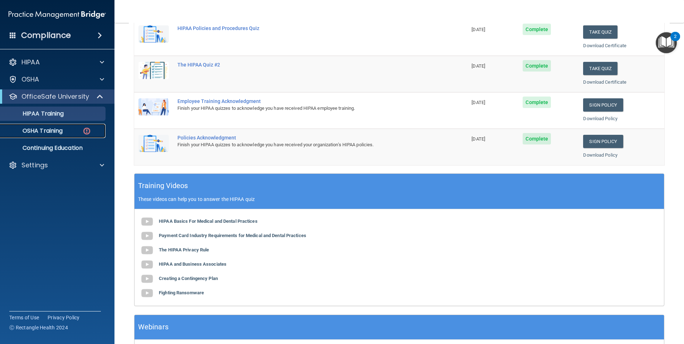
click at [74, 132] on div "OSHA Training" at bounding box center [54, 130] width 98 height 7
